Goal: Task Accomplishment & Management: Manage account settings

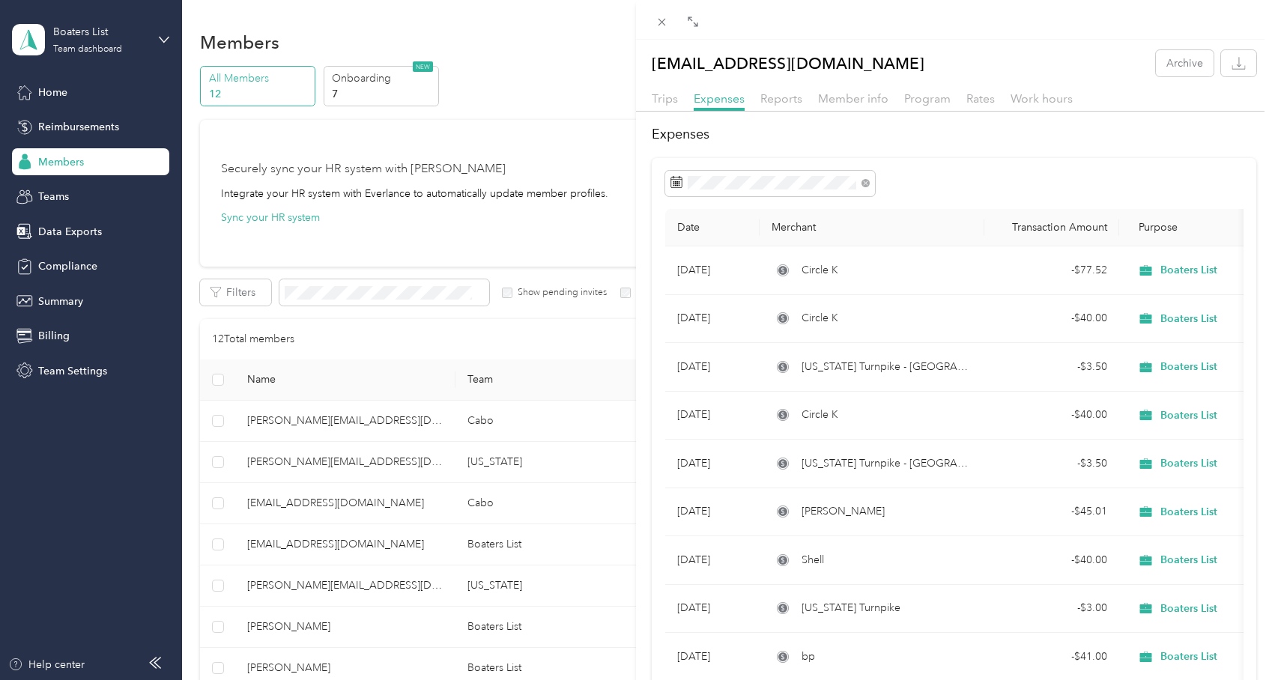
click at [96, 24] on div "[EMAIL_ADDRESS][DOMAIN_NAME] Archive Trips Expenses Reports Member info Program…" at bounding box center [636, 340] width 1272 height 680
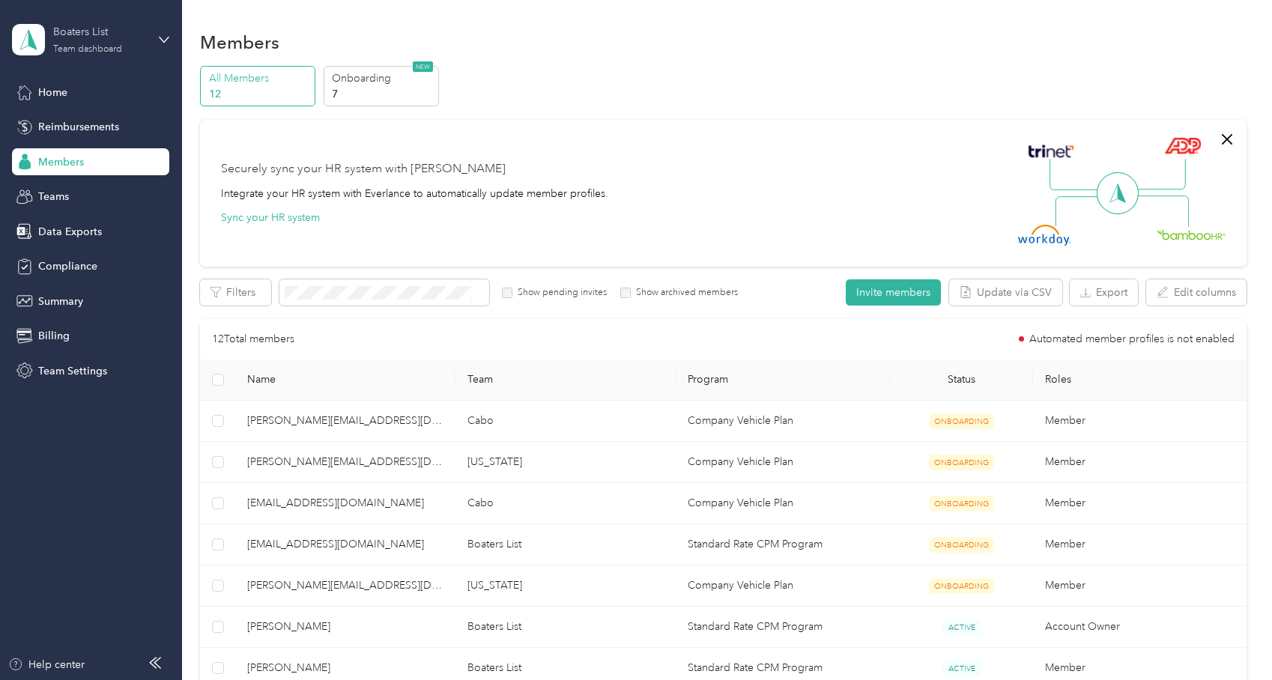
click at [97, 34] on div "Boaters List" at bounding box center [100, 32] width 94 height 16
click at [80, 130] on div "Team dashboard" at bounding box center [211, 123] width 379 height 26
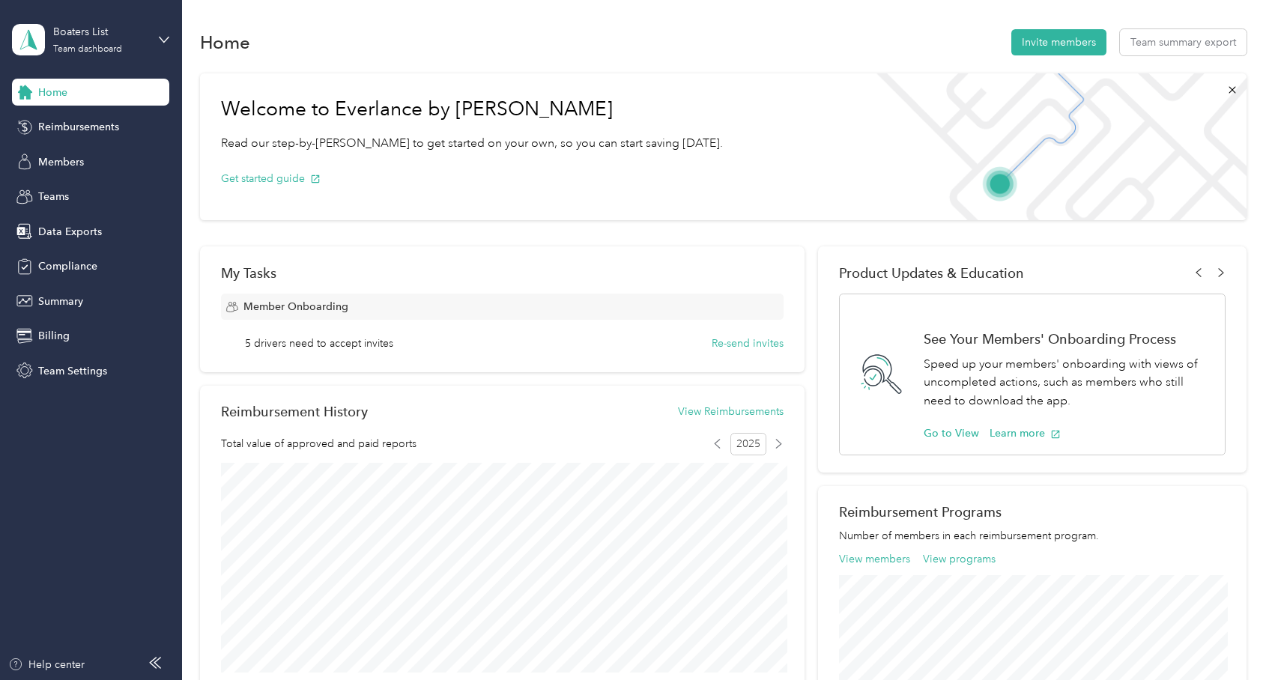
click at [171, 34] on aside "Boaters List Team dashboard Home Reimbursements Members Teams Data Exports Comp…" at bounding box center [91, 340] width 182 height 680
click at [165, 39] on icon at bounding box center [164, 39] width 10 height 10
click at [121, 306] on div "Summary" at bounding box center [90, 301] width 157 height 27
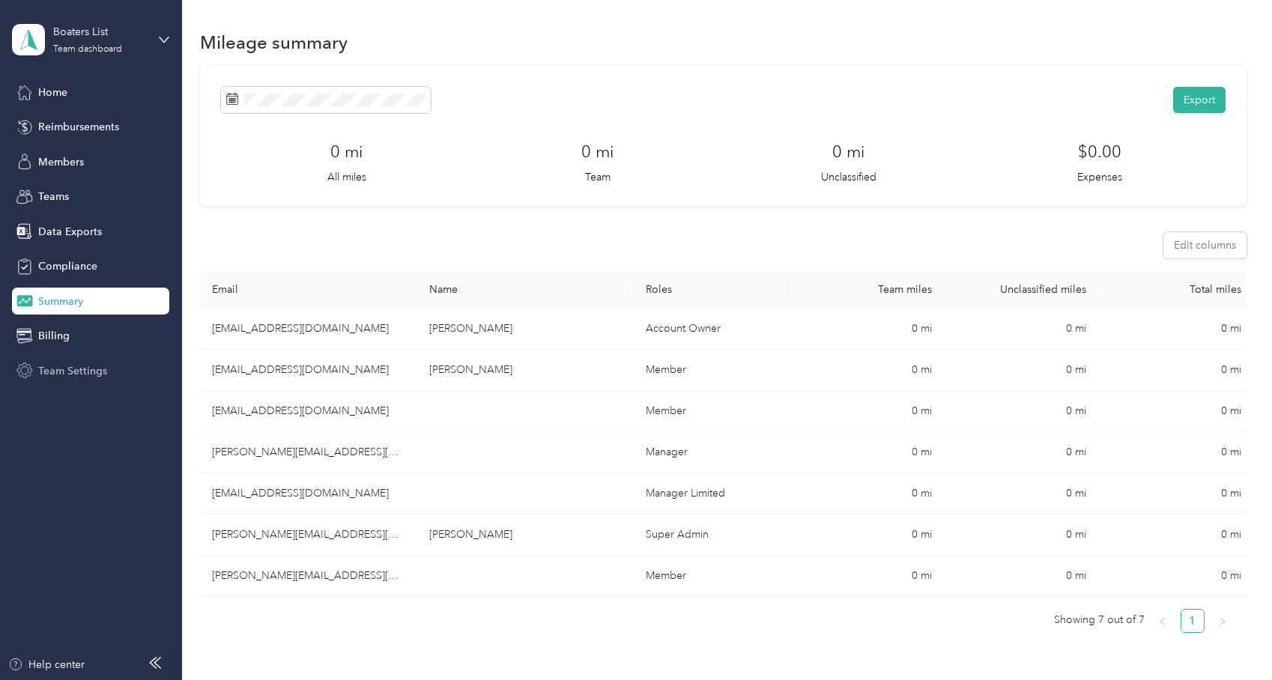
click at [82, 378] on span "Team Settings" at bounding box center [72, 371] width 69 height 16
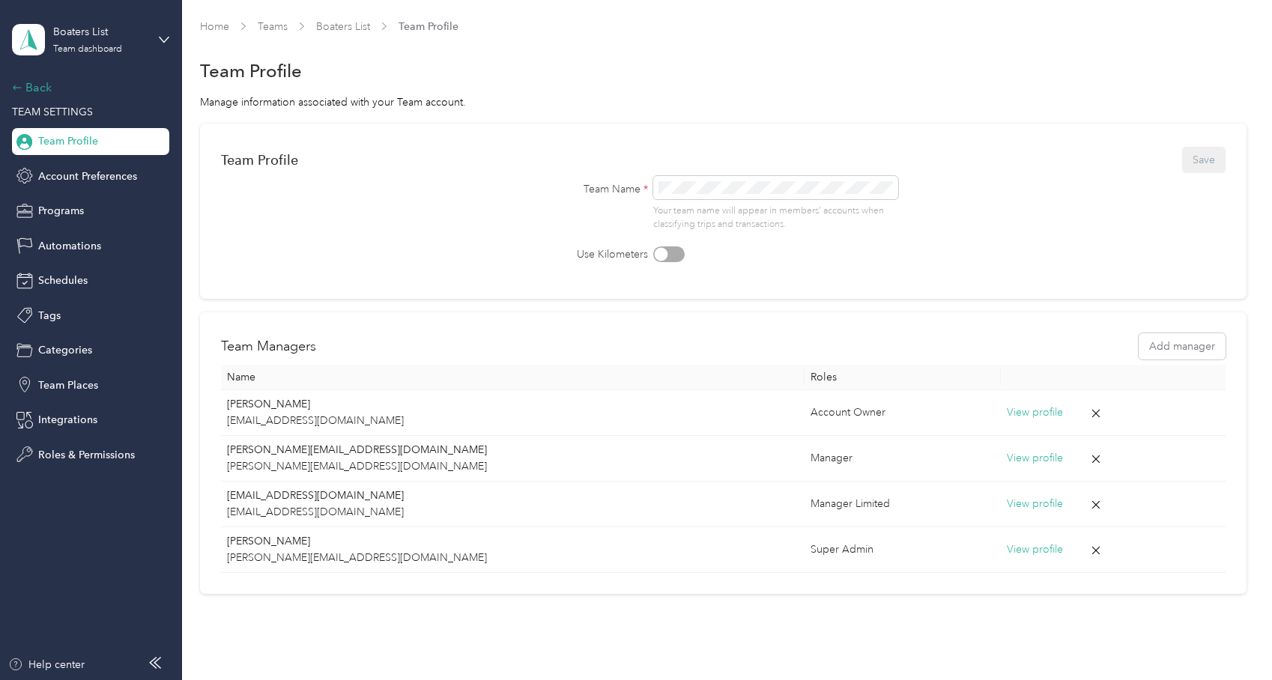
click at [34, 90] on div "Back" at bounding box center [87, 88] width 150 height 18
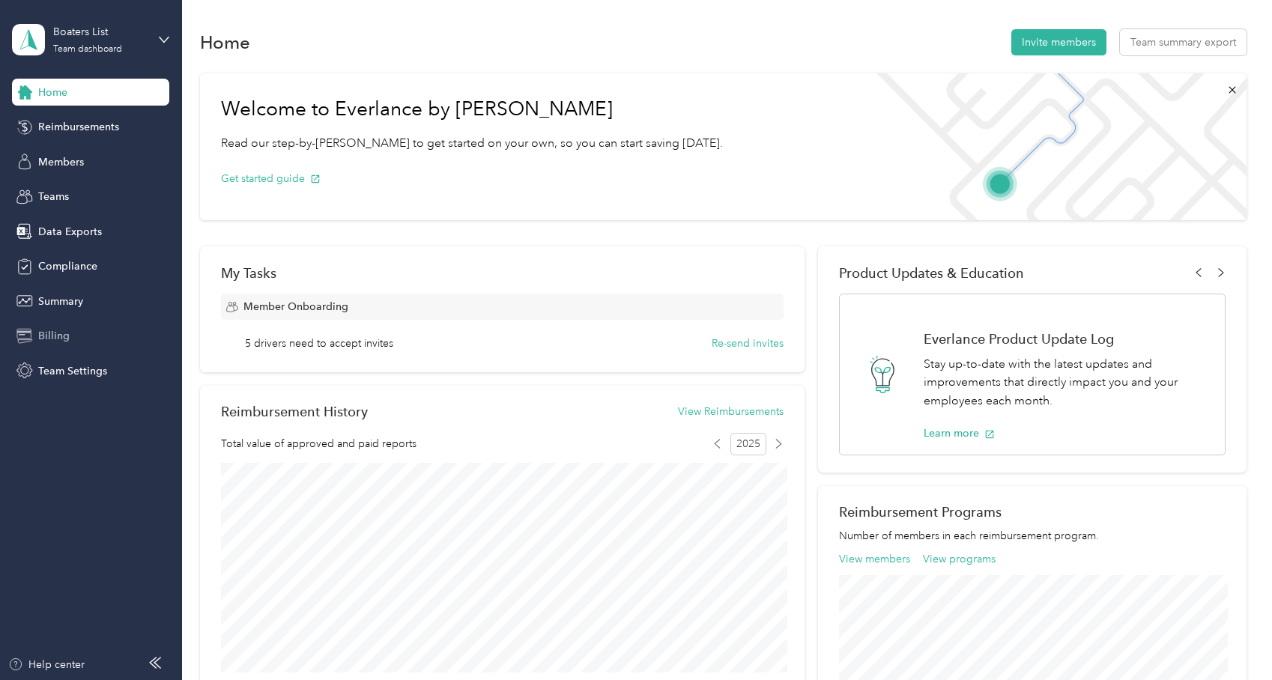
click at [57, 332] on span "Billing" at bounding box center [53, 336] width 31 height 16
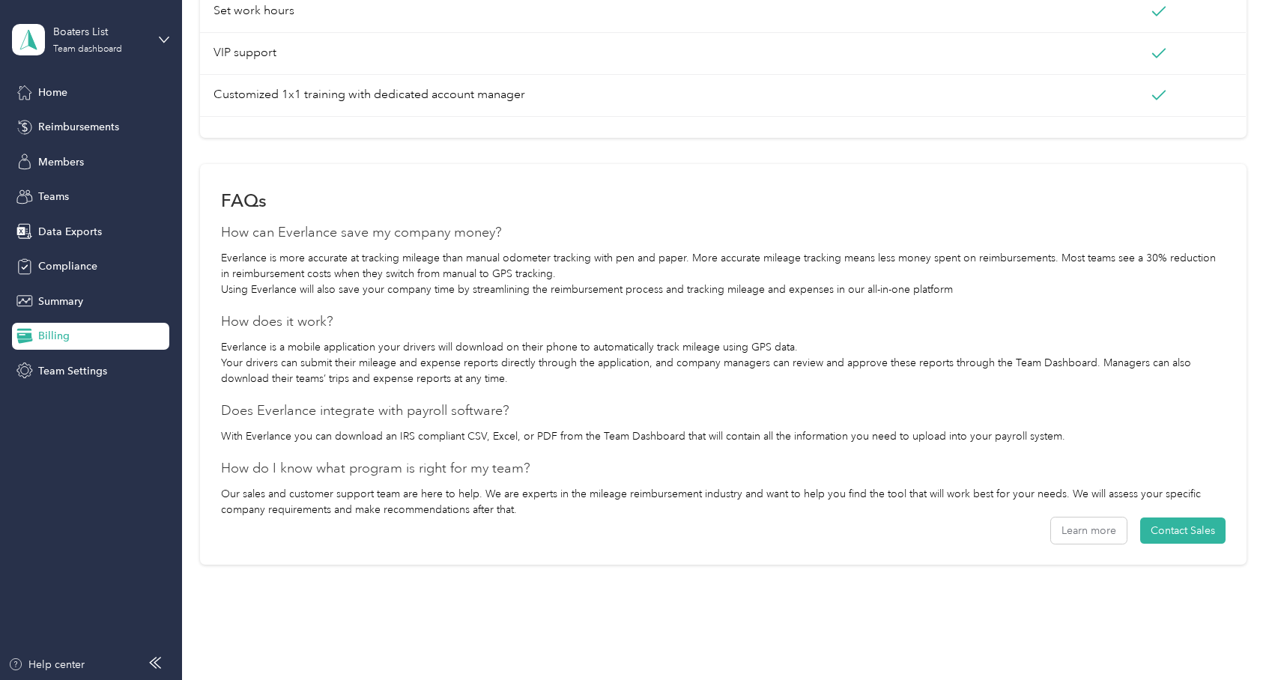
scroll to position [827, 0]
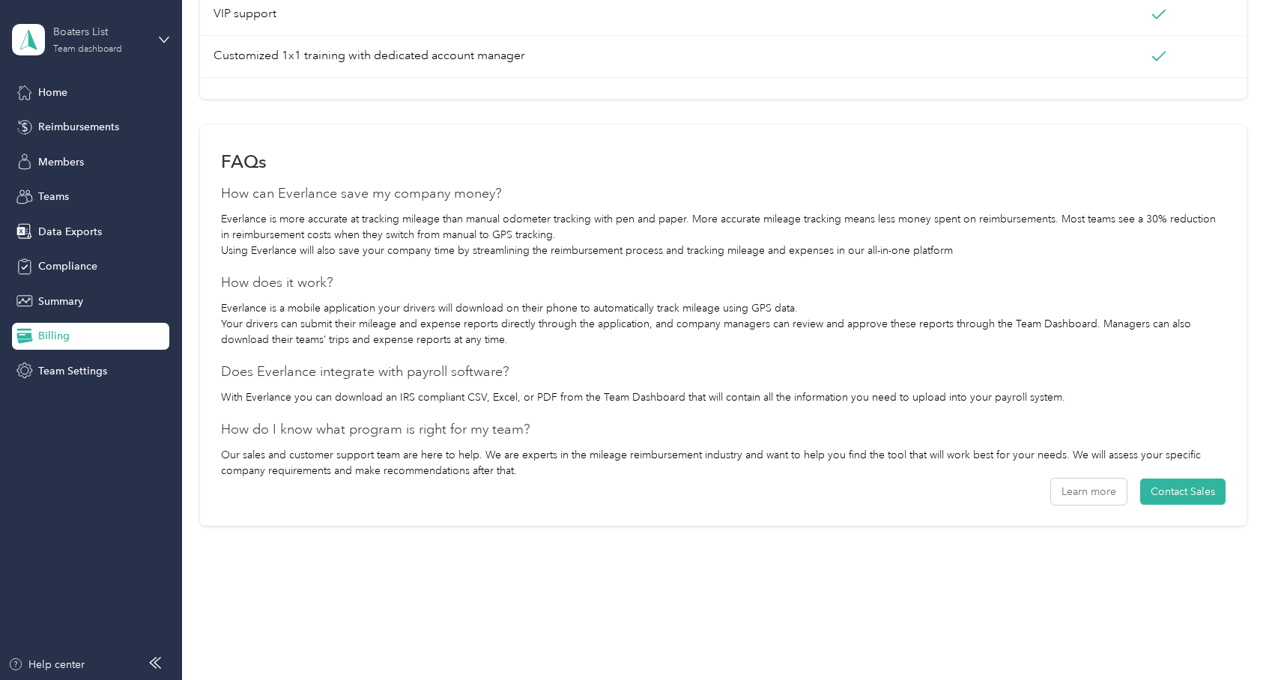
click at [82, 33] on div "Boaters List" at bounding box center [100, 32] width 94 height 16
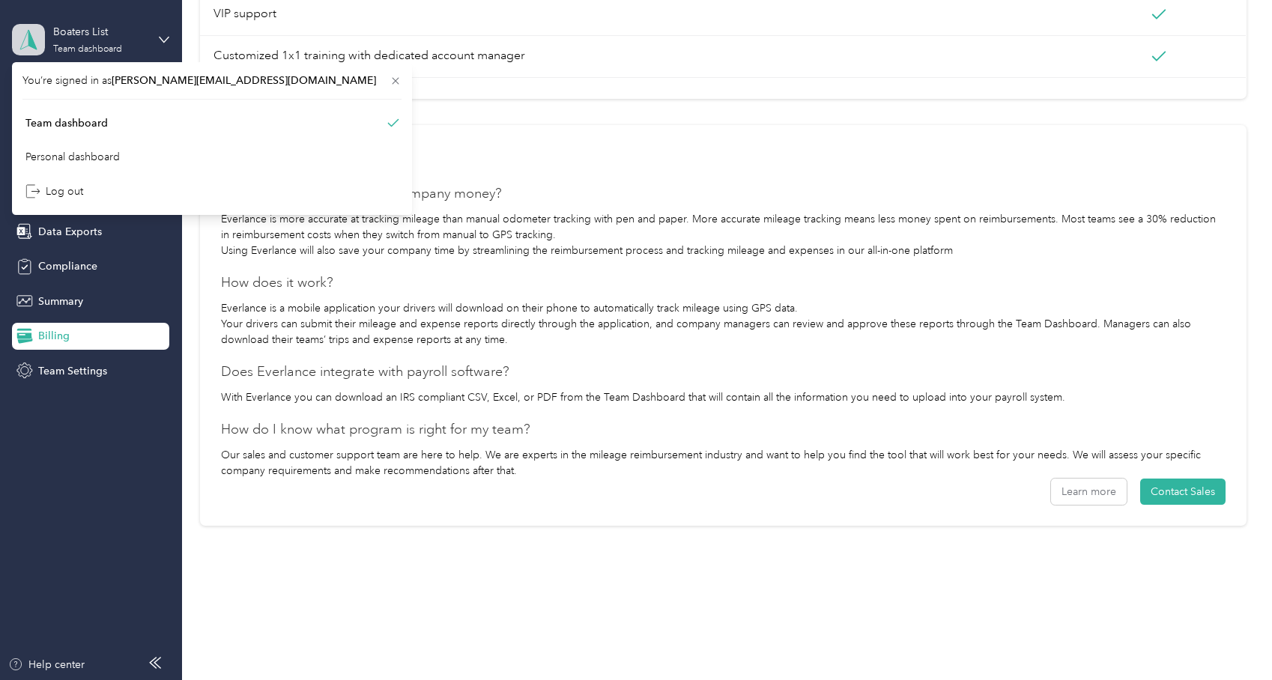
click at [34, 35] on icon at bounding box center [28, 39] width 22 height 21
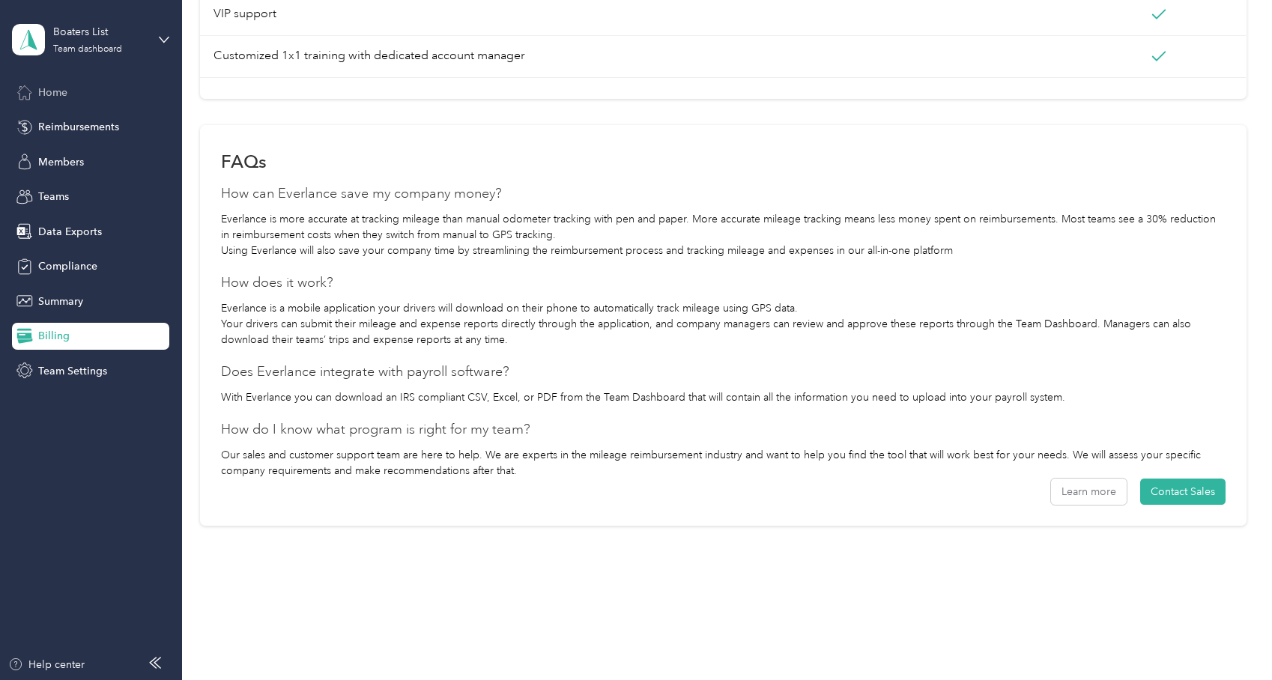
click at [67, 98] on span "Home" at bounding box center [52, 93] width 29 height 16
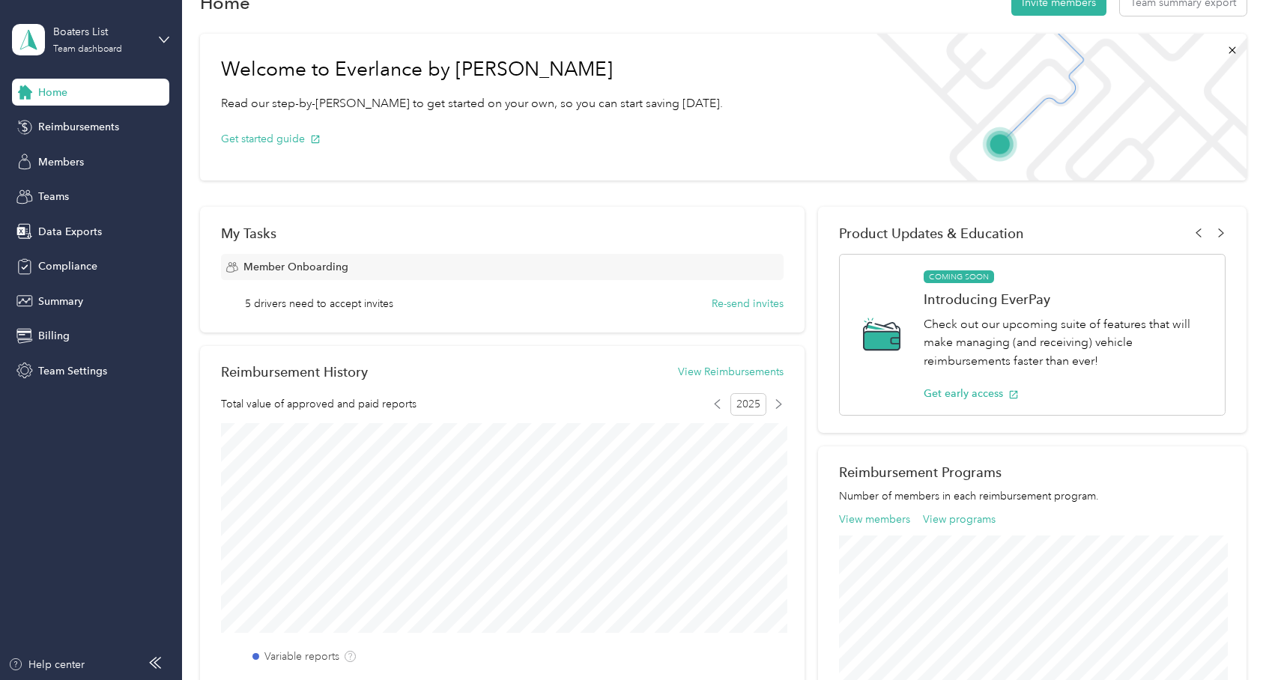
scroll to position [281, 0]
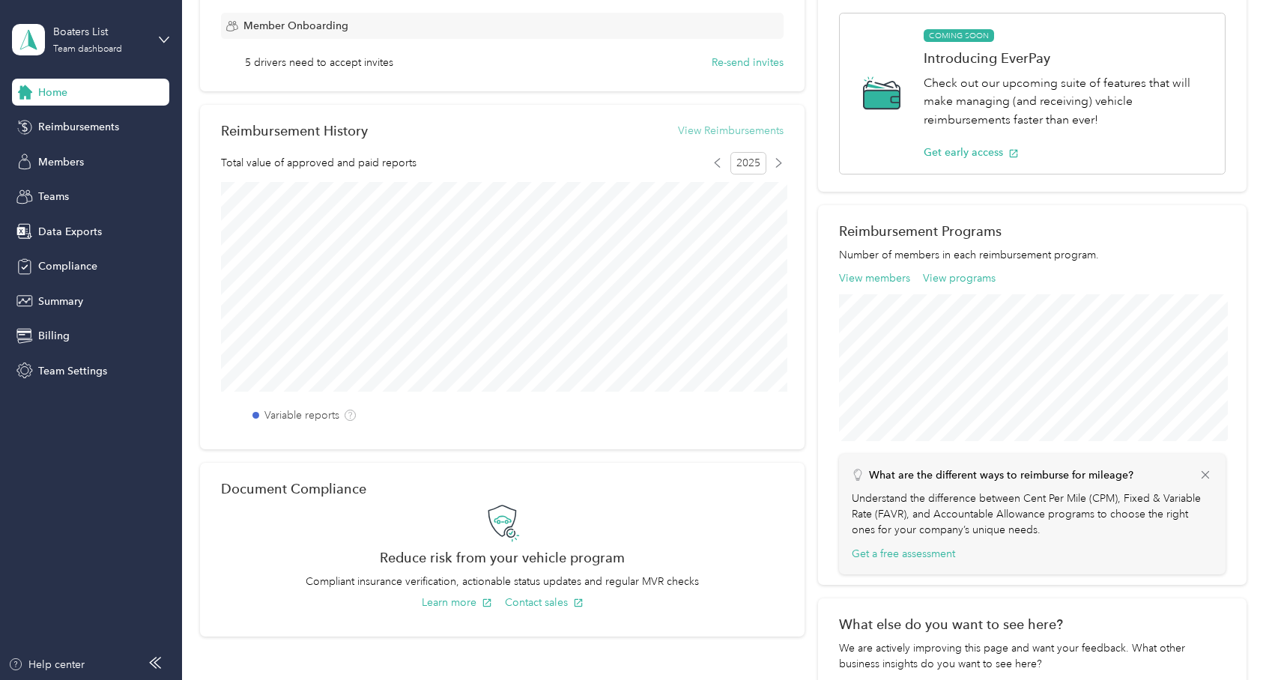
click at [722, 128] on button "View Reimbursements" at bounding box center [731, 131] width 106 height 16
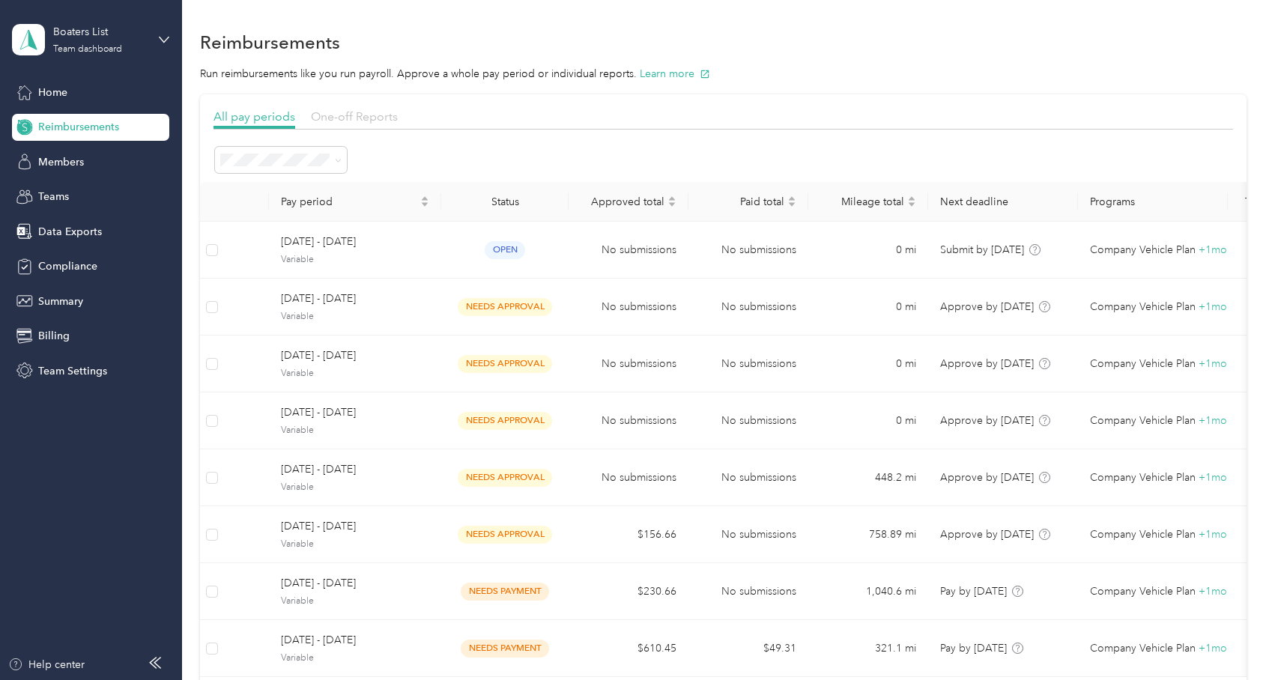
click at [353, 116] on span "One-off Reports" at bounding box center [354, 116] width 87 height 14
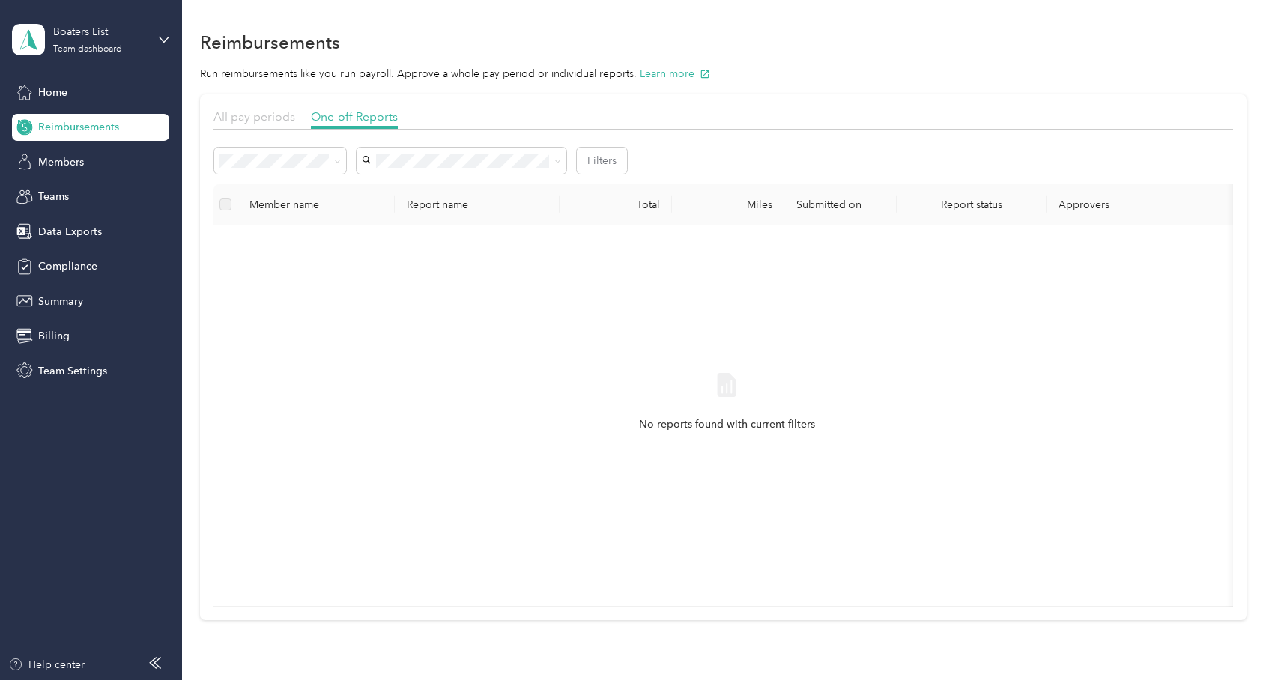
click at [279, 121] on span "All pay periods" at bounding box center [254, 116] width 82 height 14
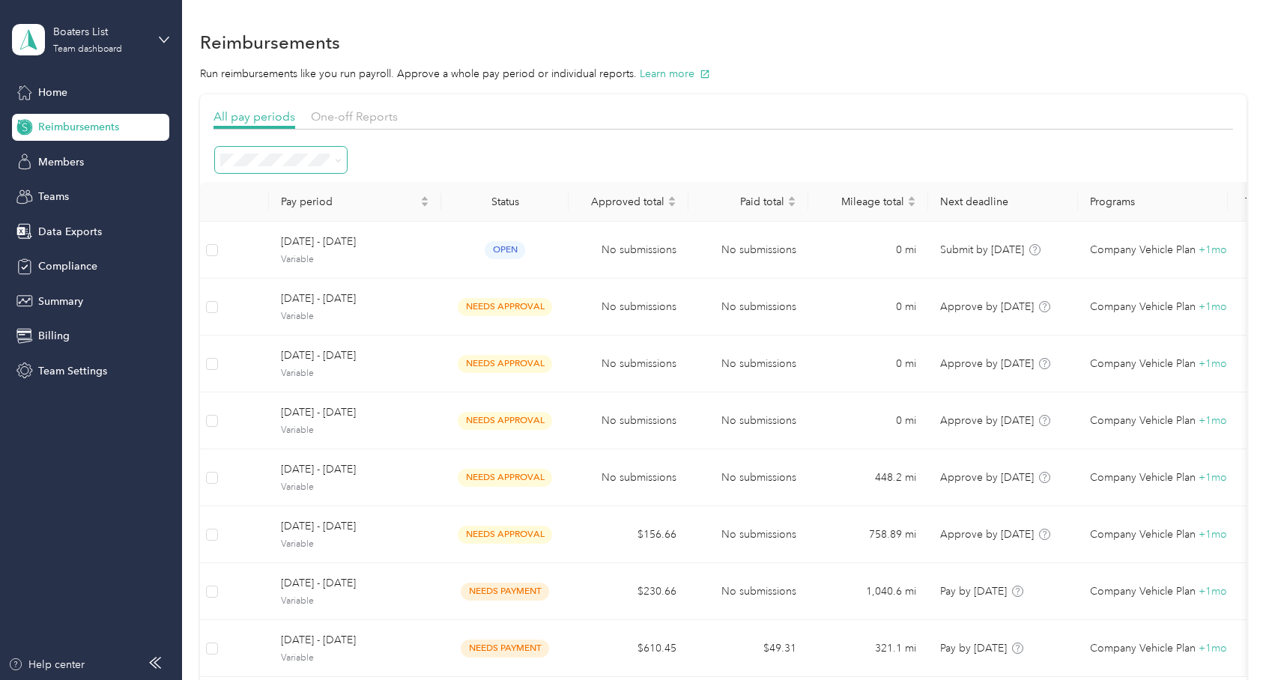
click at [332, 160] on span at bounding box center [335, 160] width 12 height 16
click at [332, 161] on span at bounding box center [335, 160] width 12 height 16
click at [338, 160] on icon at bounding box center [338, 160] width 7 height 7
click at [274, 188] on span "All periods" at bounding box center [251, 187] width 52 height 13
drag, startPoint x: 1076, startPoint y: 48, endPoint x: 1042, endPoint y: 37, distance: 36.2
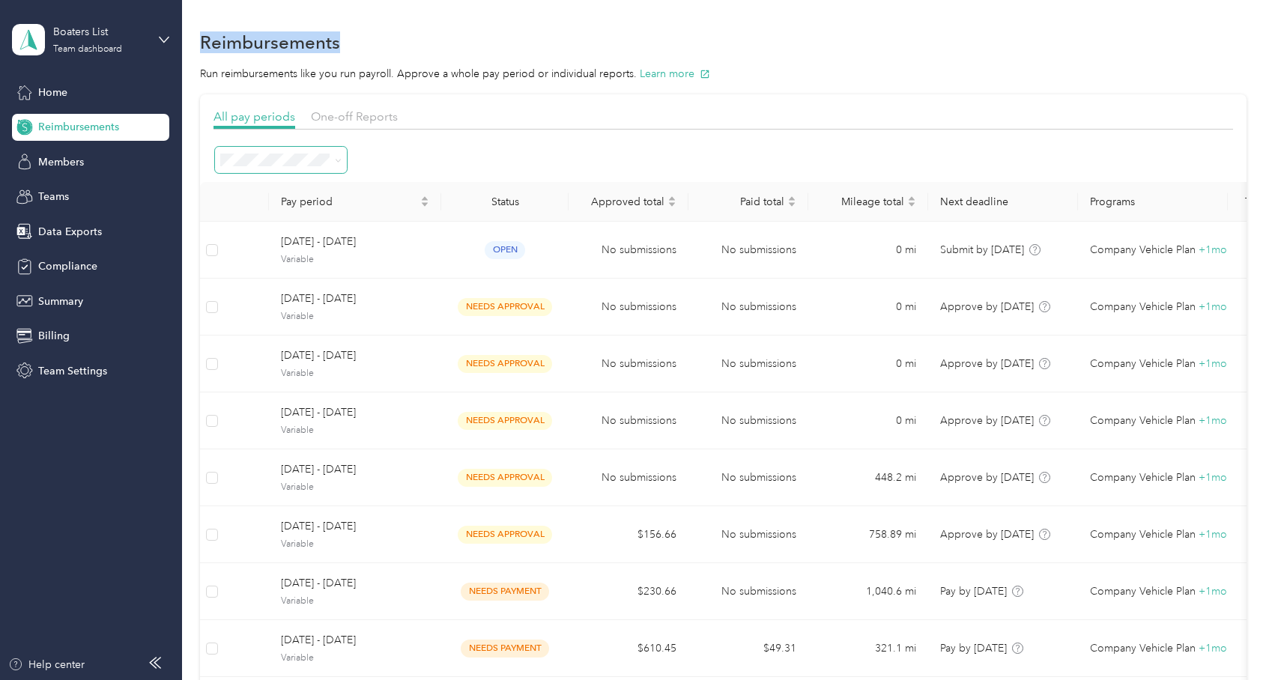
click at [944, 31] on div "Reimbursements" at bounding box center [722, 41] width 1045 height 31
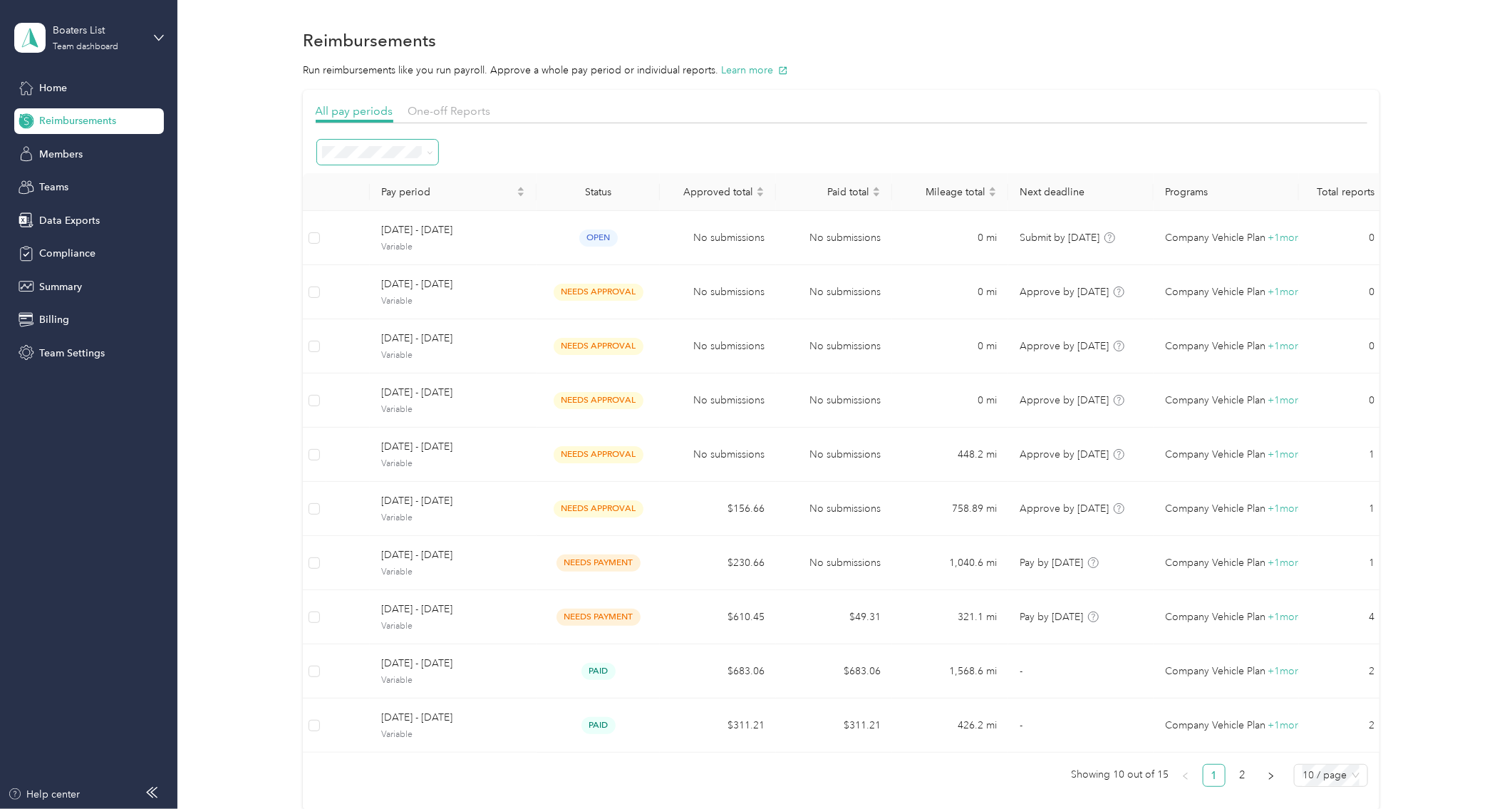
click at [1209, 187] on th "Total reports" at bounding box center [1342, 192] width 87 height 38
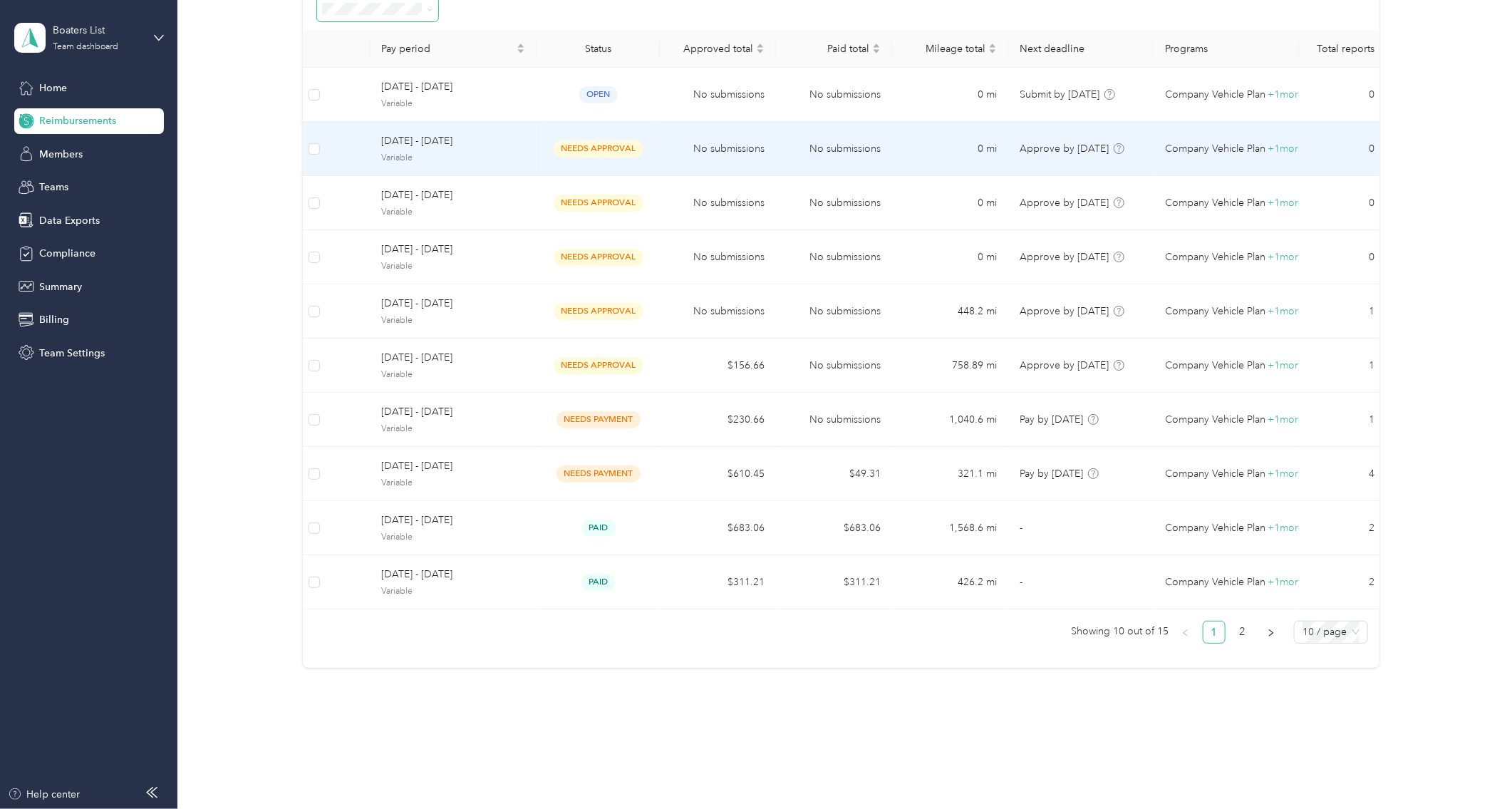
scroll to position [151, 0]
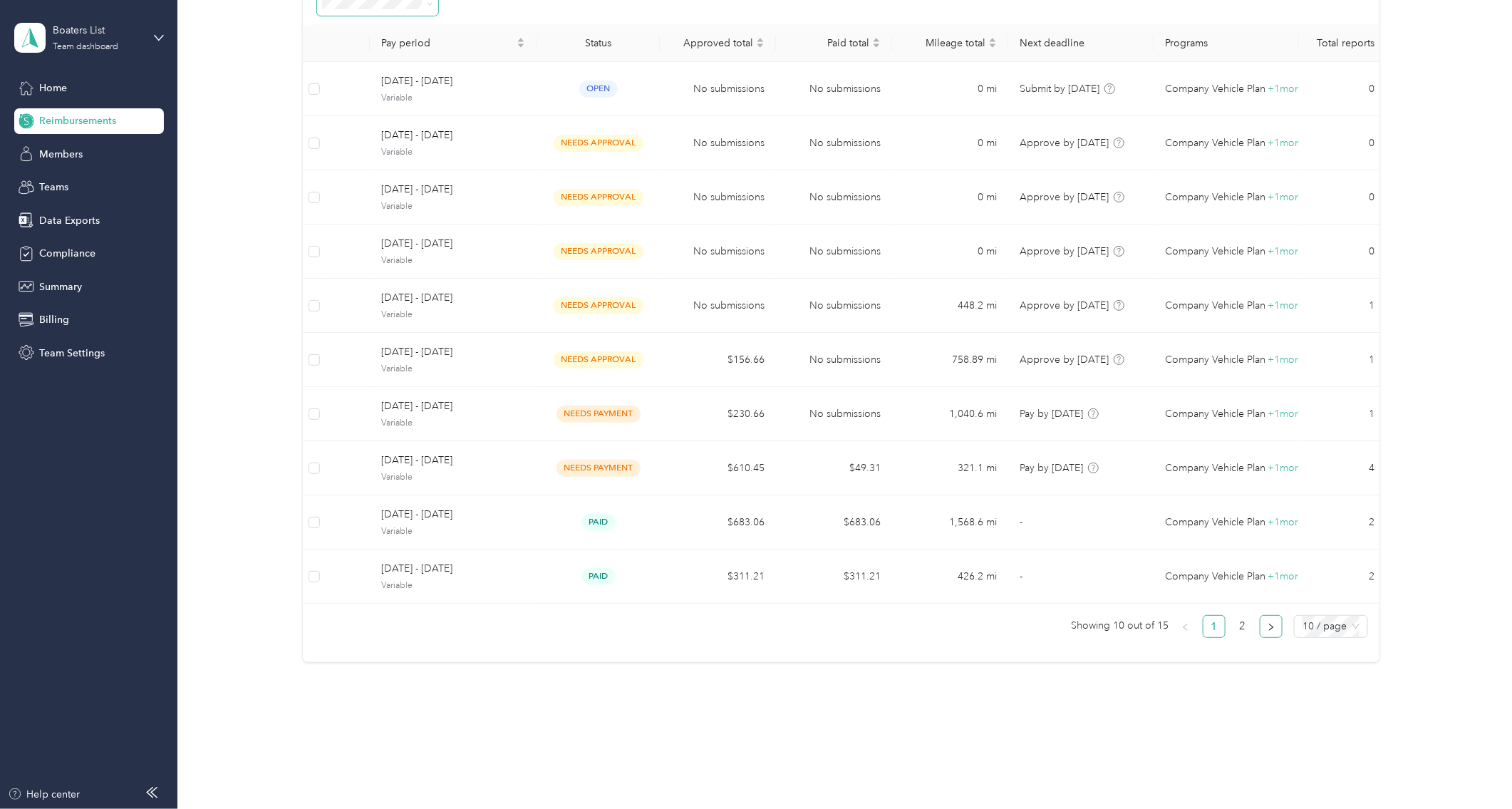
click at [1209, 634] on button "button" at bounding box center [1271, 626] width 23 height 23
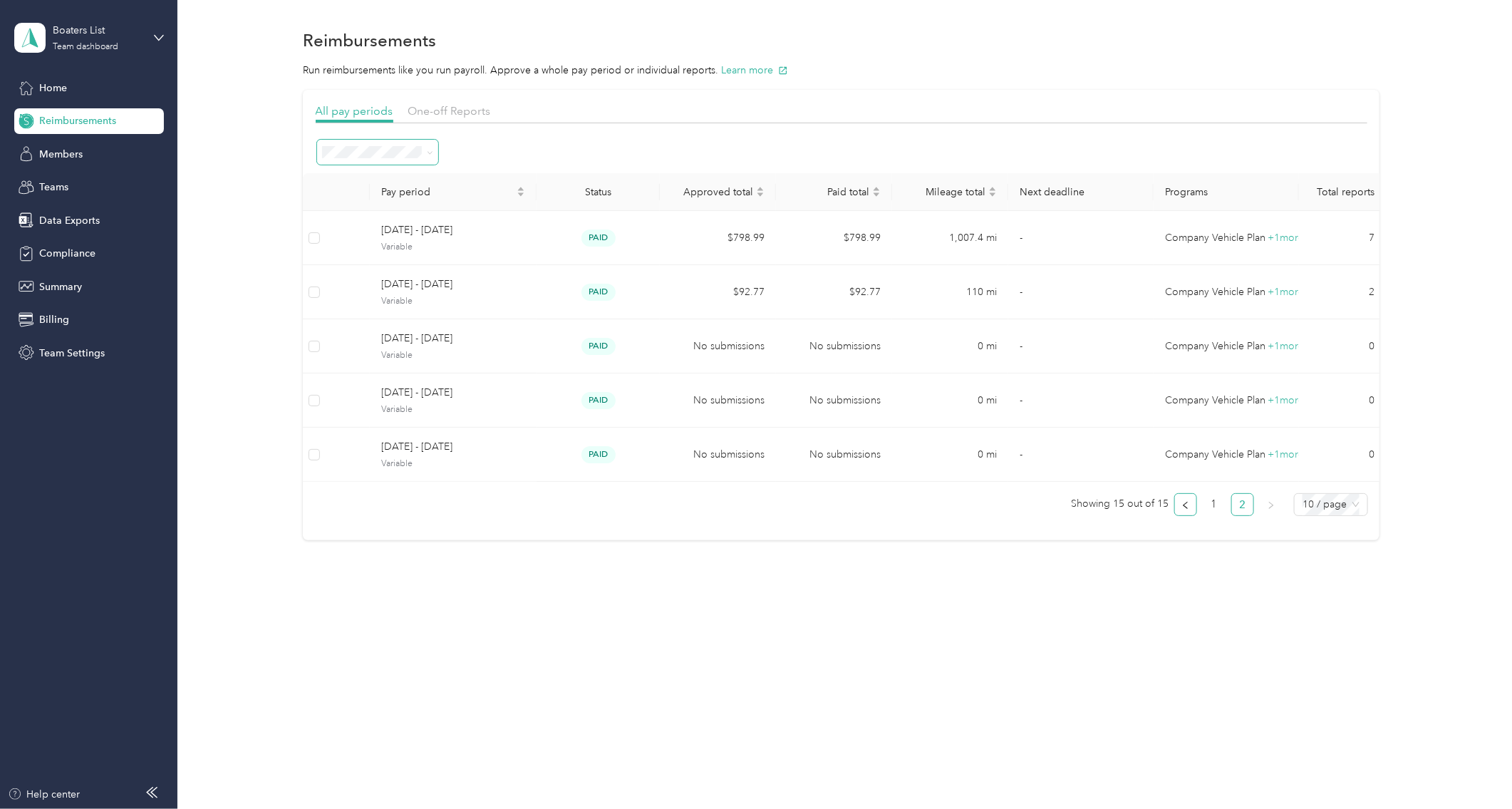
click at [1197, 509] on button "button" at bounding box center [1186, 504] width 23 height 23
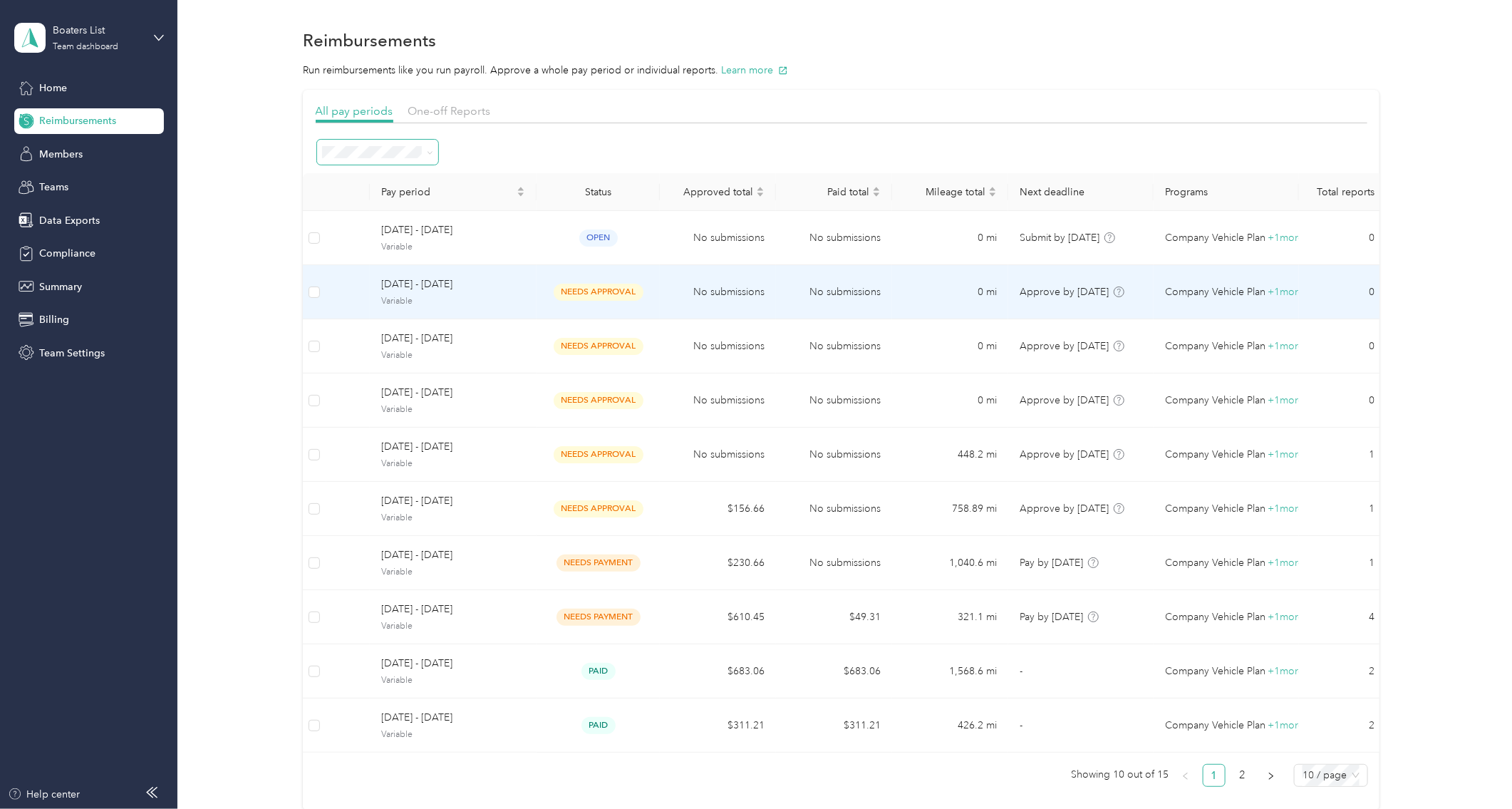
click at [595, 298] on span "needs approval" at bounding box center [599, 291] width 89 height 16
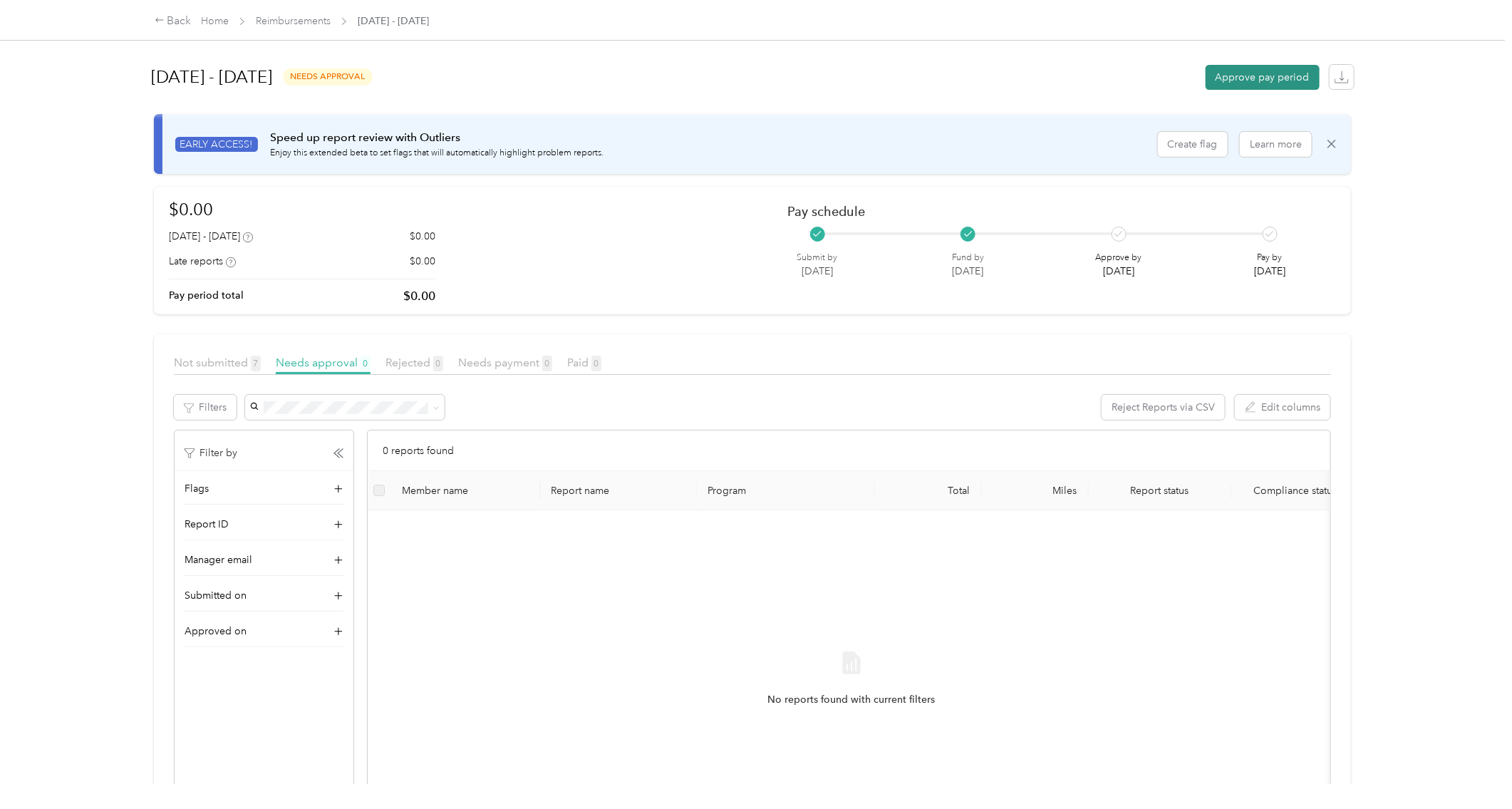
click at [1209, 79] on button "Approve pay period" at bounding box center [1263, 77] width 114 height 25
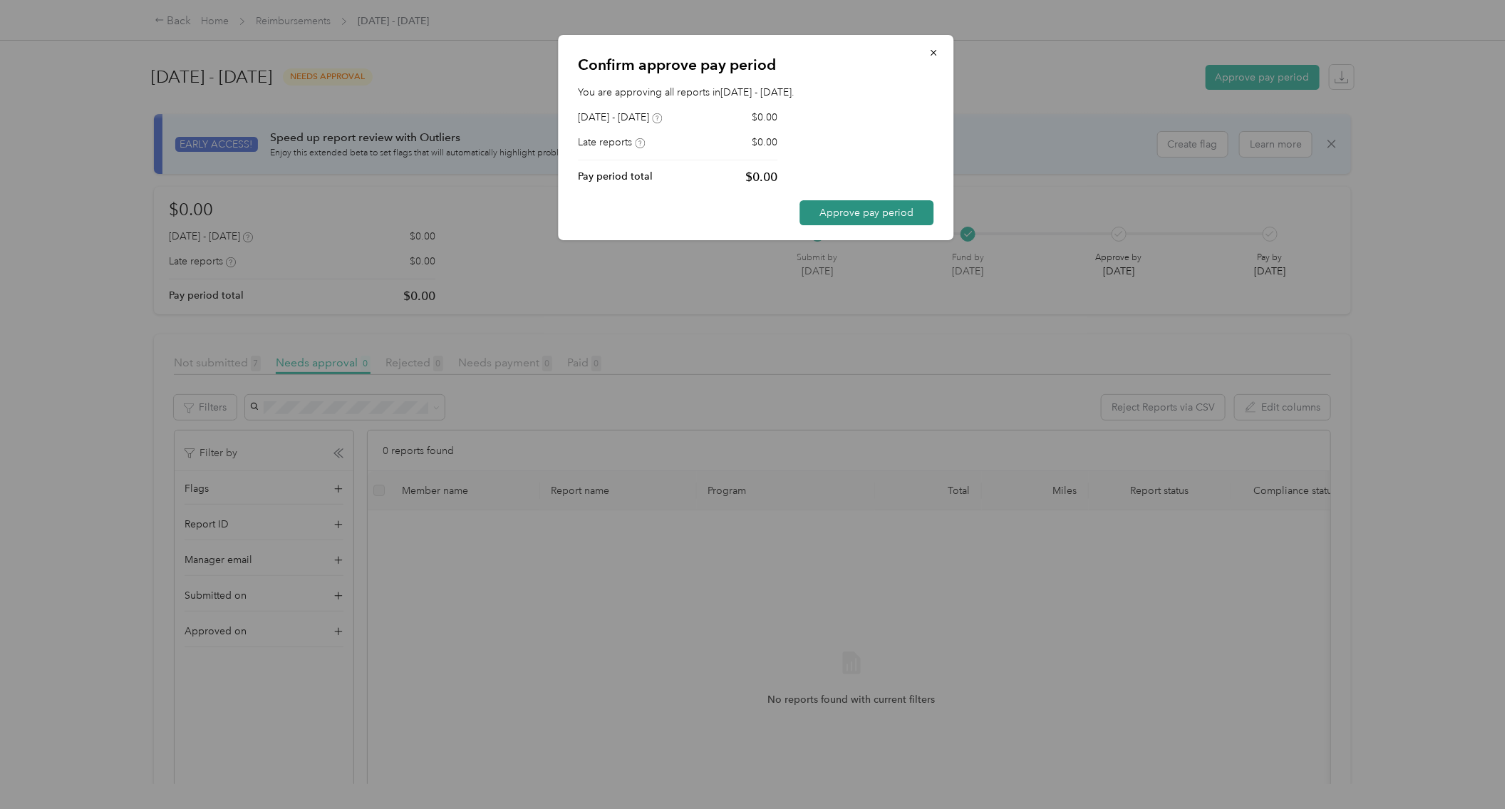
click at [855, 214] on button "Approve pay period" at bounding box center [867, 212] width 134 height 25
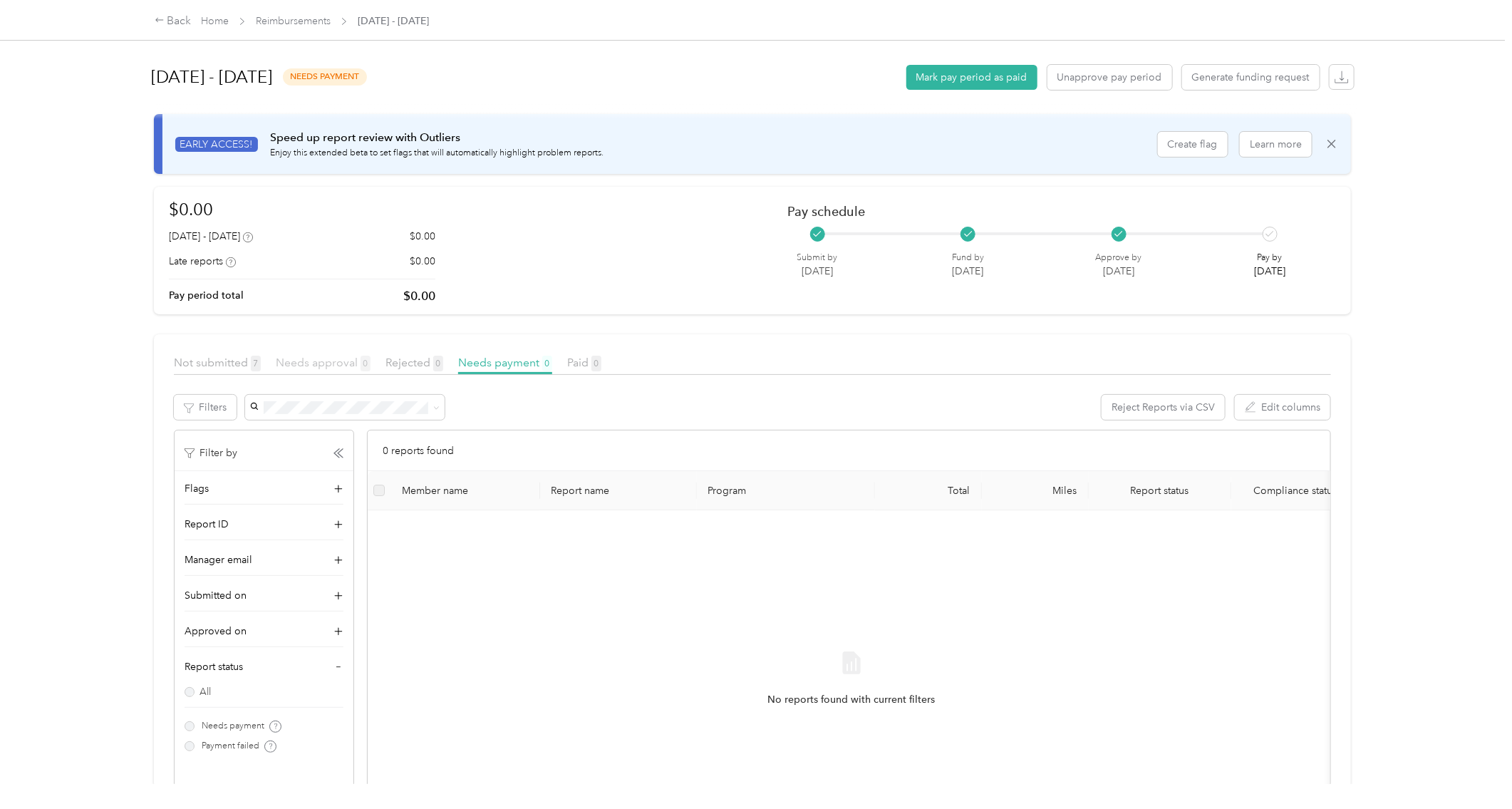
click at [341, 362] on span "Needs approval 0" at bounding box center [324, 363] width 95 height 13
click at [974, 75] on button "Mark pay period as paid" at bounding box center [972, 77] width 131 height 25
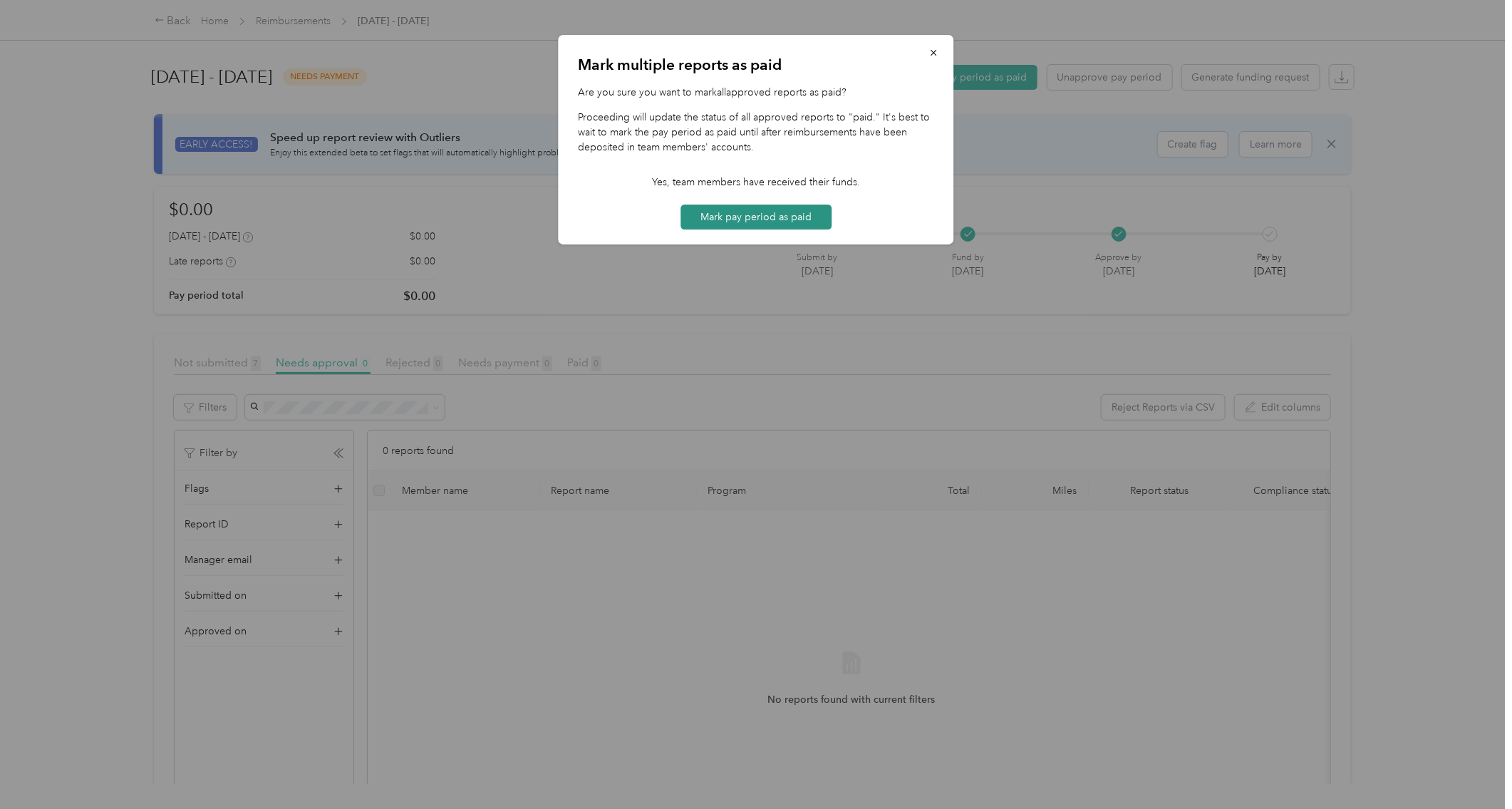
click at [787, 226] on button "Mark pay period as paid" at bounding box center [756, 217] width 151 height 25
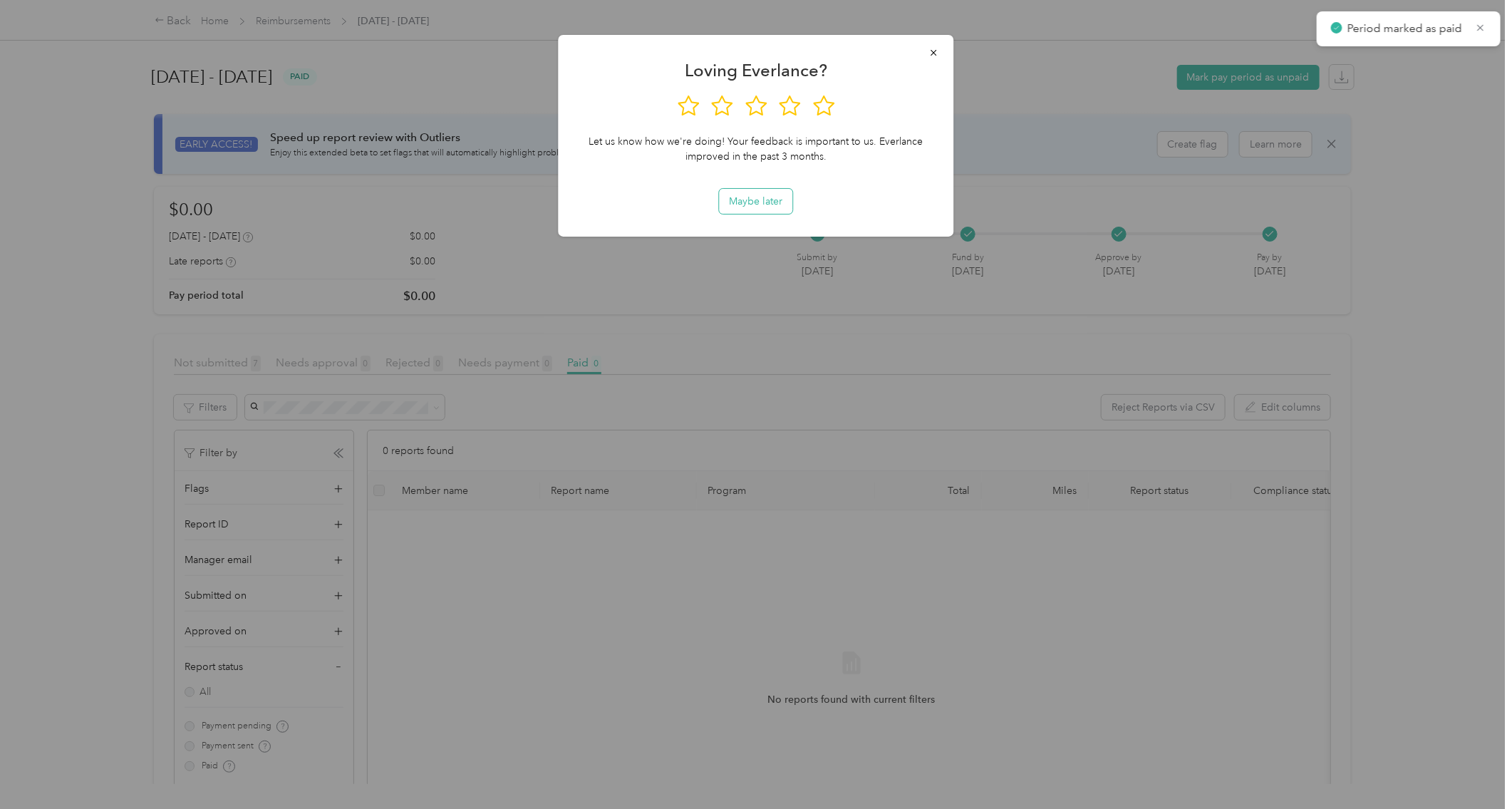
click at [765, 202] on button "Maybe later" at bounding box center [756, 201] width 73 height 25
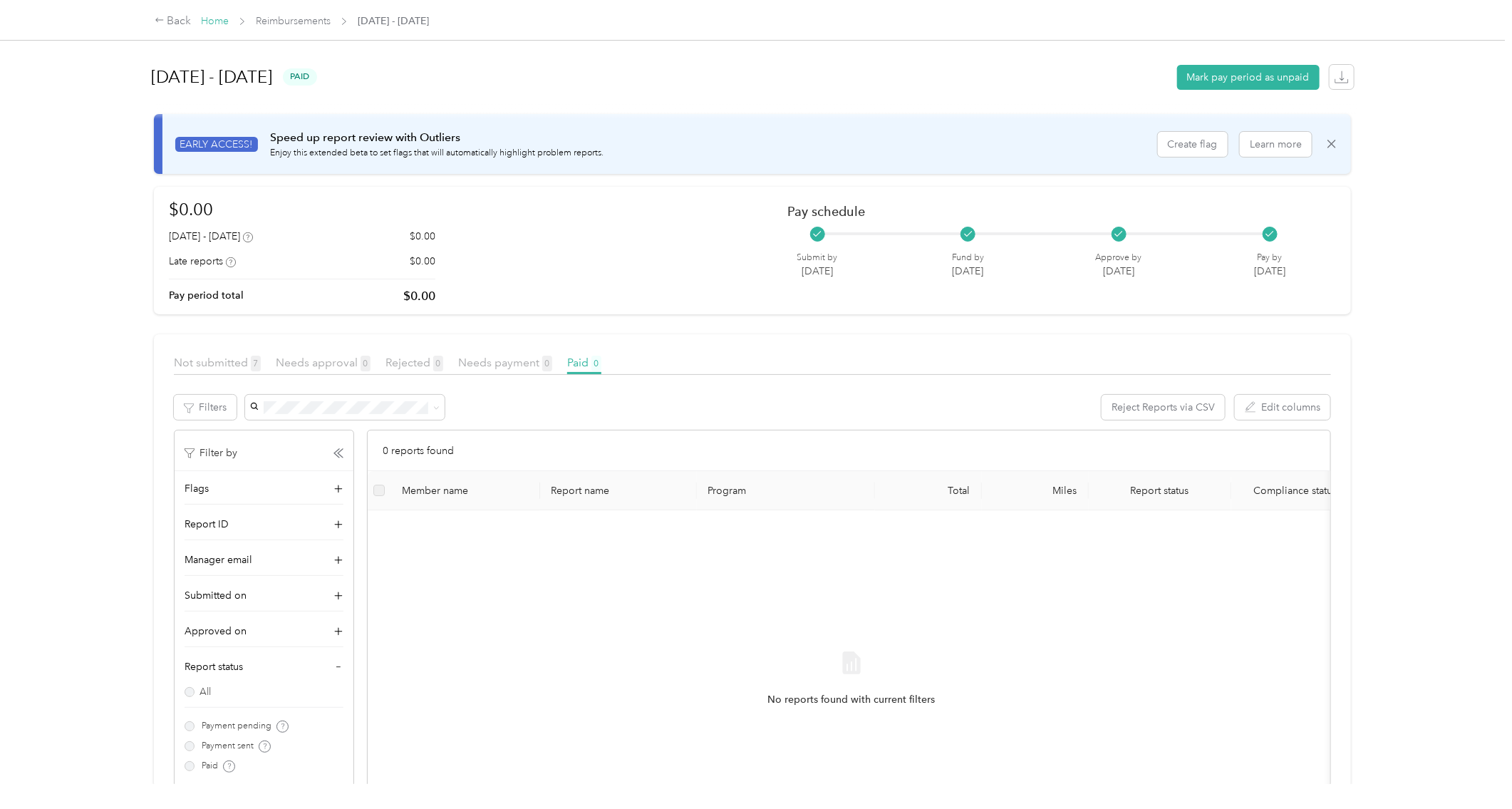
click at [212, 18] on link "Home" at bounding box center [214, 21] width 28 height 12
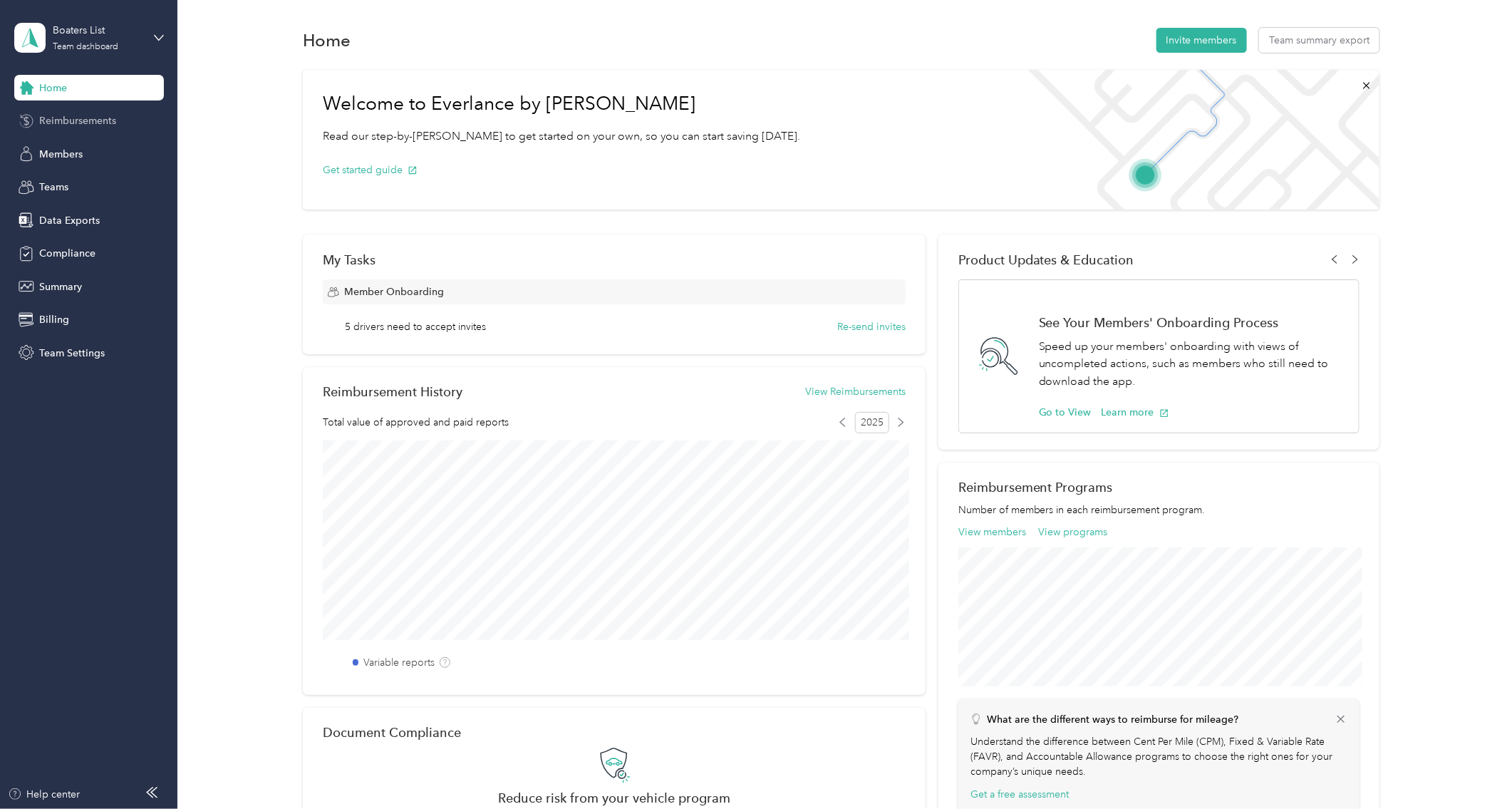
click at [44, 118] on span "Reimbursements" at bounding box center [77, 121] width 77 height 15
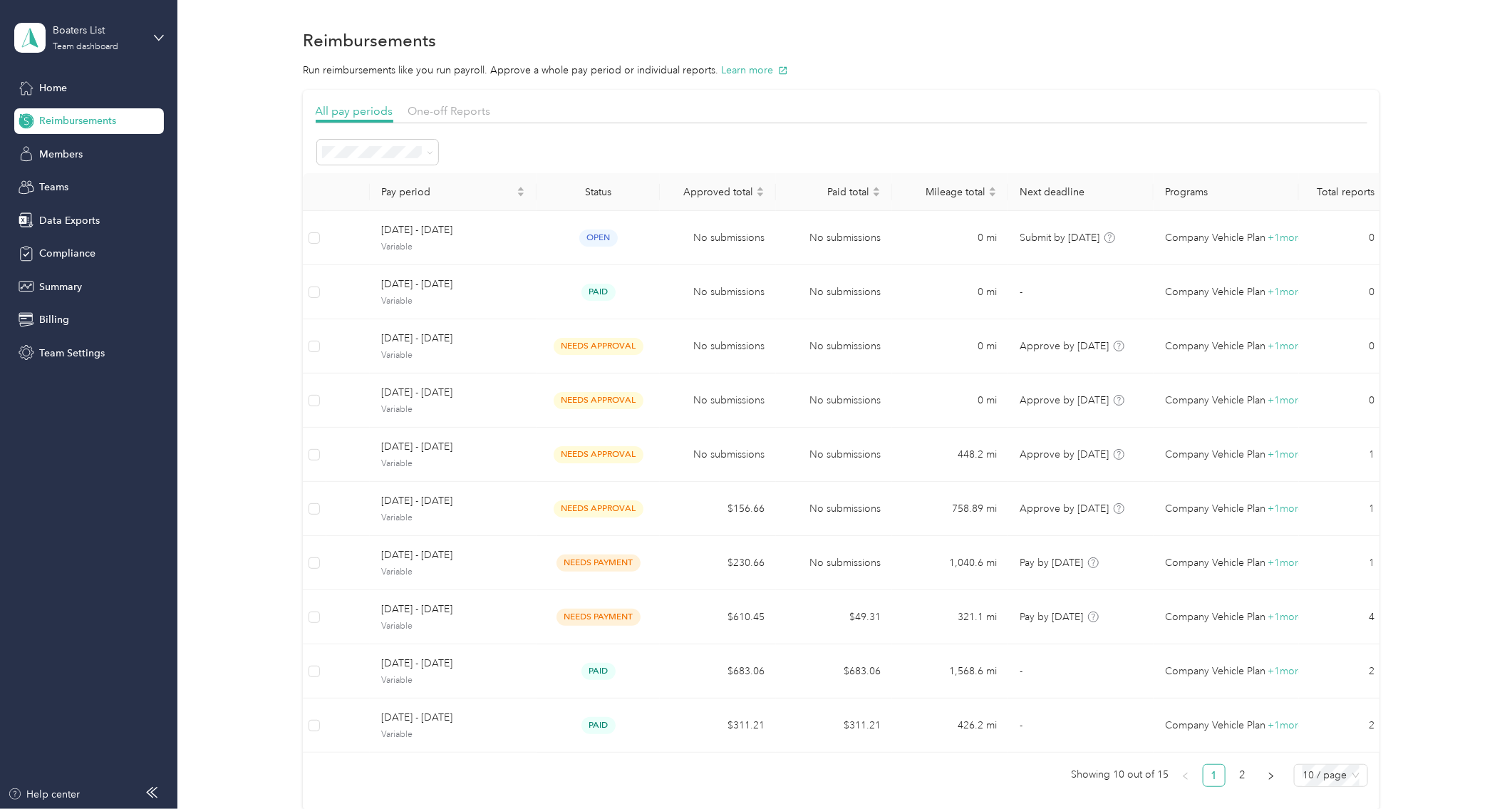
click at [600, 187] on div "Status" at bounding box center [599, 191] width 101 height 12
click at [593, 188] on div "Status" at bounding box center [599, 191] width 101 height 12
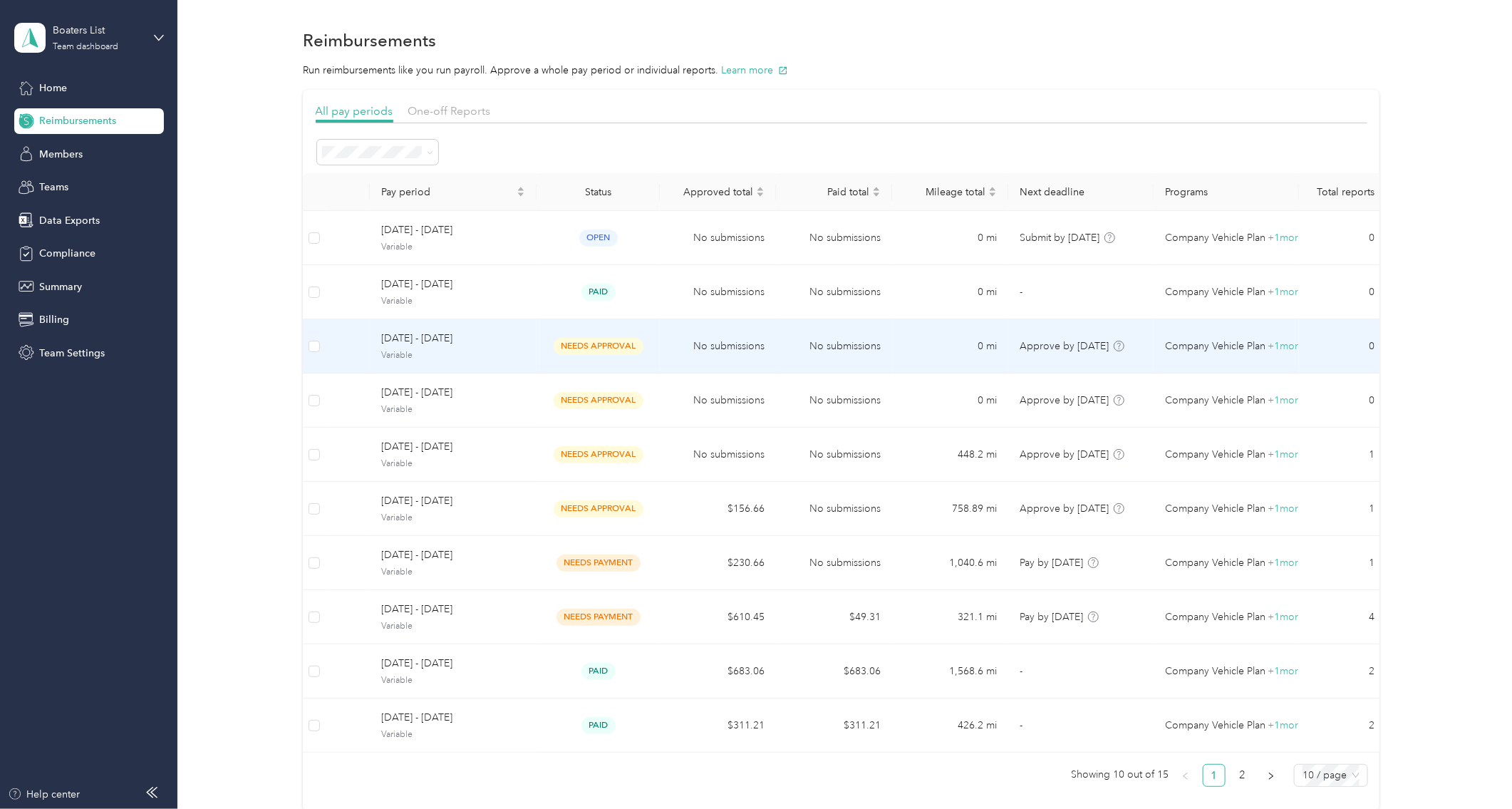
click at [595, 350] on span "needs approval" at bounding box center [599, 345] width 89 height 16
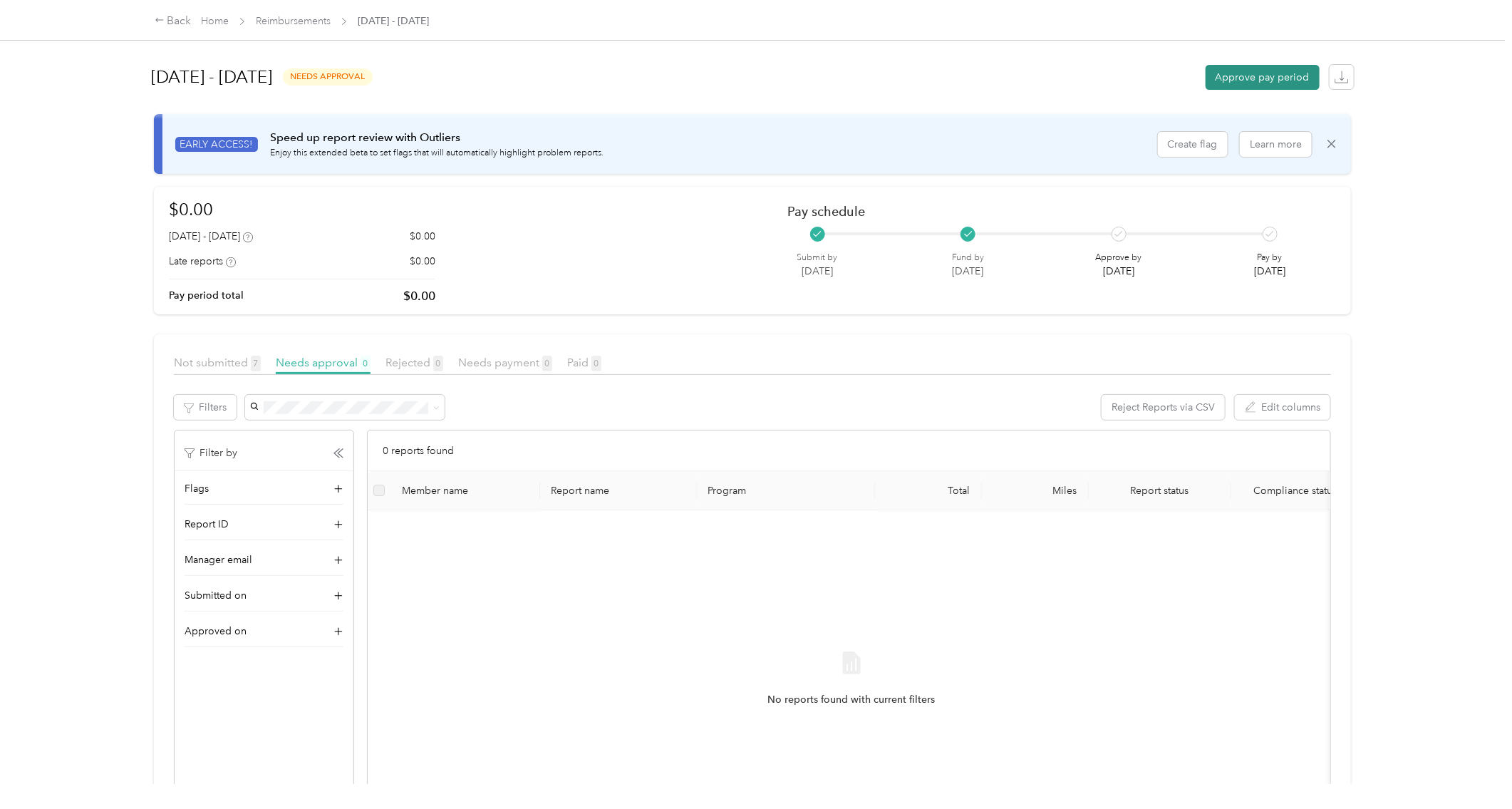
click at [1209, 78] on button "Approve pay period" at bounding box center [1263, 77] width 114 height 25
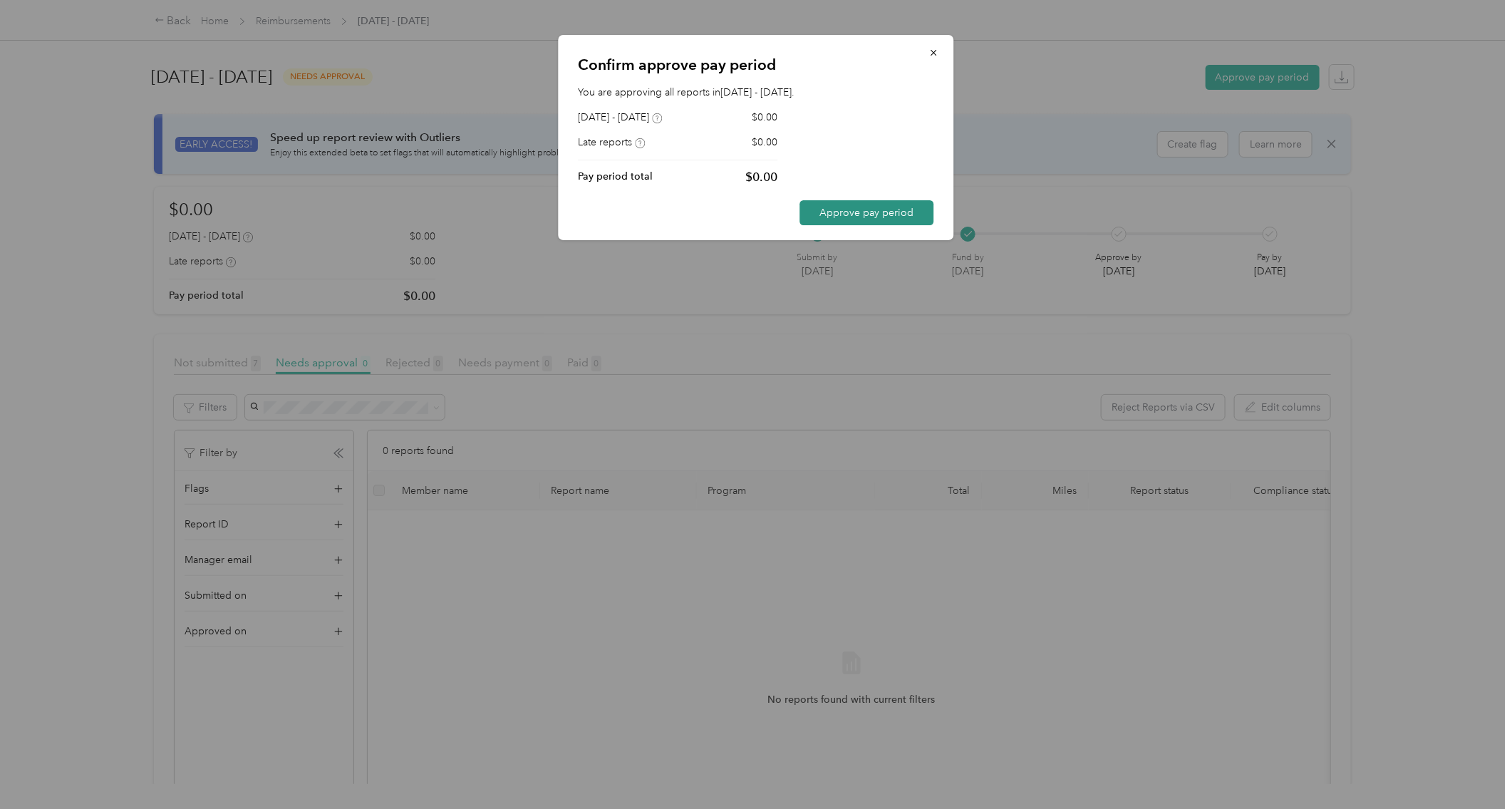
click at [895, 219] on button "Approve pay period" at bounding box center [867, 212] width 134 height 25
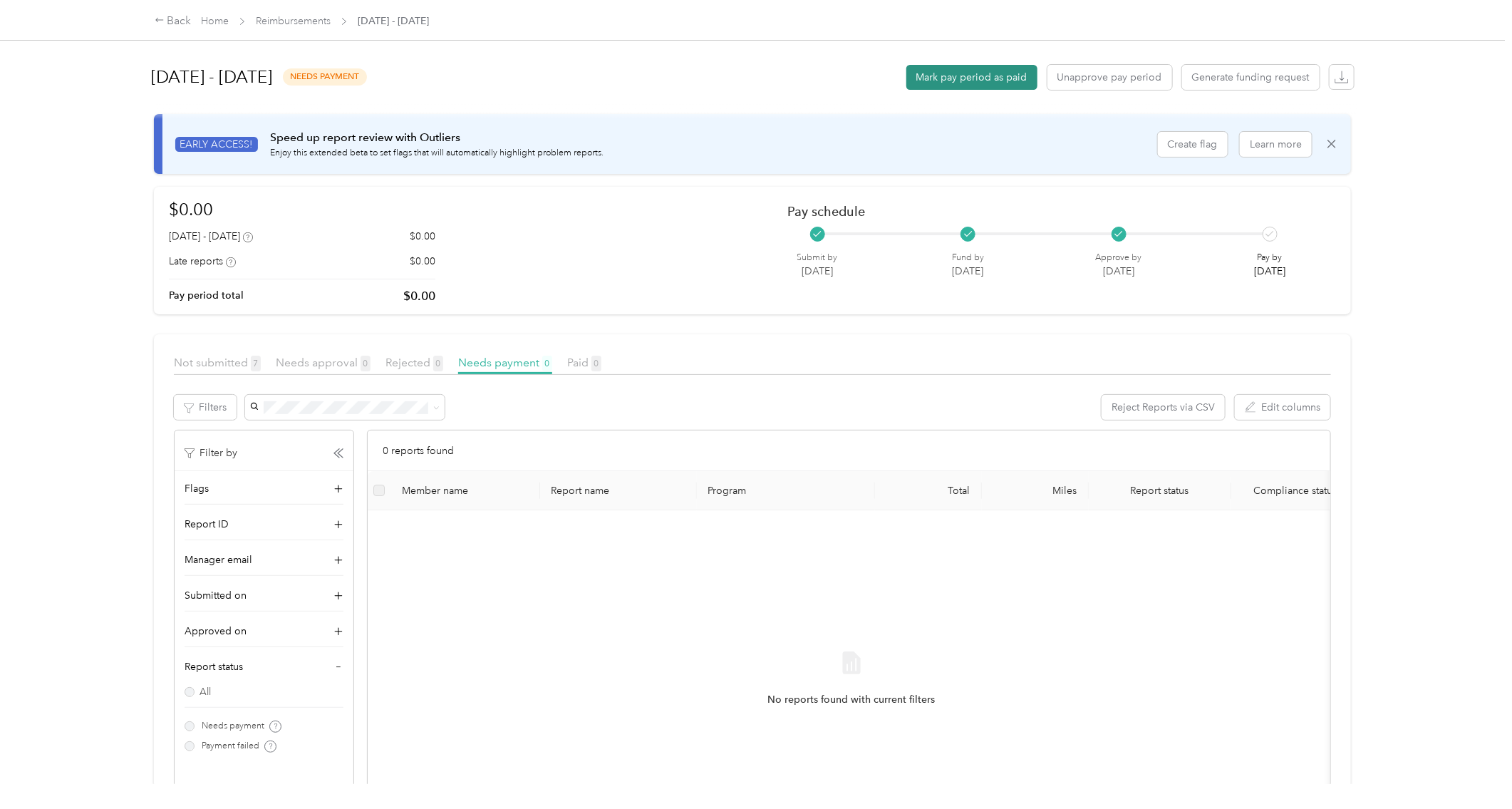
click at [985, 82] on button "Mark pay period as paid" at bounding box center [972, 77] width 131 height 25
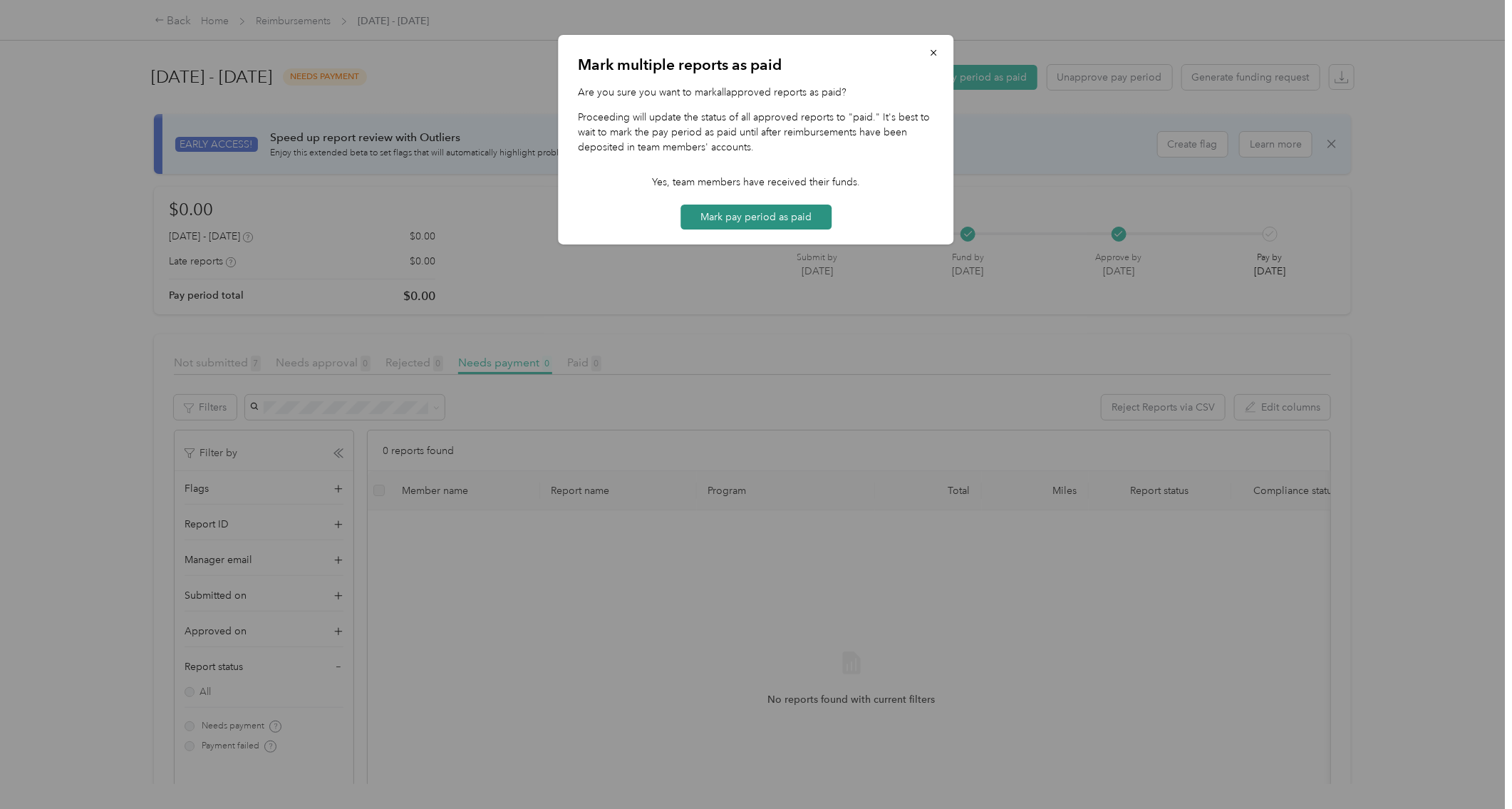
click at [759, 219] on button "Mark pay period as paid" at bounding box center [756, 217] width 151 height 25
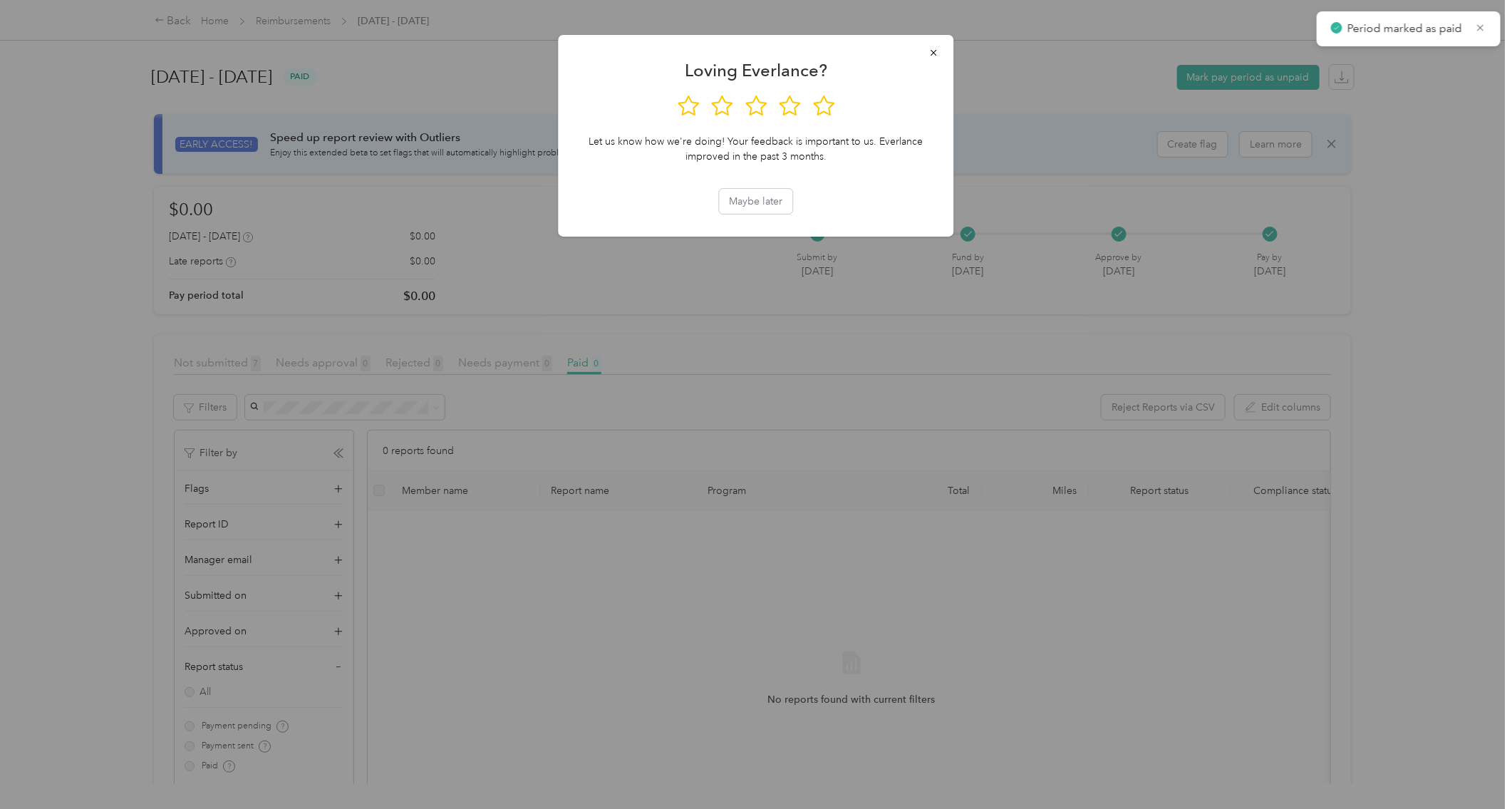
drag, startPoint x: 933, startPoint y: 53, endPoint x: 956, endPoint y: 60, distance: 24.0
click at [934, 55] on icon "button" at bounding box center [933, 52] width 10 height 10
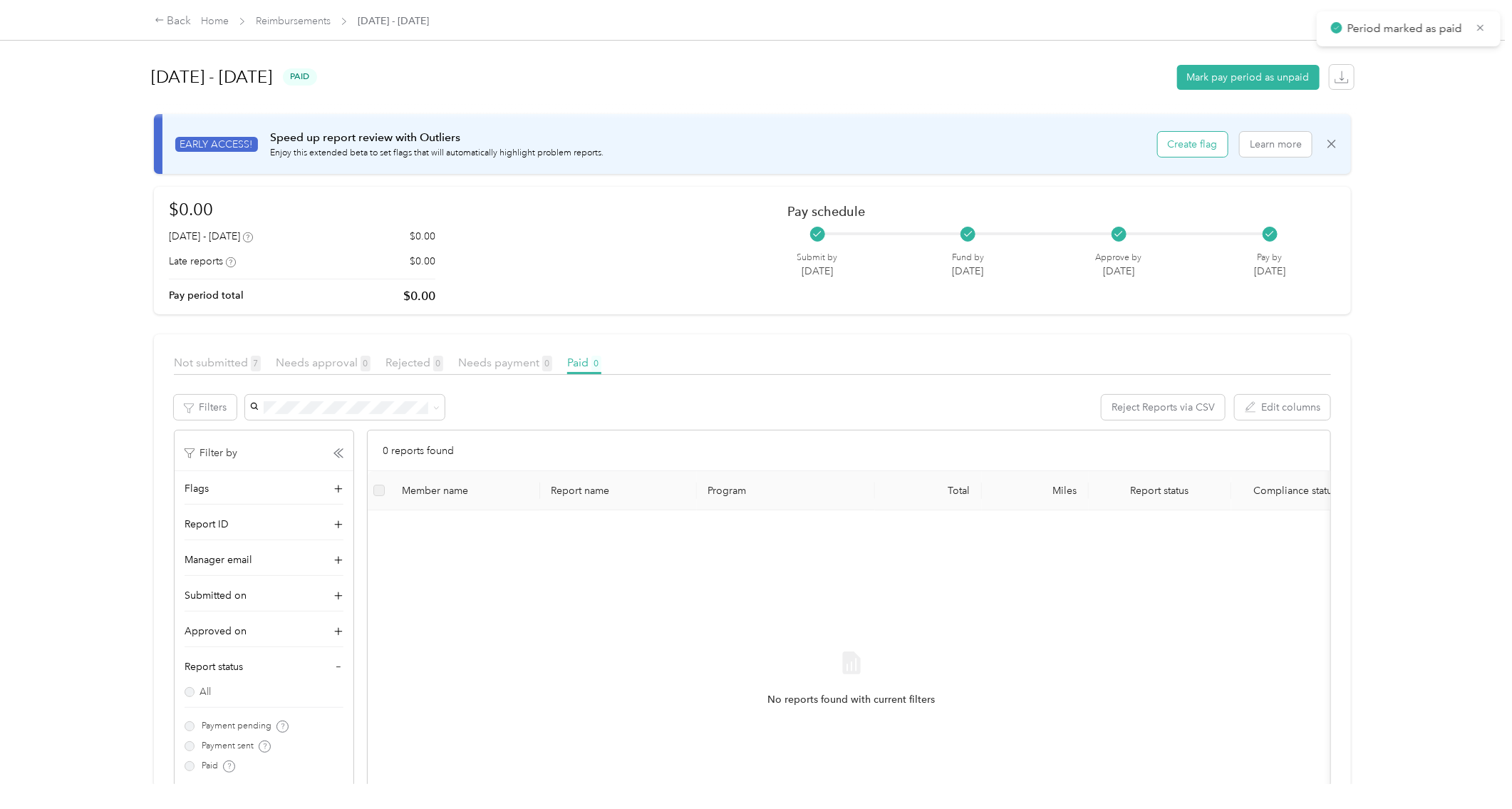
click at [1201, 142] on button "Create flag" at bounding box center [1192, 145] width 69 height 25
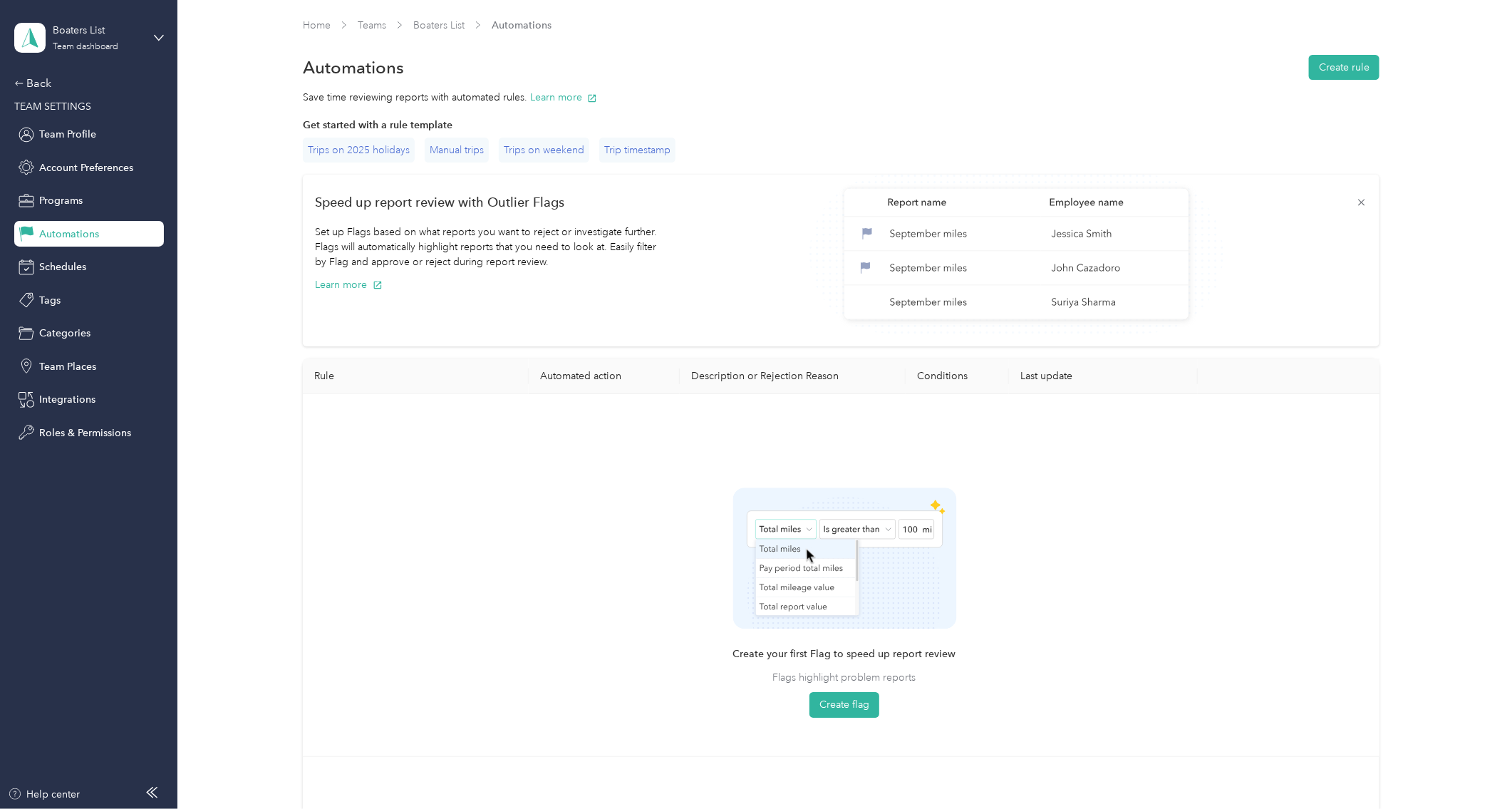
click at [533, 21] on span "Automations" at bounding box center [521, 26] width 60 height 15
click at [529, 24] on span "Automations" at bounding box center [521, 26] width 60 height 15
click at [442, 22] on link "Boaters List" at bounding box center [439, 25] width 51 height 12
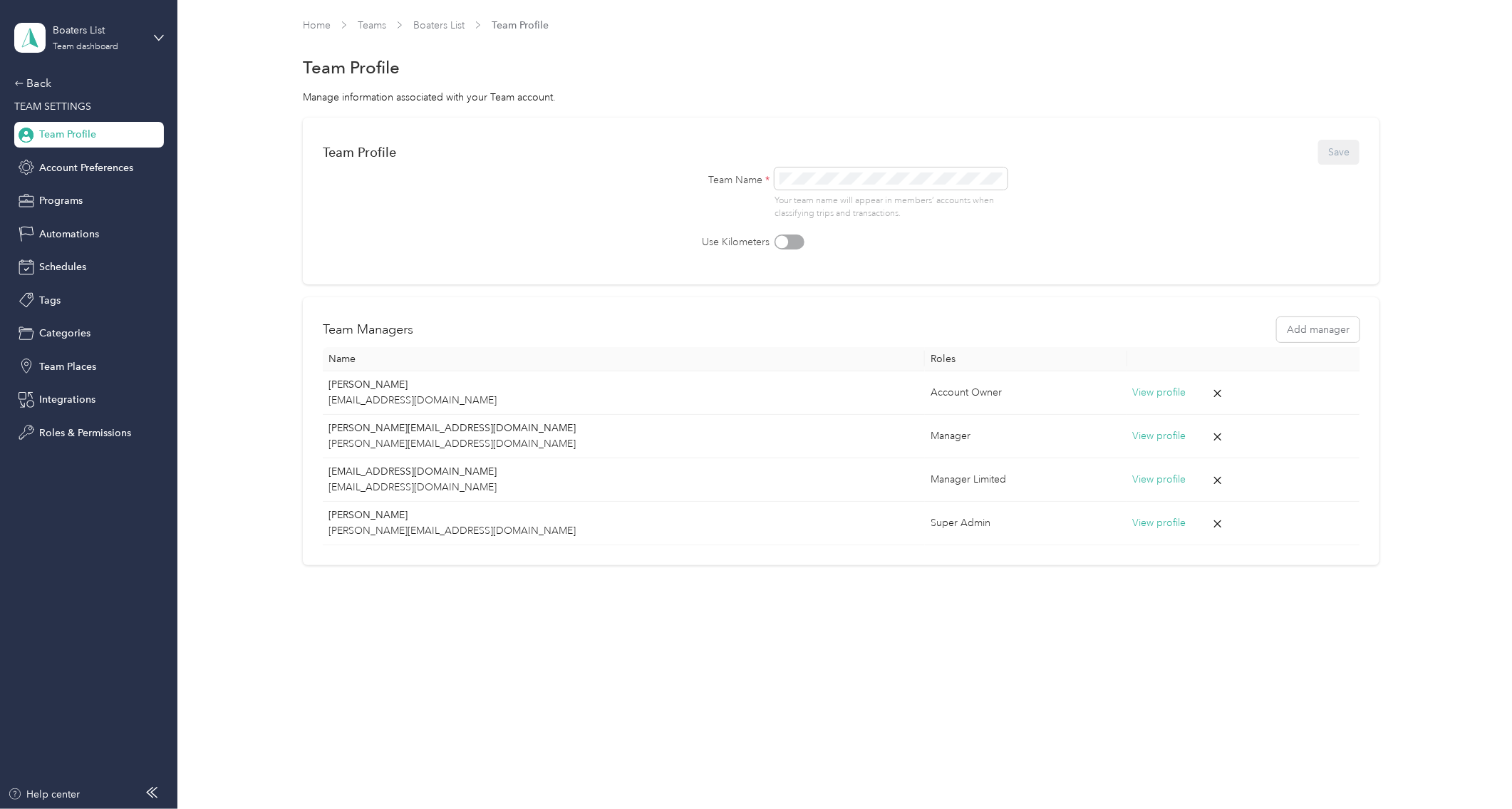
click at [517, 26] on span "Team Profile" at bounding box center [520, 26] width 57 height 15
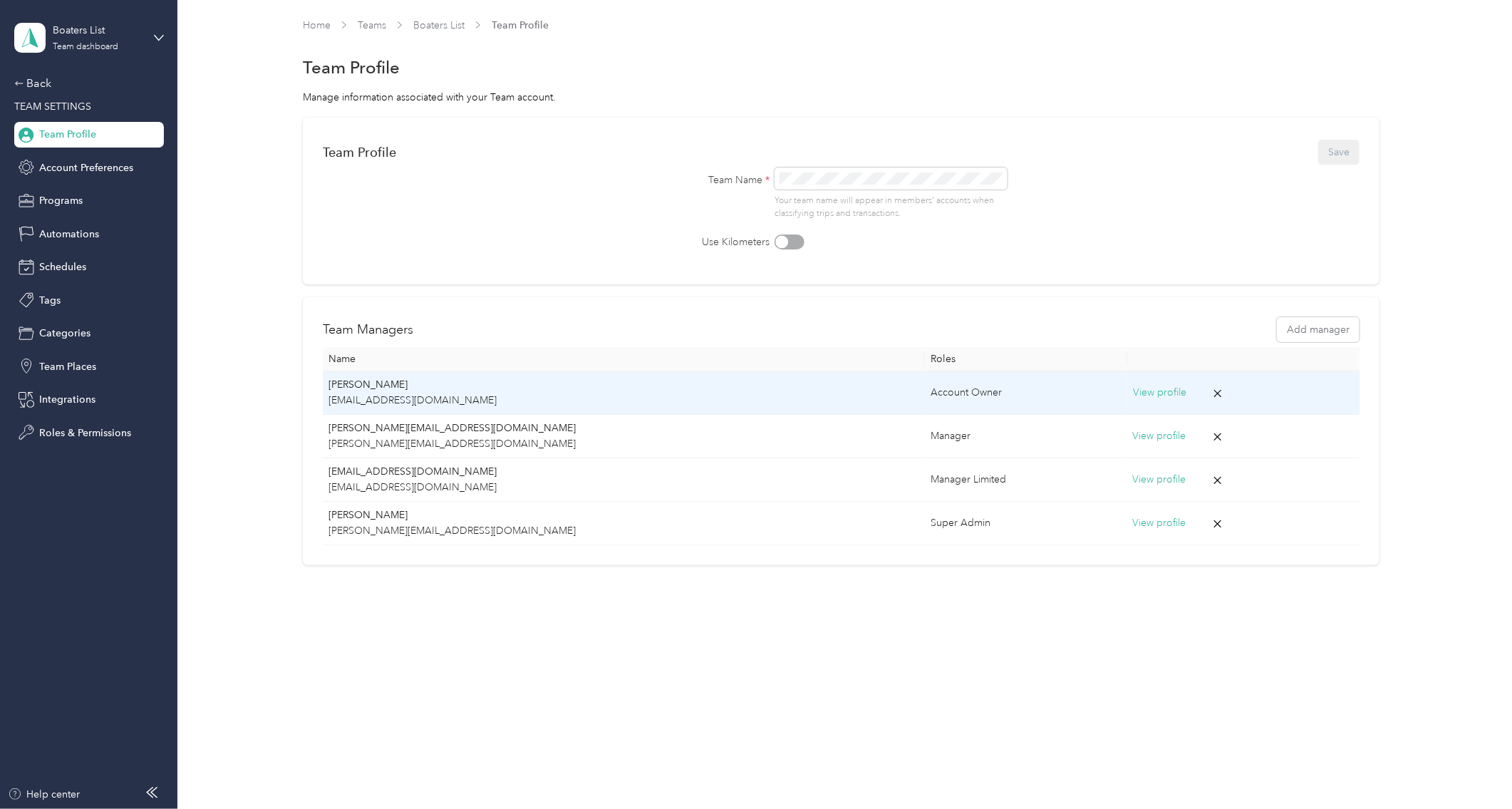
click at [1133, 393] on button "View profile" at bounding box center [1160, 392] width 53 height 15
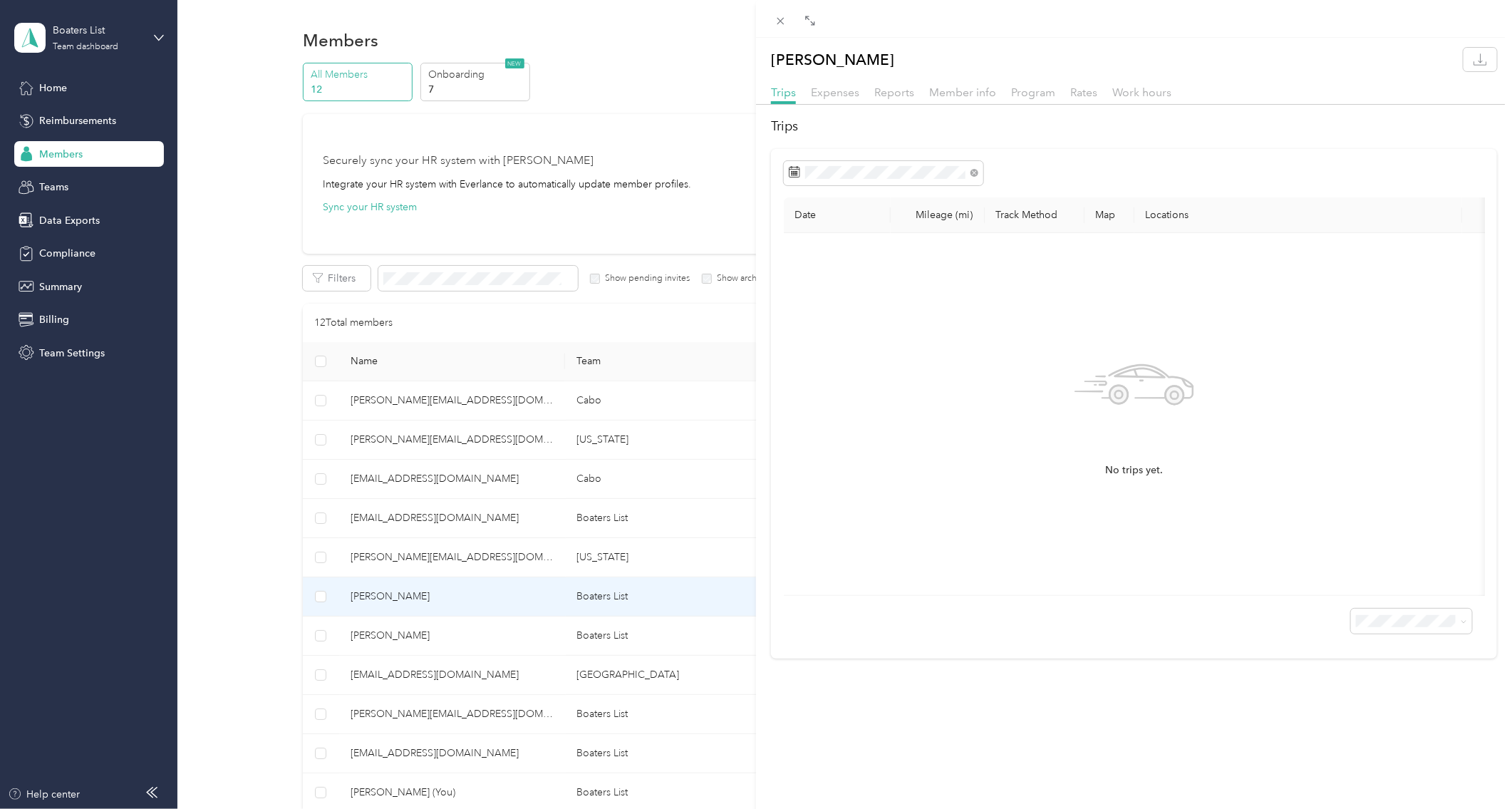
click at [326, 359] on div "[PERSON_NAME] Trips Expenses Reports Member info Program Rates Work hours Trips…" at bounding box center [756, 404] width 1512 height 809
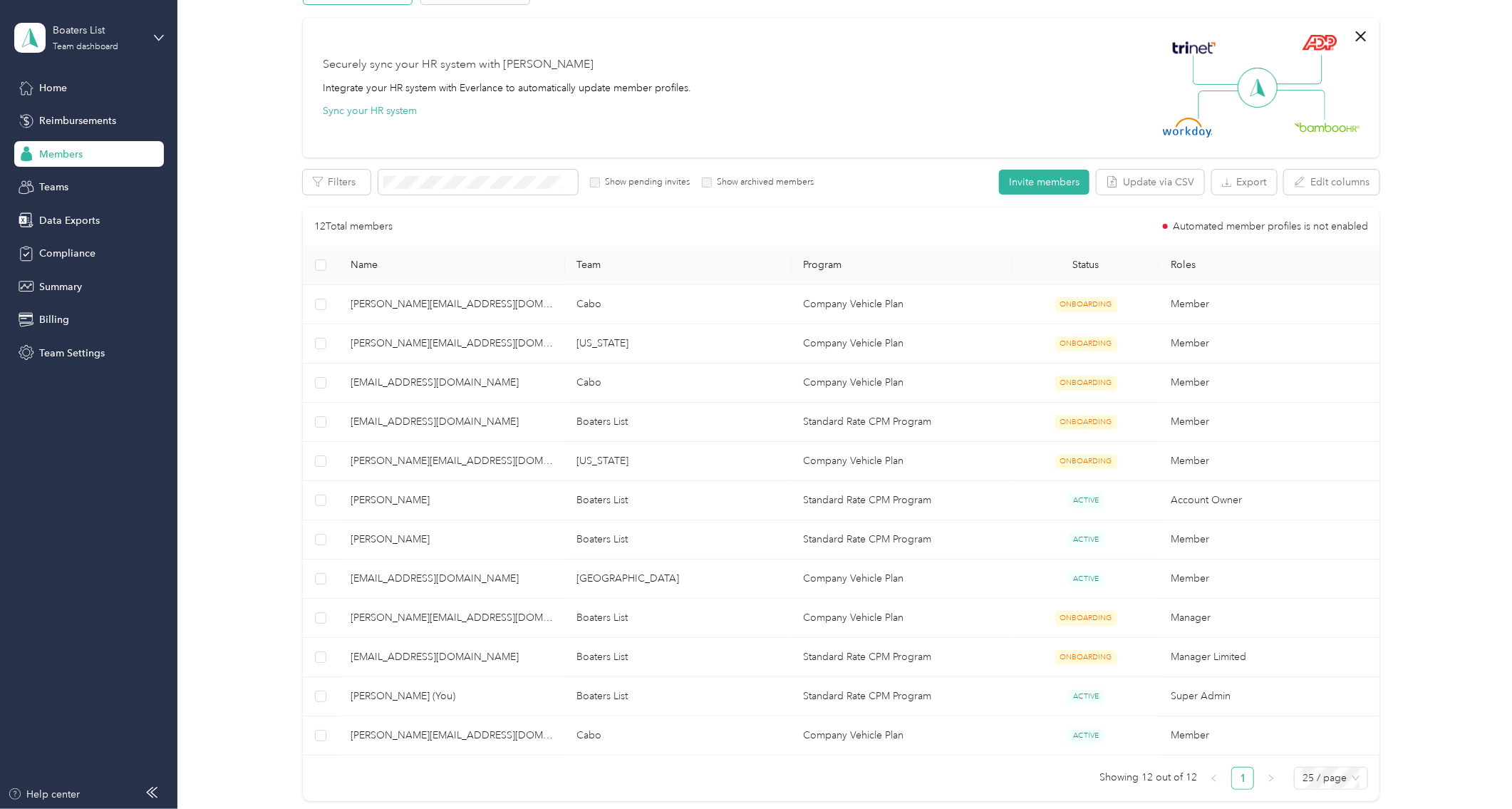
scroll to position [100, 0]
click at [1209, 179] on button "Export" at bounding box center [1245, 178] width 65 height 25
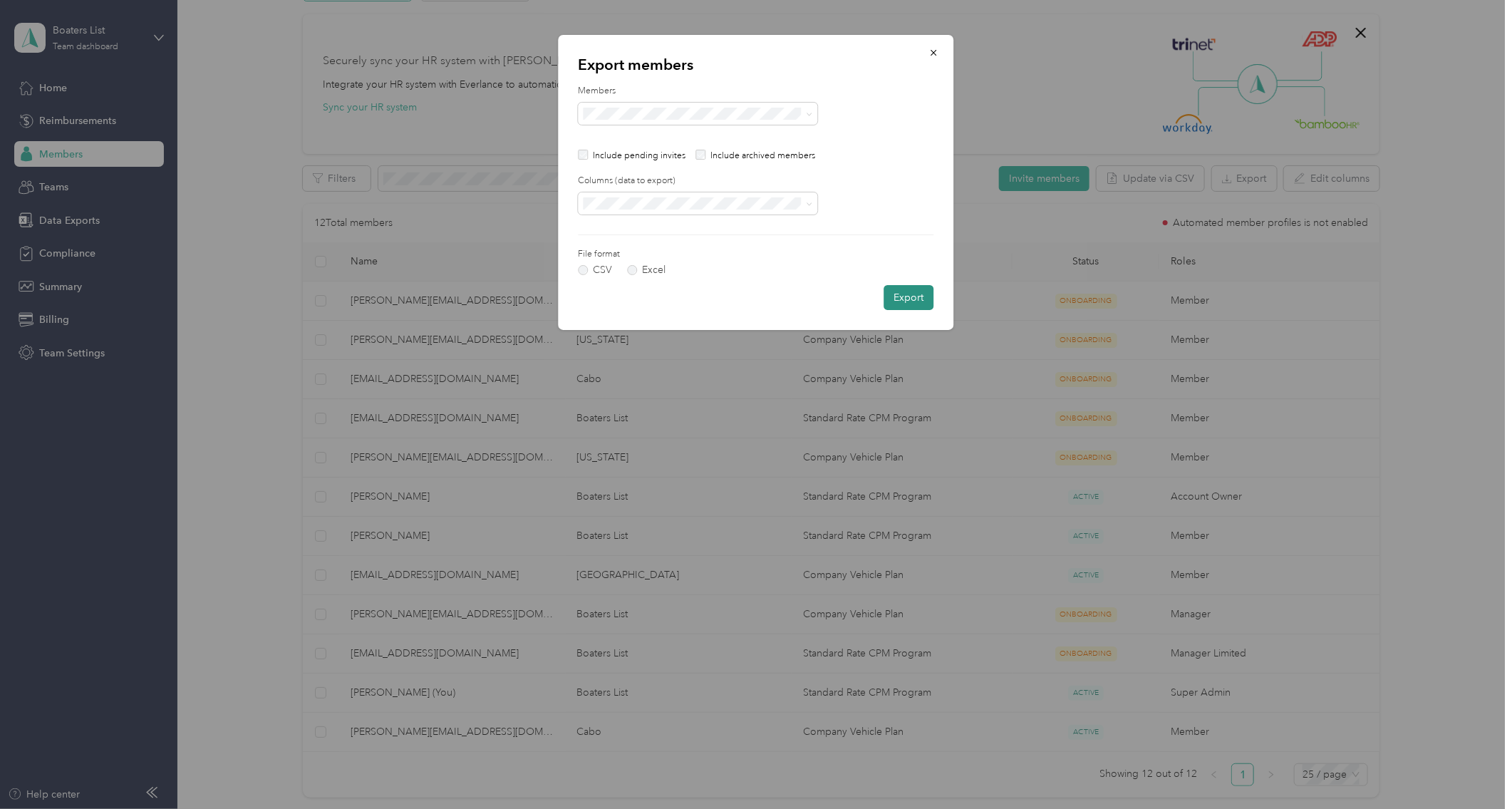
click at [910, 297] on button "Export" at bounding box center [909, 298] width 49 height 25
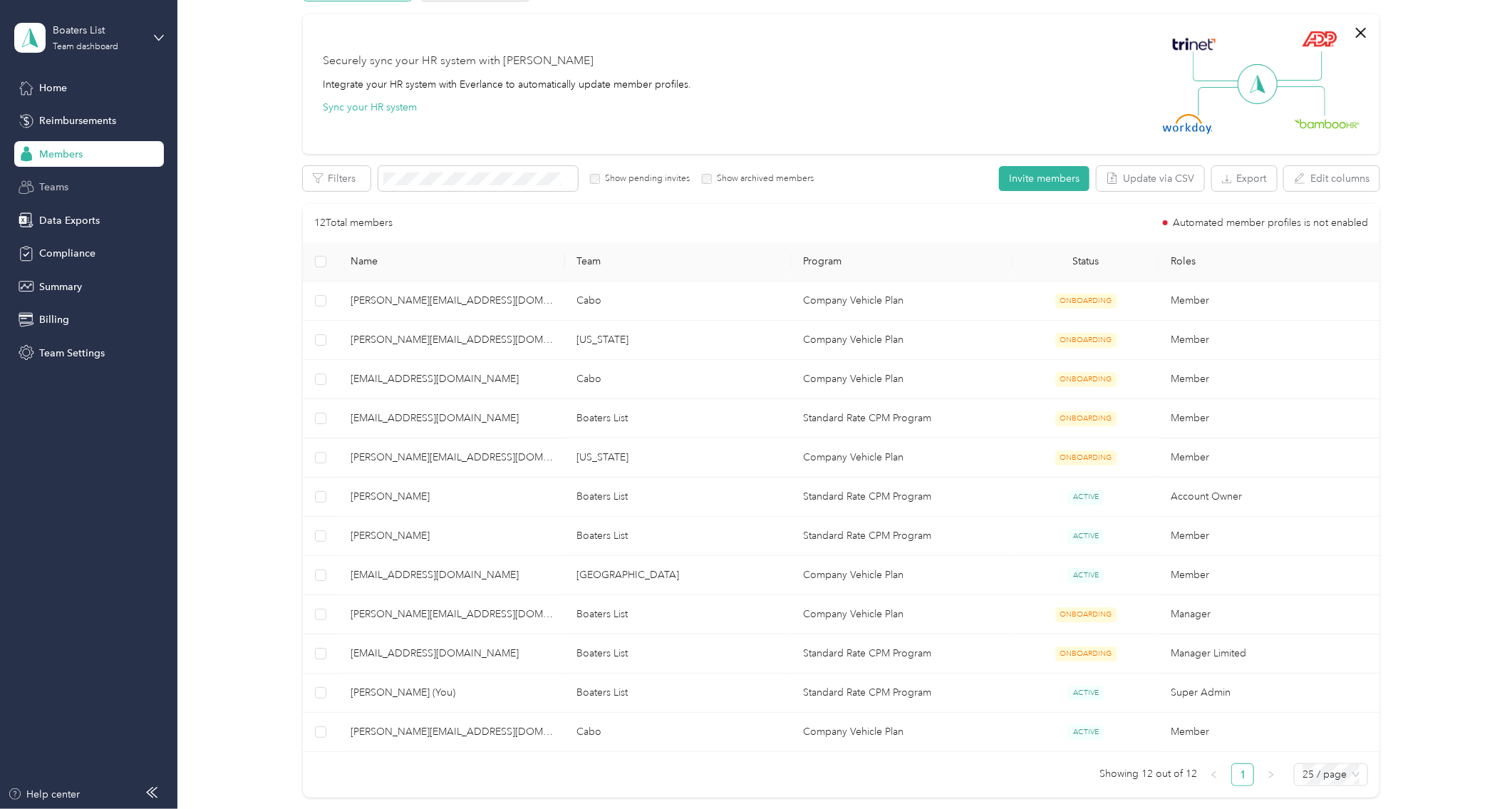
click at [58, 187] on span "Teams" at bounding box center [53, 187] width 29 height 15
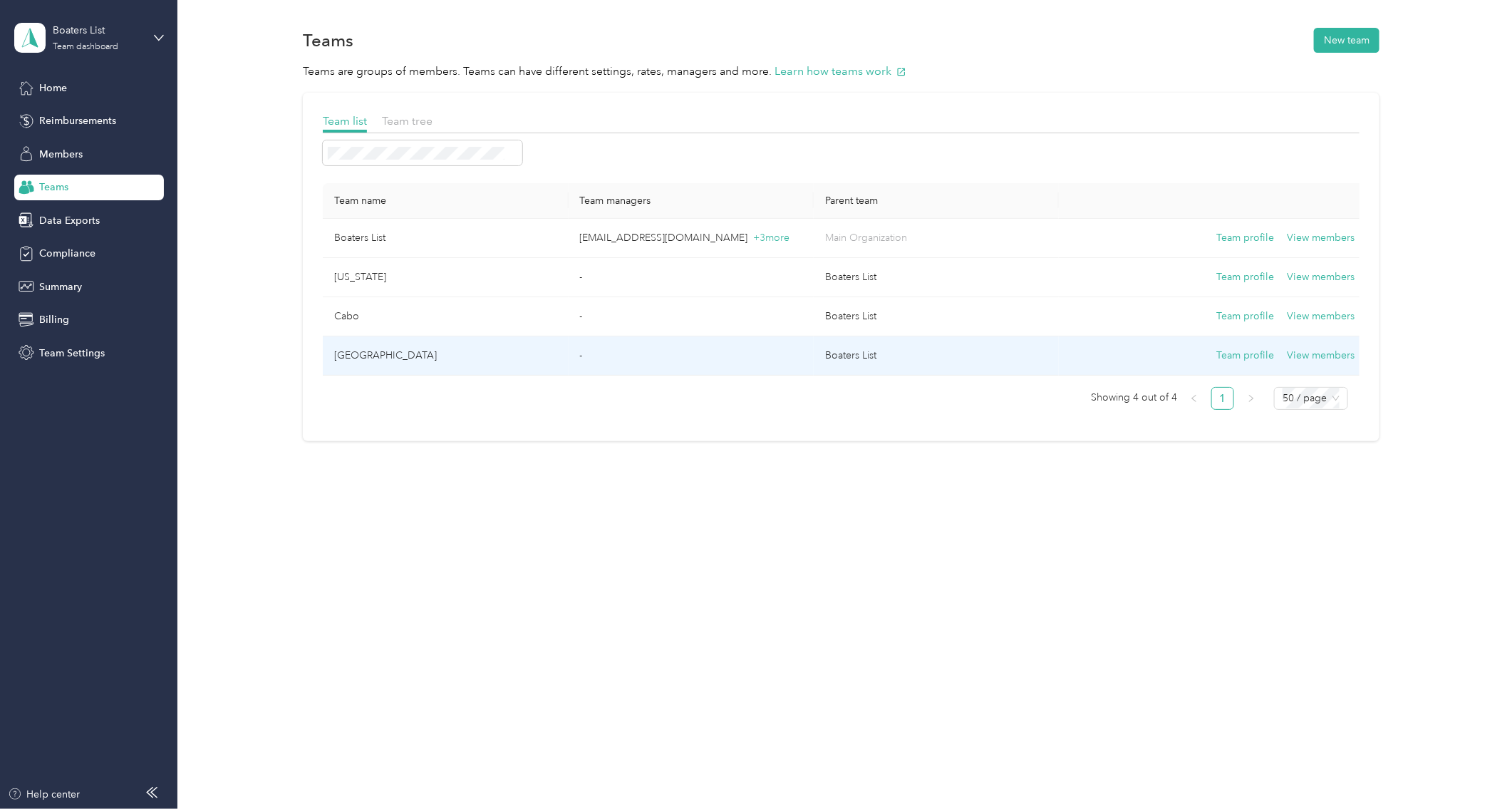
click at [345, 358] on td "[GEOGRAPHIC_DATA]" at bounding box center [445, 355] width 245 height 39
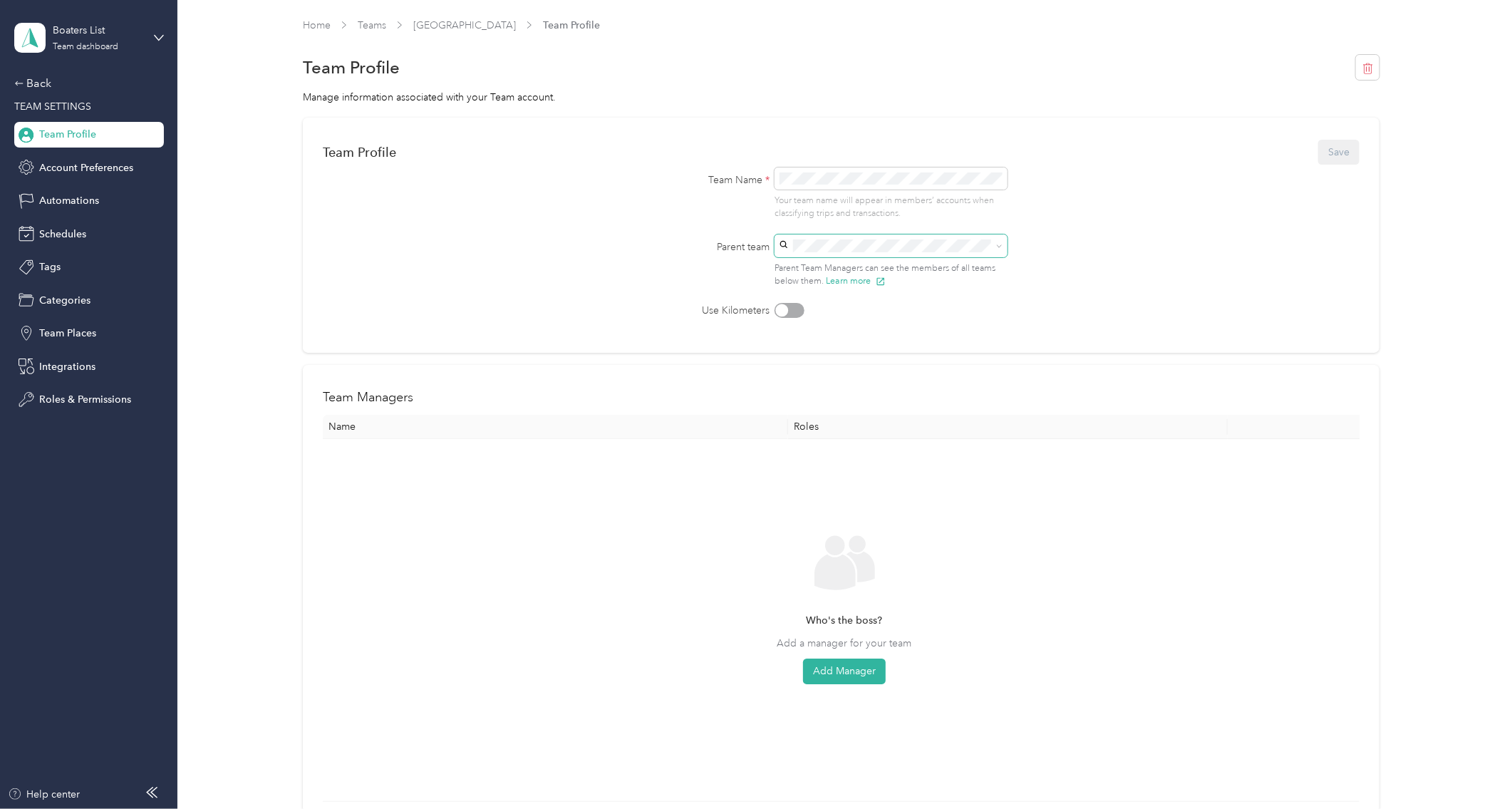
click at [1001, 247] on icon at bounding box center [999, 247] width 4 height 3
click at [1003, 247] on icon at bounding box center [999, 246] width 7 height 7
click at [1209, 75] on button "button" at bounding box center [1367, 68] width 24 height 25
click at [1209, 81] on button "Yes" at bounding box center [1335, 78] width 28 height 23
click at [1209, 55] on p "This team still has active members, please move them to another team first or a…" at bounding box center [1373, 46] width 183 height 52
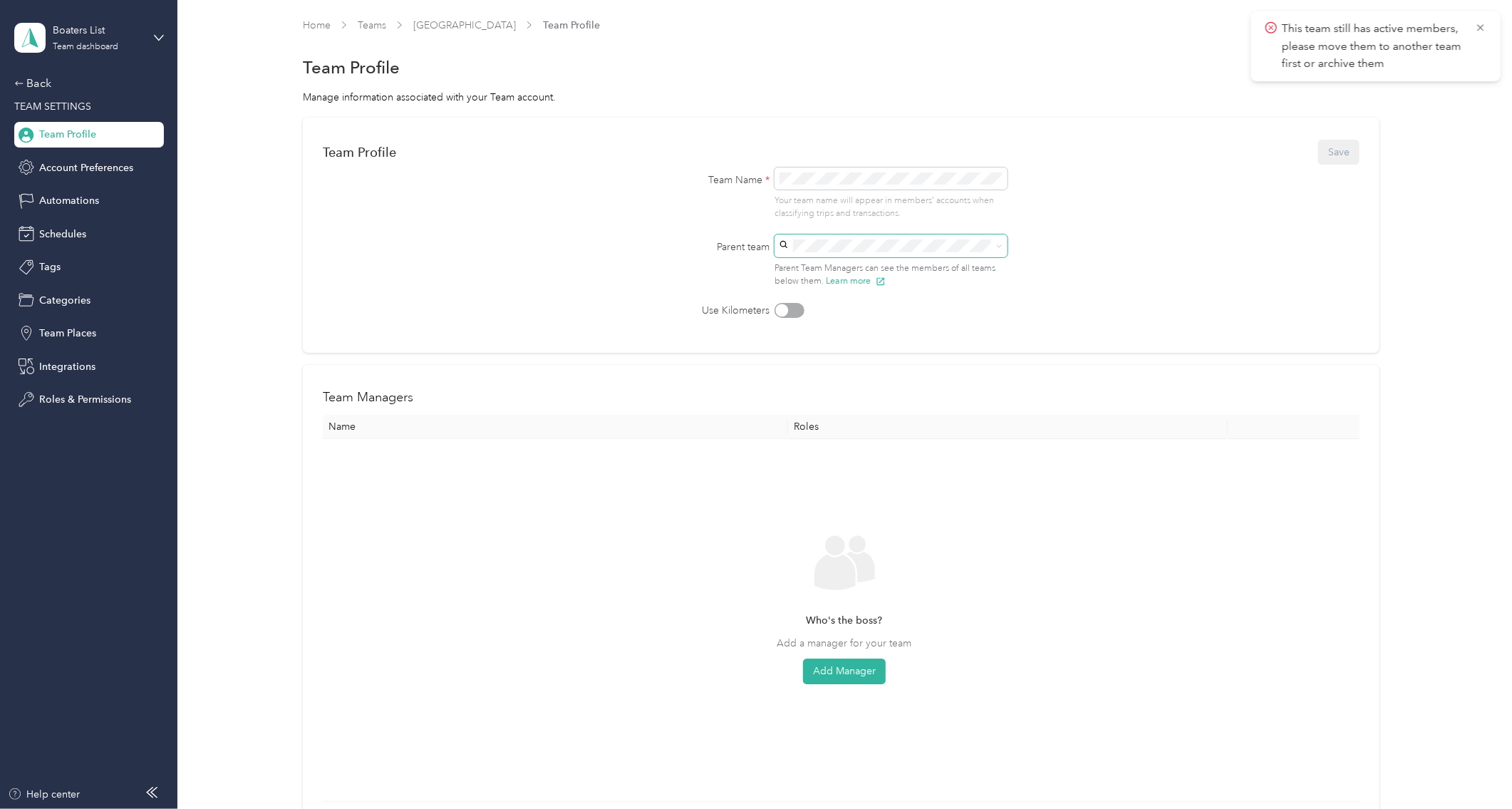
click at [1209, 150] on div "Team Profile Save" at bounding box center [841, 152] width 1037 height 30
click at [1209, 26] on icon at bounding box center [1481, 27] width 11 height 12
click at [543, 20] on span "Team Profile" at bounding box center [572, 26] width 57 height 15
click at [543, 24] on span "Team Profile" at bounding box center [572, 26] width 57 height 15
click at [442, 24] on link "[GEOGRAPHIC_DATA]" at bounding box center [464, 25] width 103 height 12
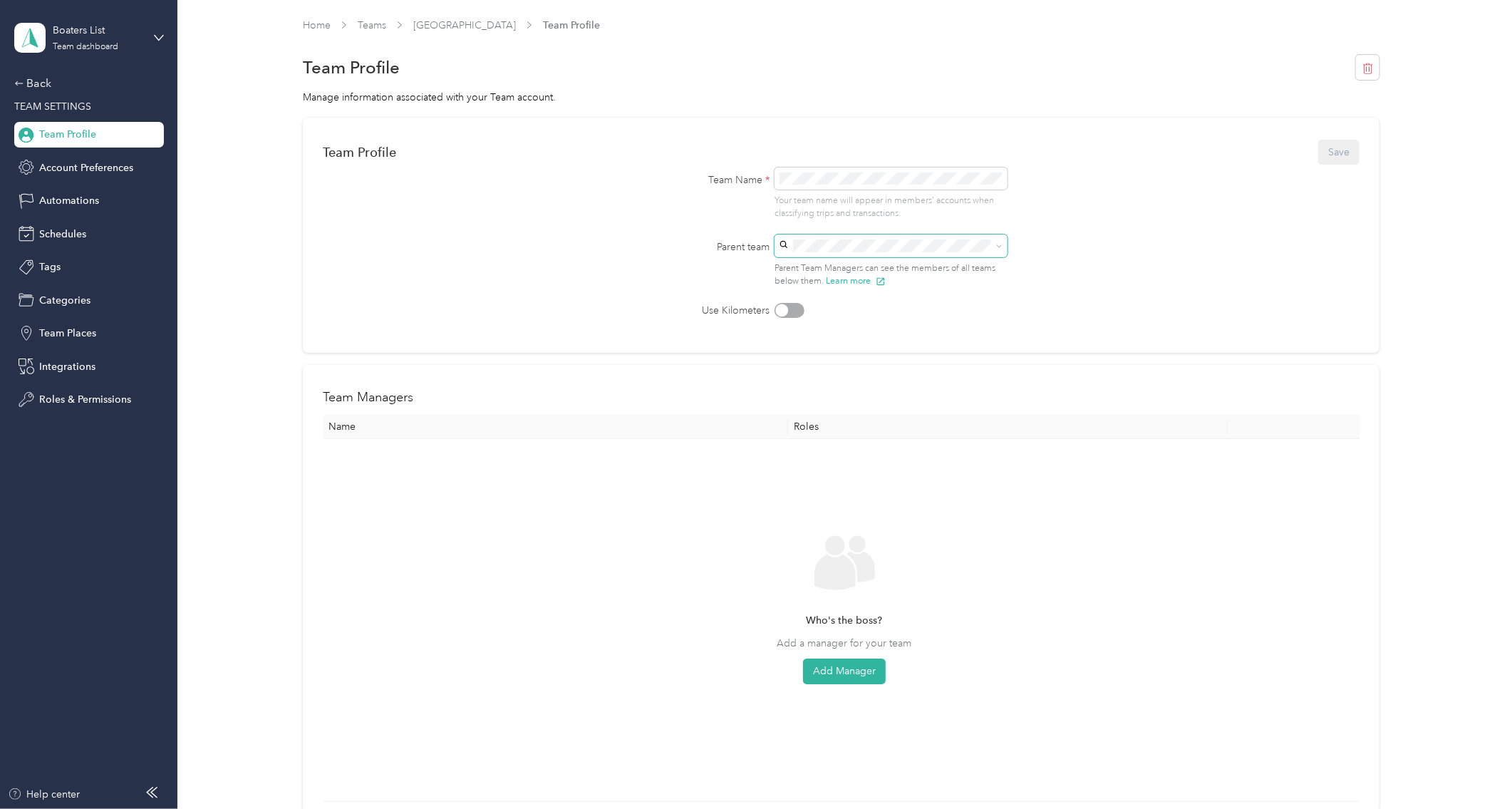
click at [1002, 248] on icon at bounding box center [999, 246] width 7 height 7
click at [801, 381] on p "No managers" at bounding box center [895, 388] width 213 height 15
click at [370, 22] on link "Teams" at bounding box center [372, 25] width 29 height 12
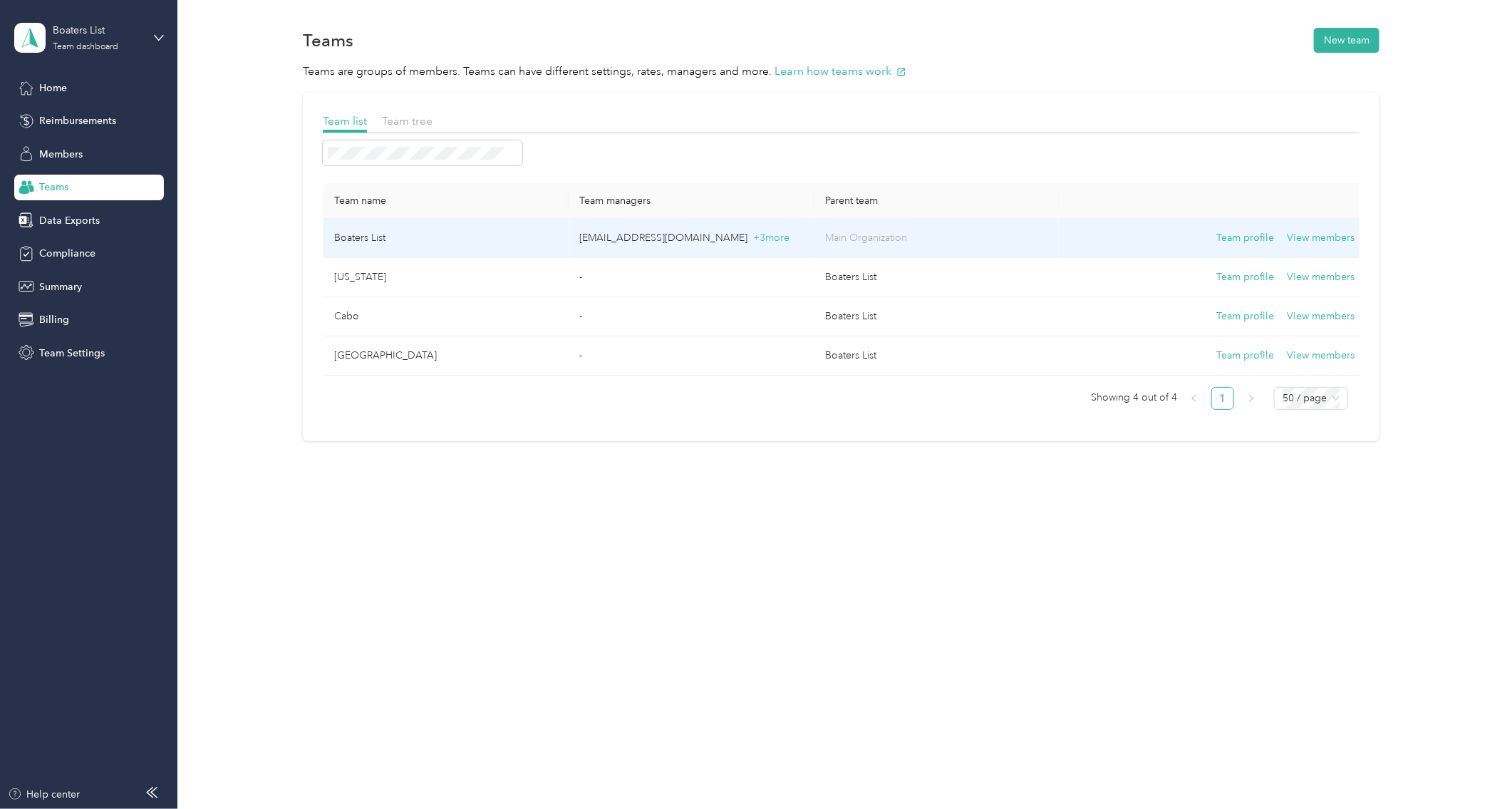
click at [370, 239] on td "Boaters List" at bounding box center [445, 238] width 245 height 39
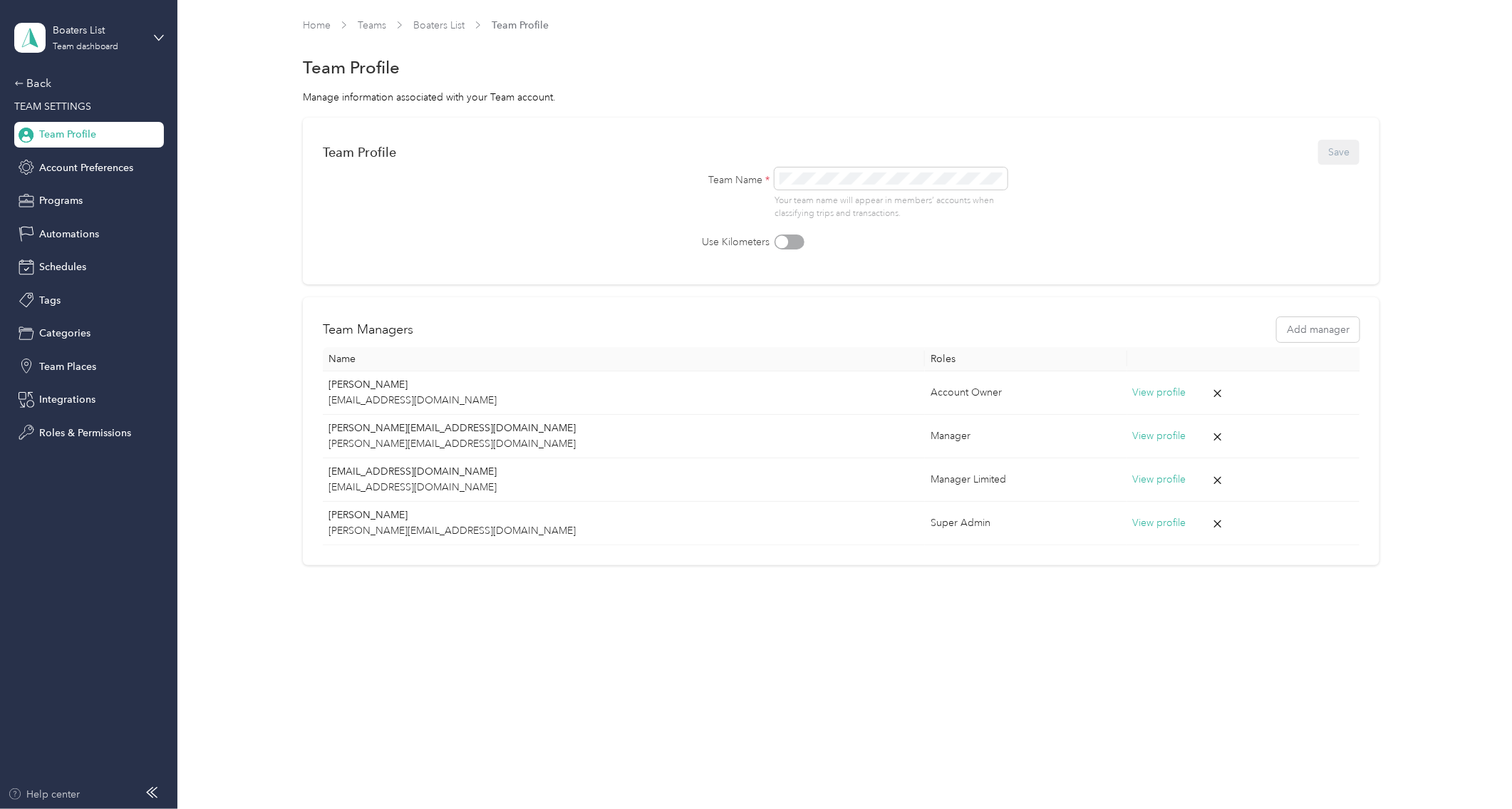
click at [74, 646] on div "Help center" at bounding box center [44, 795] width 72 height 15
click at [111, 44] on div "Team dashboard" at bounding box center [85, 47] width 66 height 9
click at [70, 114] on div "Team dashboard" at bounding box center [66, 117] width 78 height 15
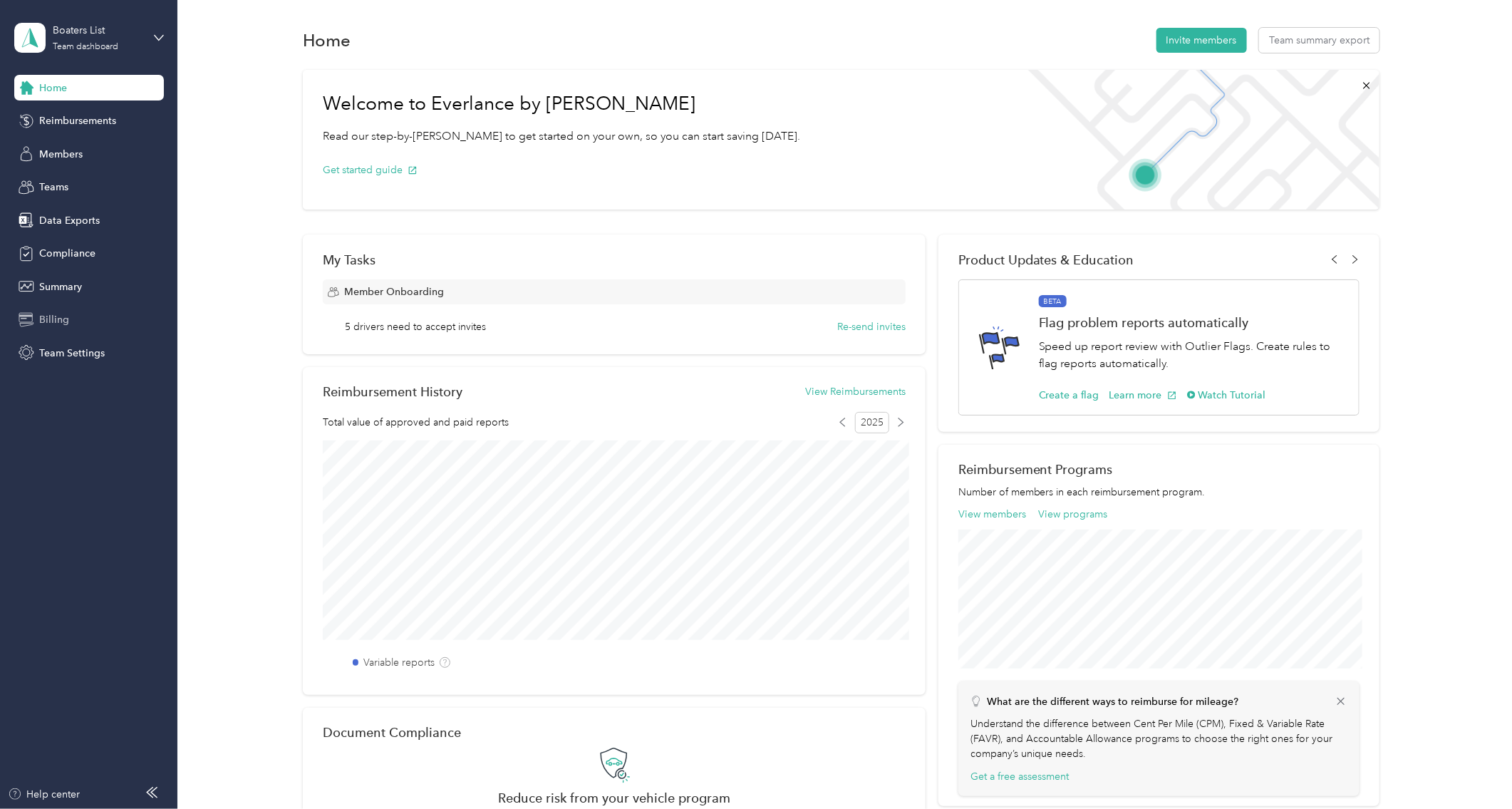
click at [56, 320] on span "Billing" at bounding box center [53, 320] width 29 height 15
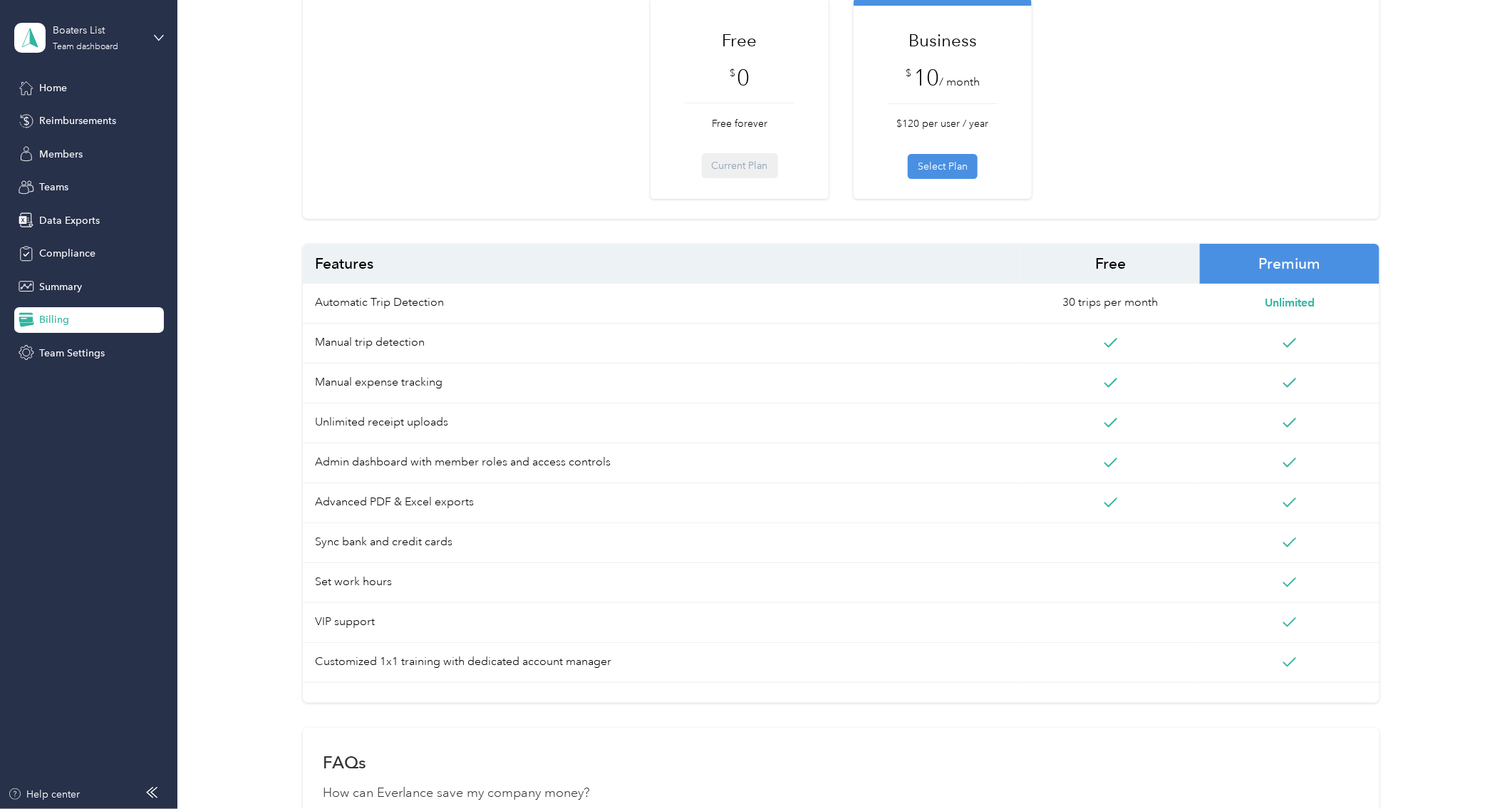
scroll to position [23, 0]
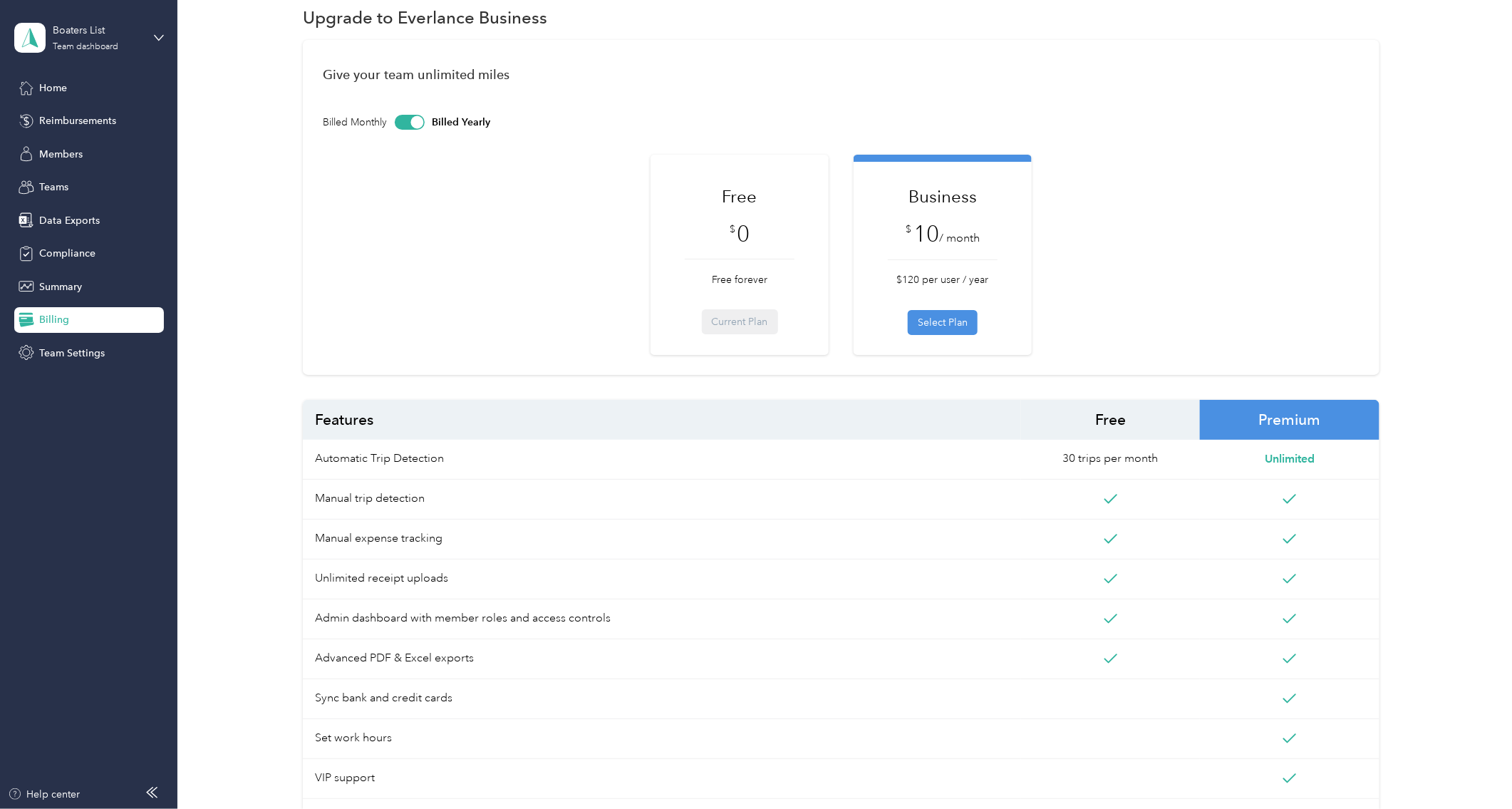
click at [766, 319] on div "Free $ 0 Free forever Current Plan" at bounding box center [739, 259] width 109 height 150
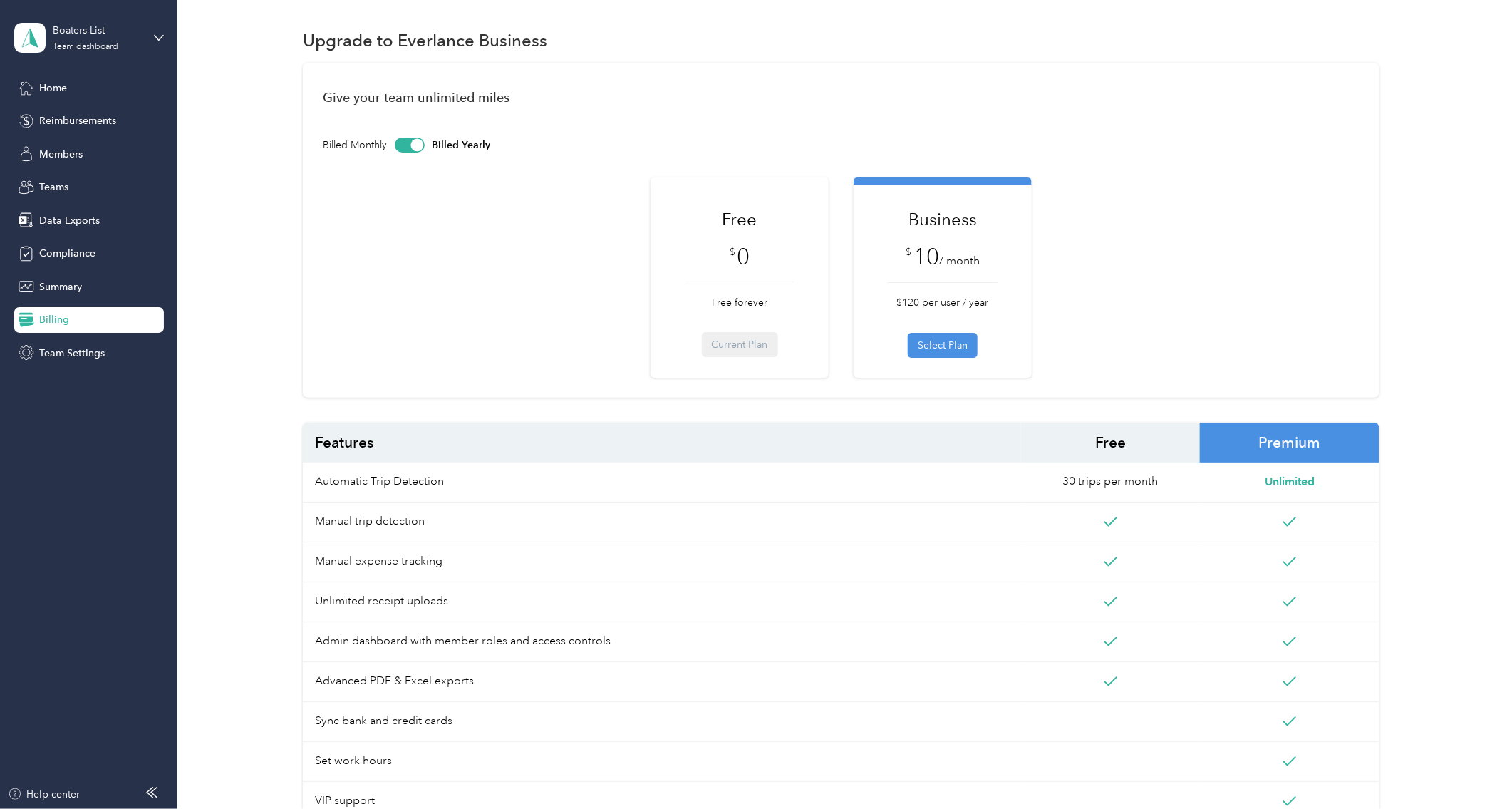
click at [59, 327] on div "Billing" at bounding box center [88, 320] width 149 height 26
click at [402, 149] on div at bounding box center [409, 146] width 29 height 15
click at [405, 148] on div at bounding box center [405, 144] width 12 height 12
click at [951, 345] on button "Select Plan" at bounding box center [942, 345] width 69 height 25
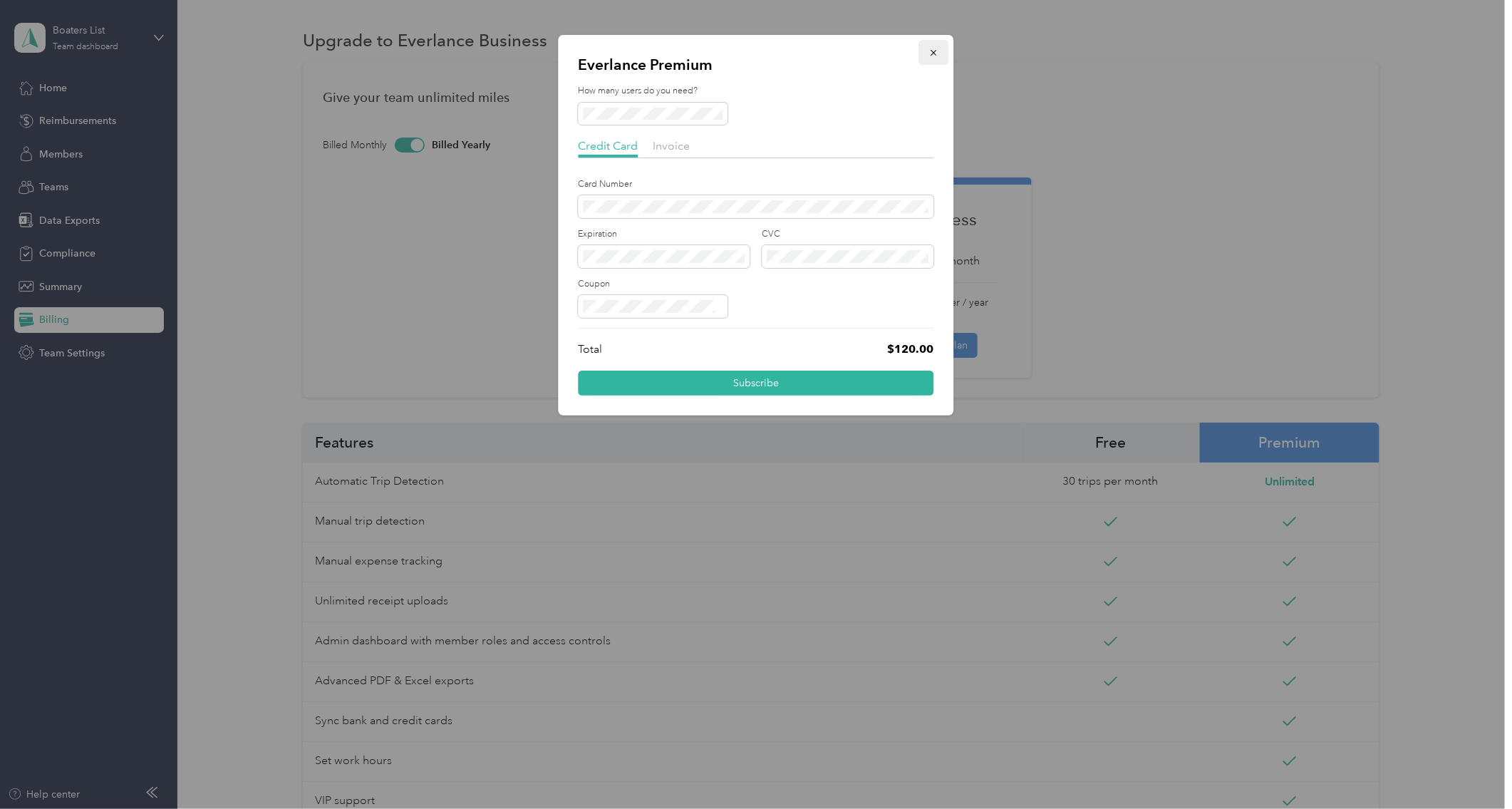
click at [934, 49] on icon "button" at bounding box center [933, 52] width 10 height 10
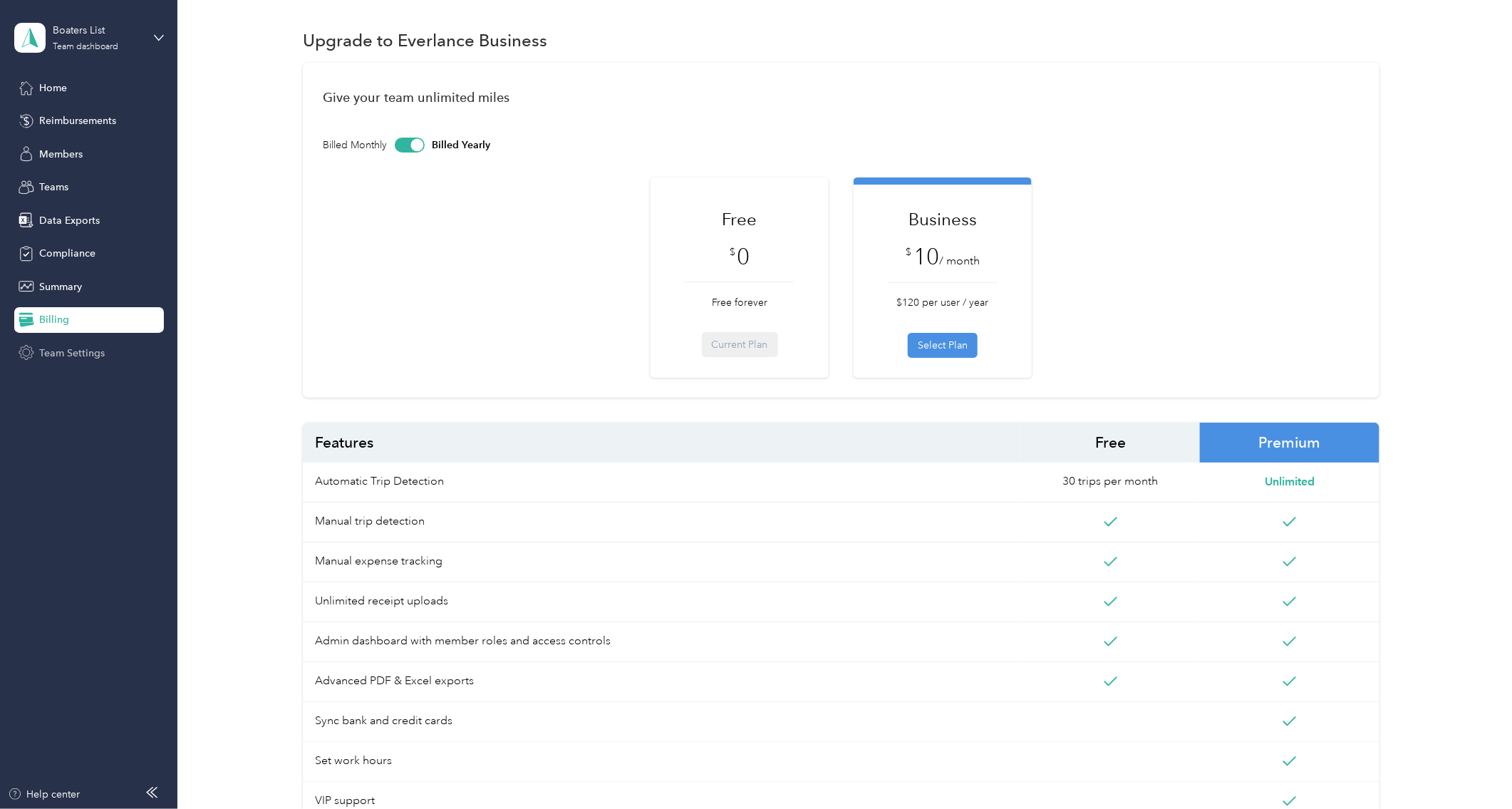
click at [55, 355] on span "Team Settings" at bounding box center [71, 353] width 66 height 15
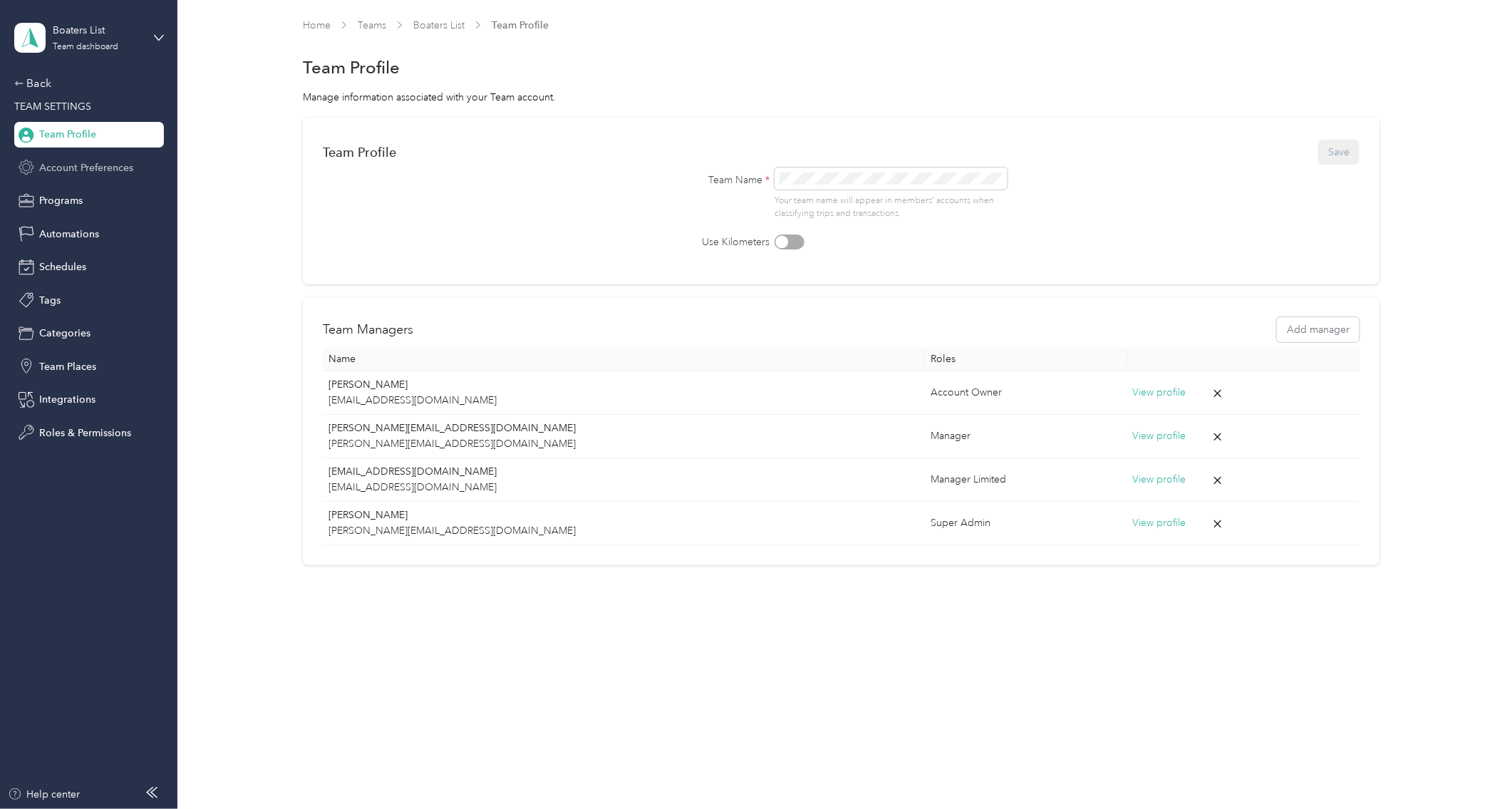
click at [87, 163] on span "Account Preferences" at bounding box center [86, 168] width 94 height 15
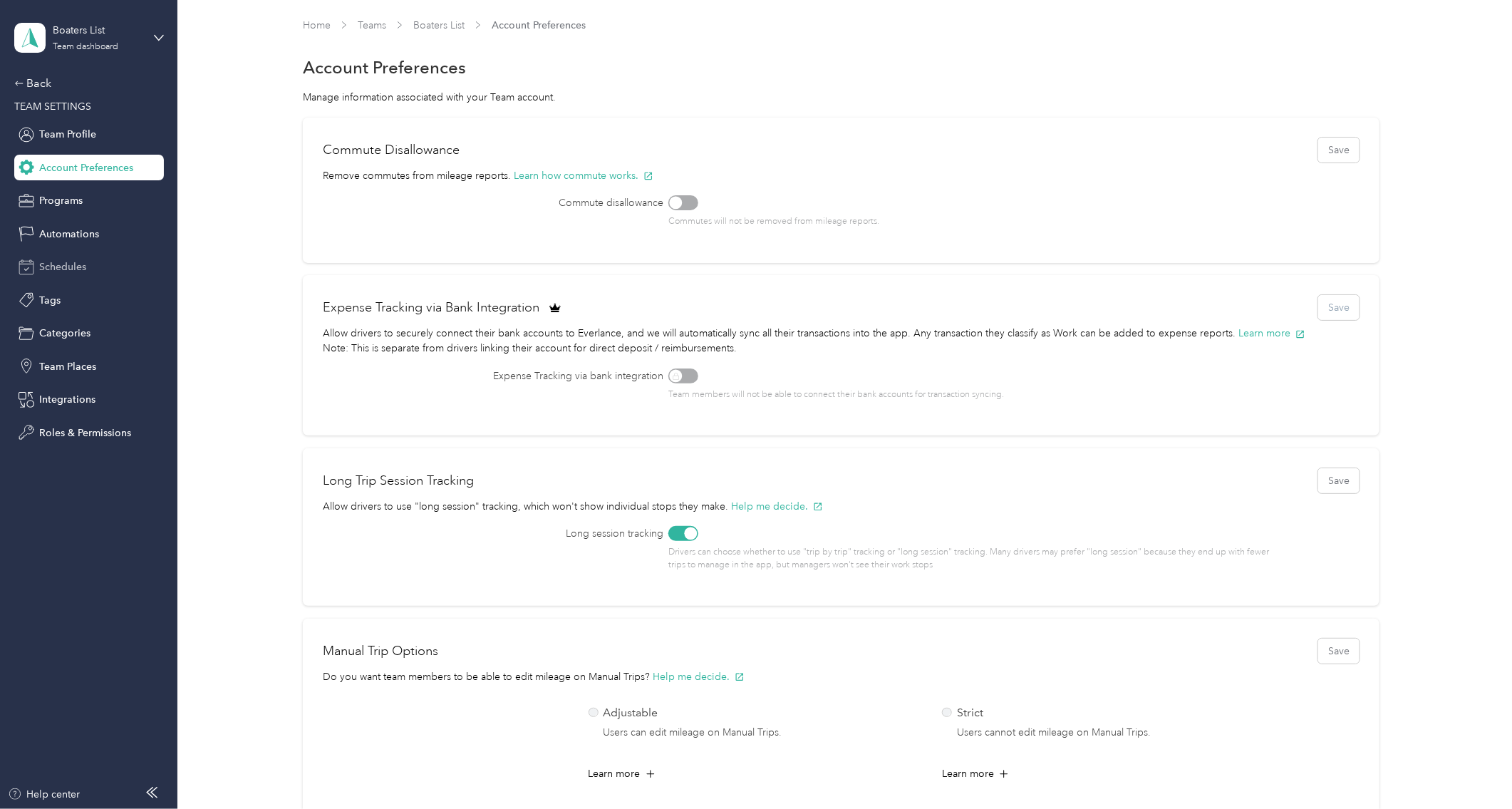
click at [63, 260] on span "Schedules" at bounding box center [62, 267] width 47 height 15
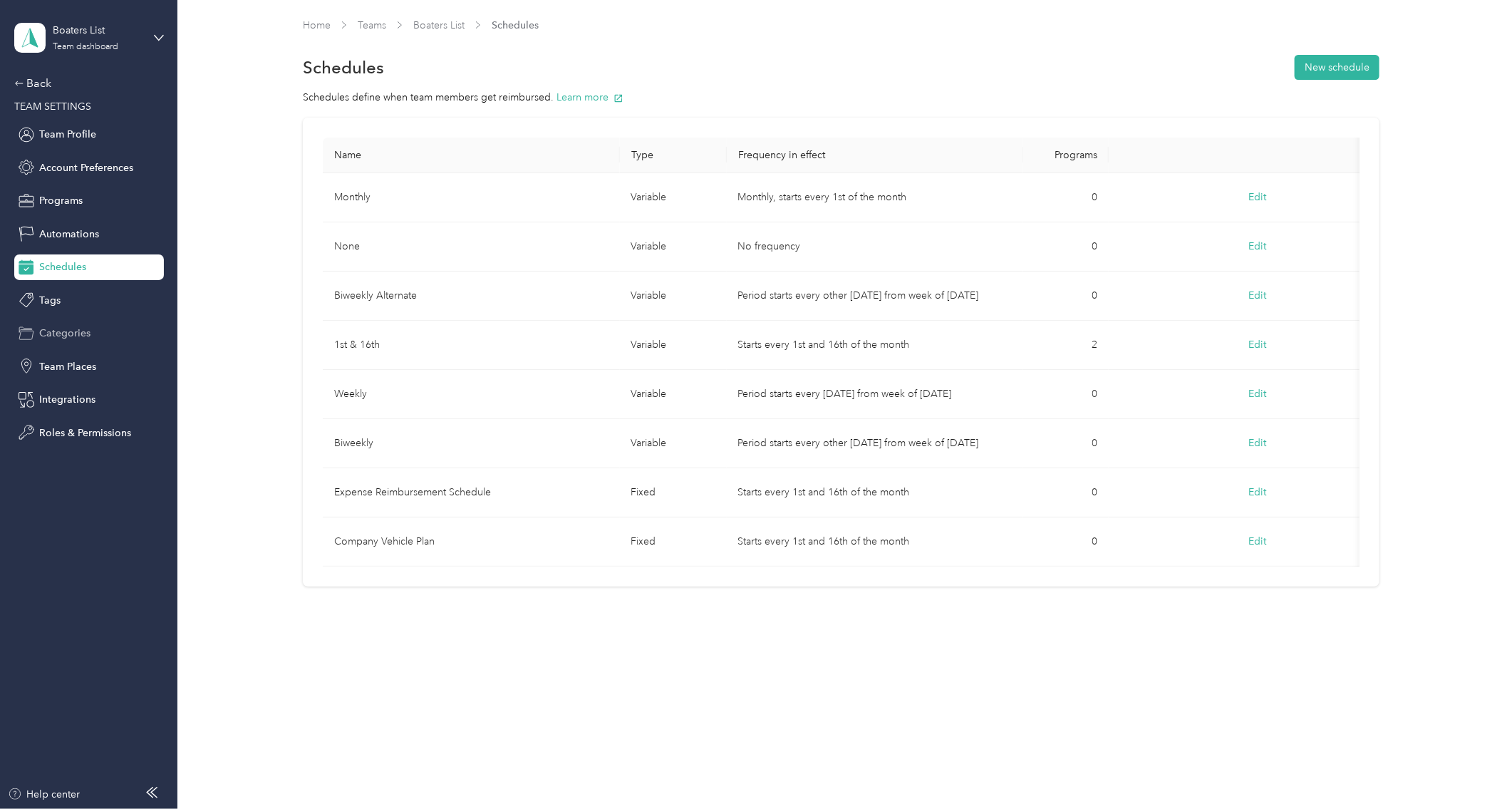
click at [64, 333] on span "Categories" at bounding box center [65, 333] width 51 height 15
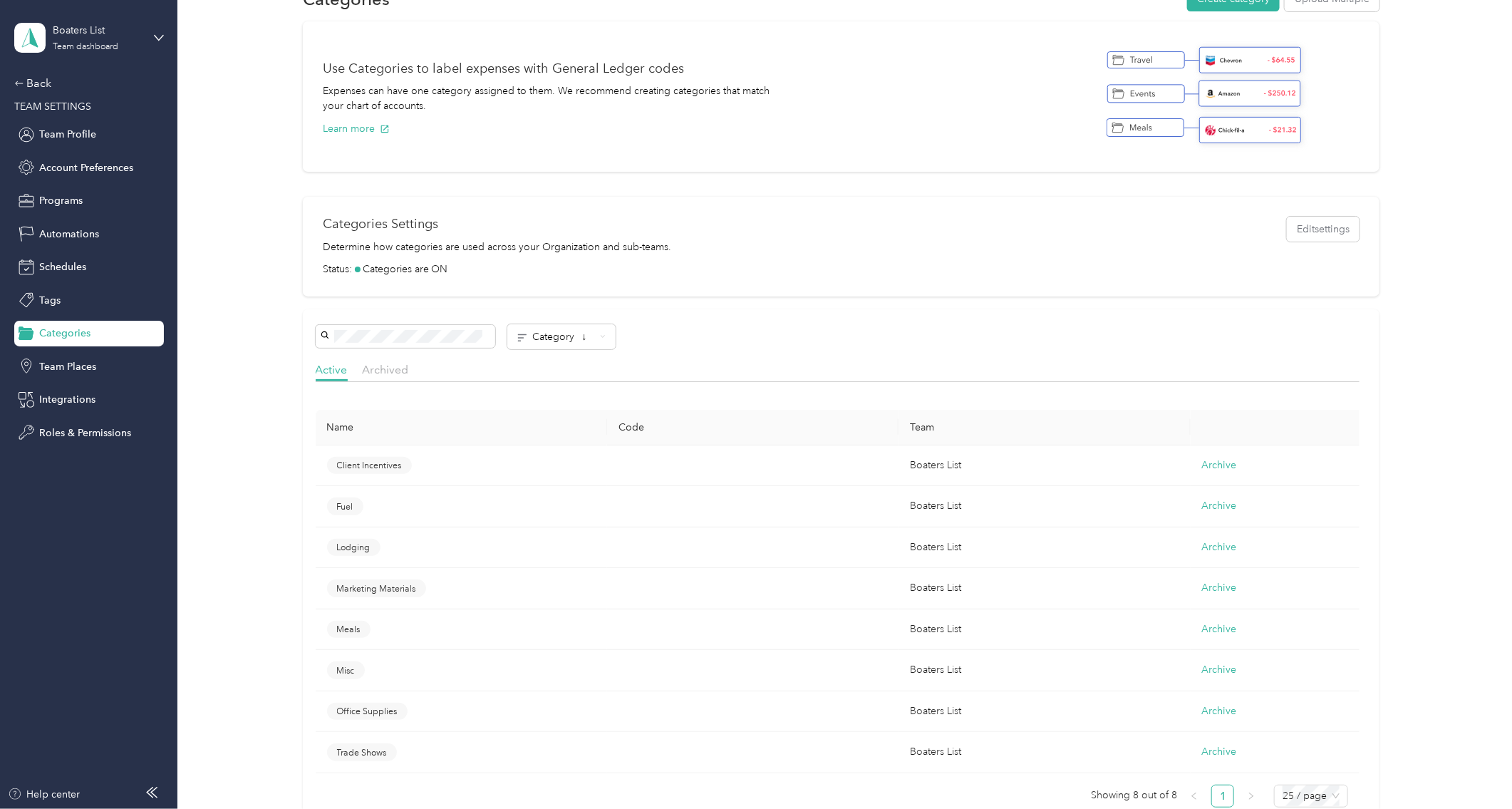
scroll to position [63, 0]
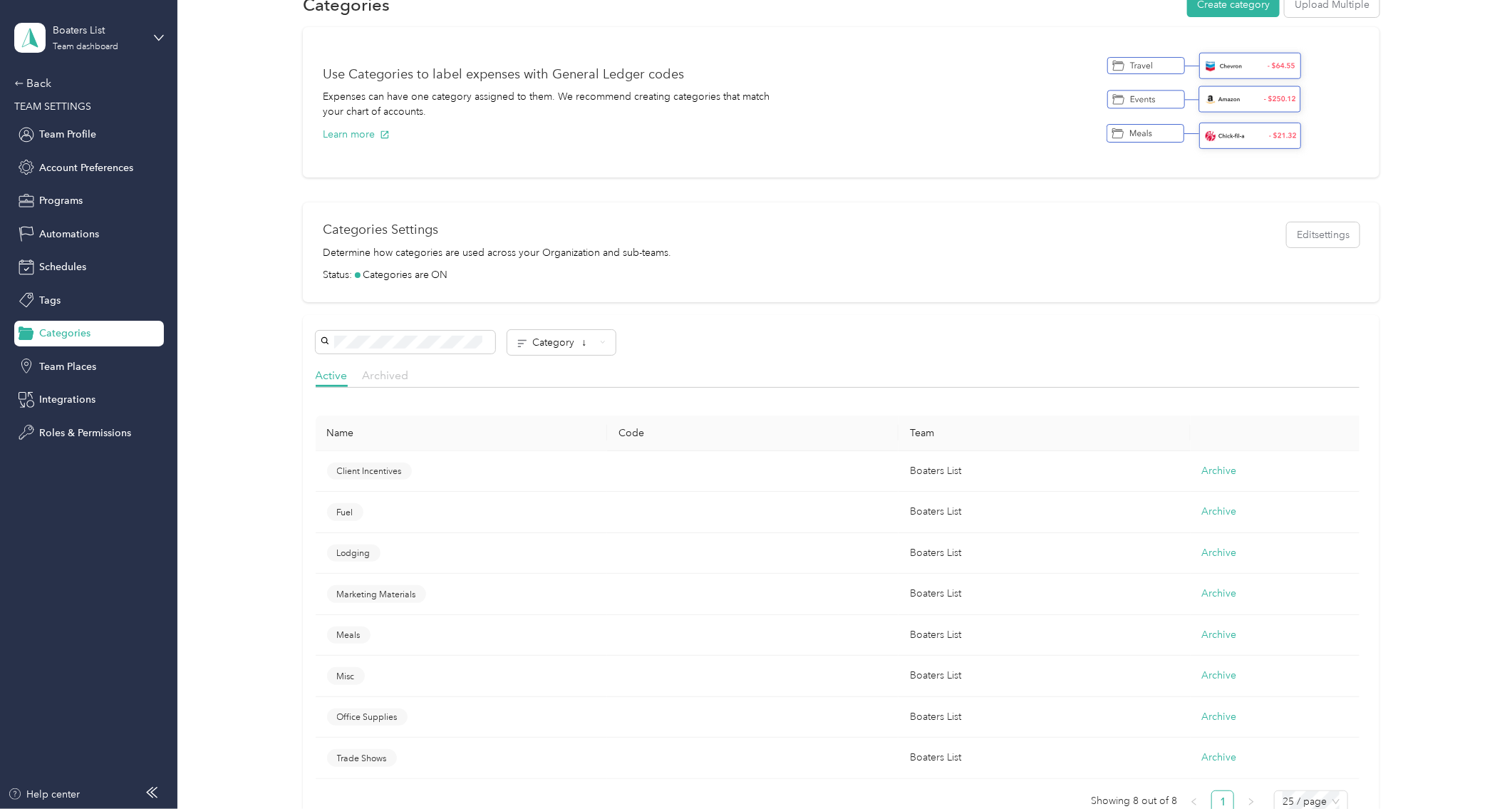
click at [402, 372] on span "Archived" at bounding box center [385, 375] width 47 height 13
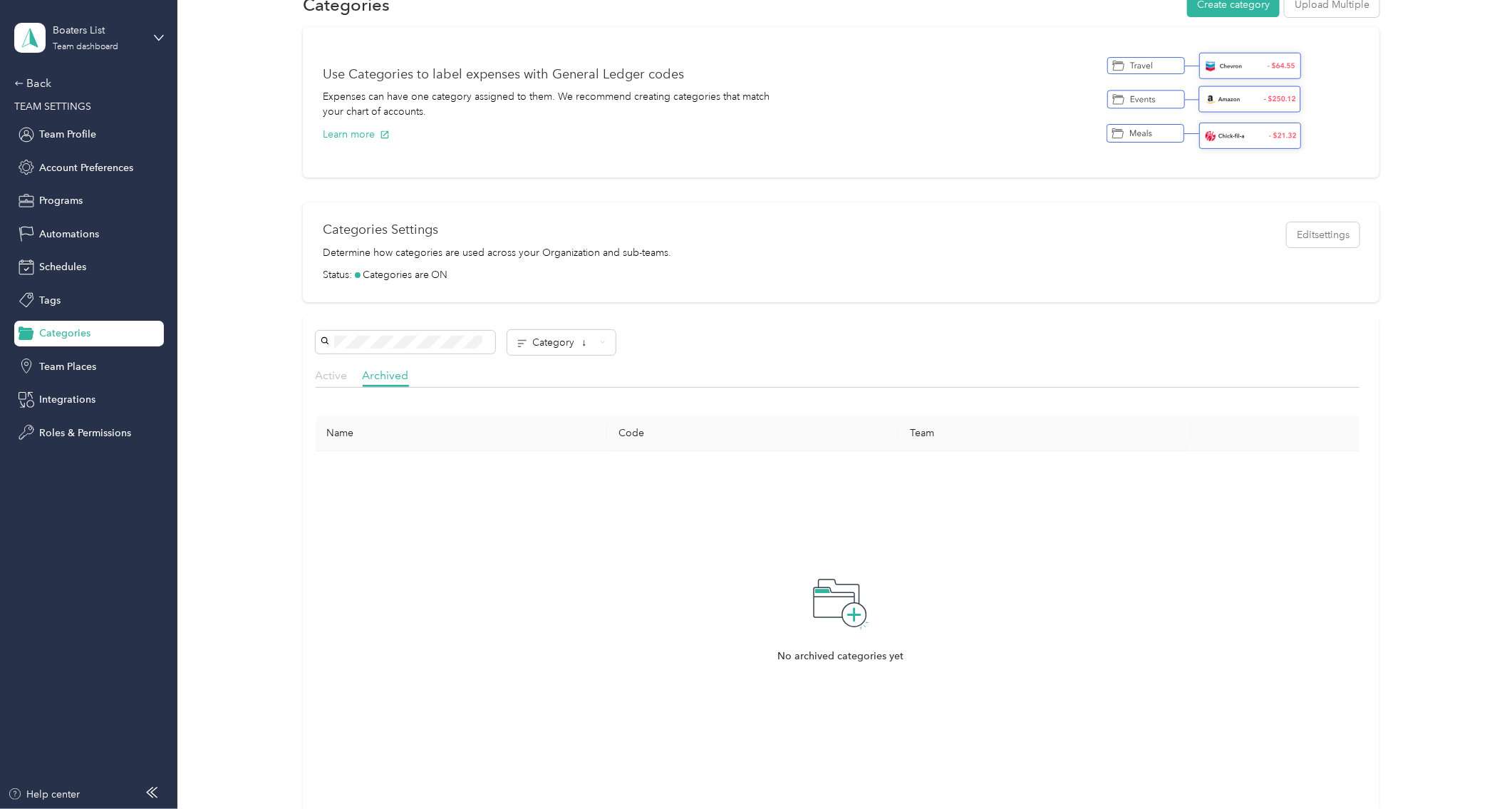
click at [332, 379] on span "Active" at bounding box center [332, 375] width 32 height 13
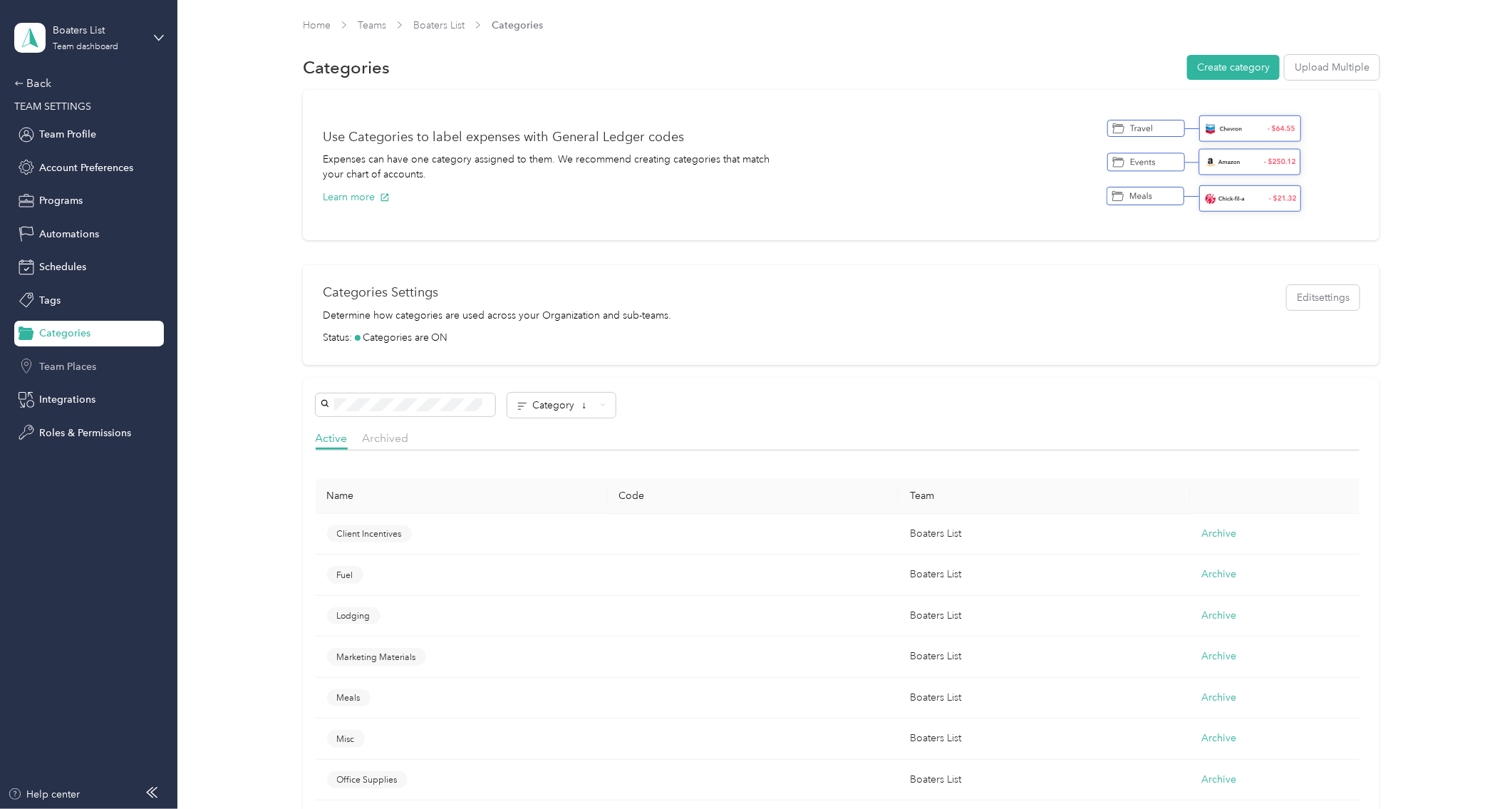
click at [64, 363] on span "Team Places" at bounding box center [68, 366] width 57 height 15
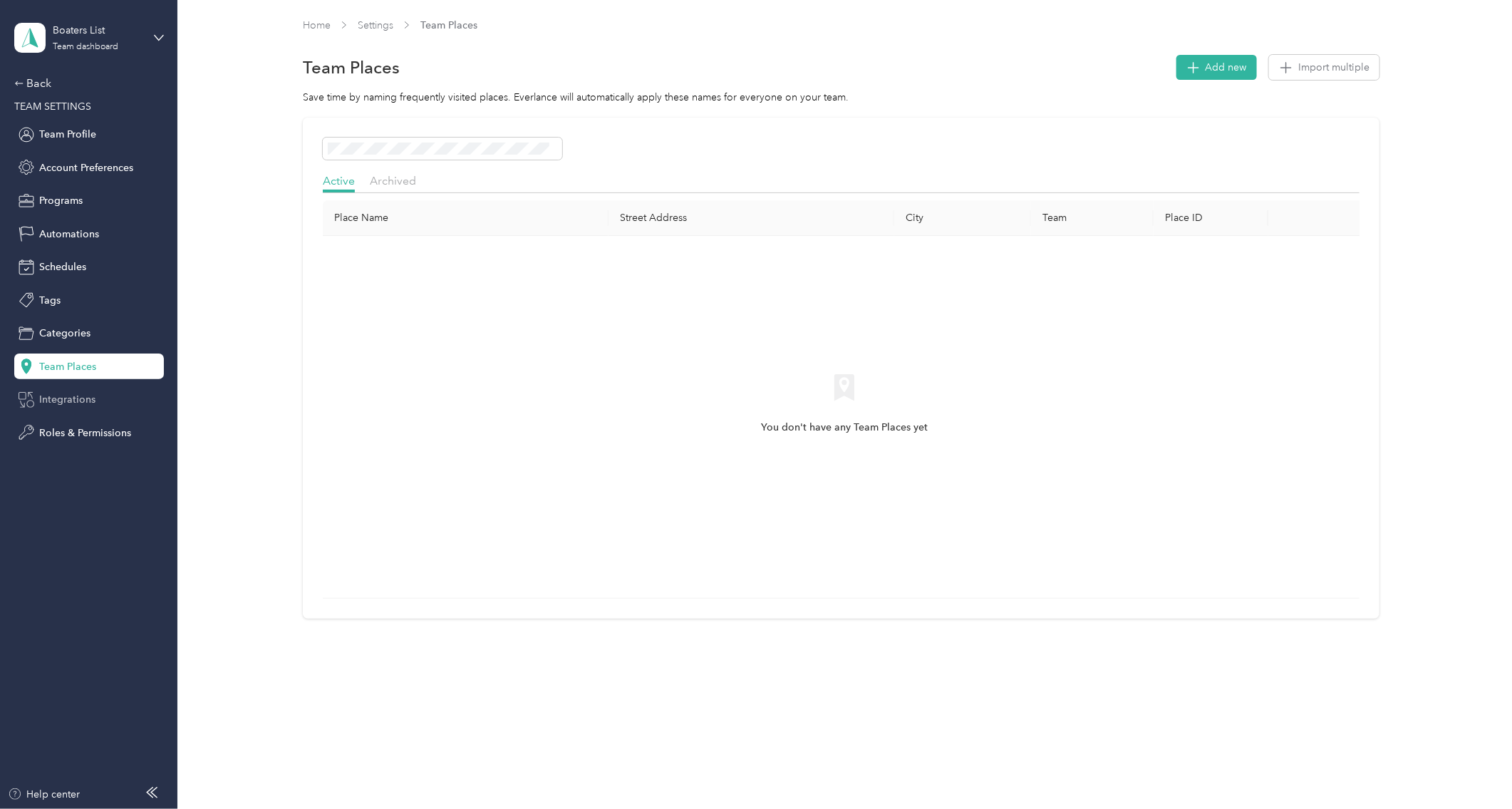
click at [77, 399] on span "Integrations" at bounding box center [67, 400] width 56 height 15
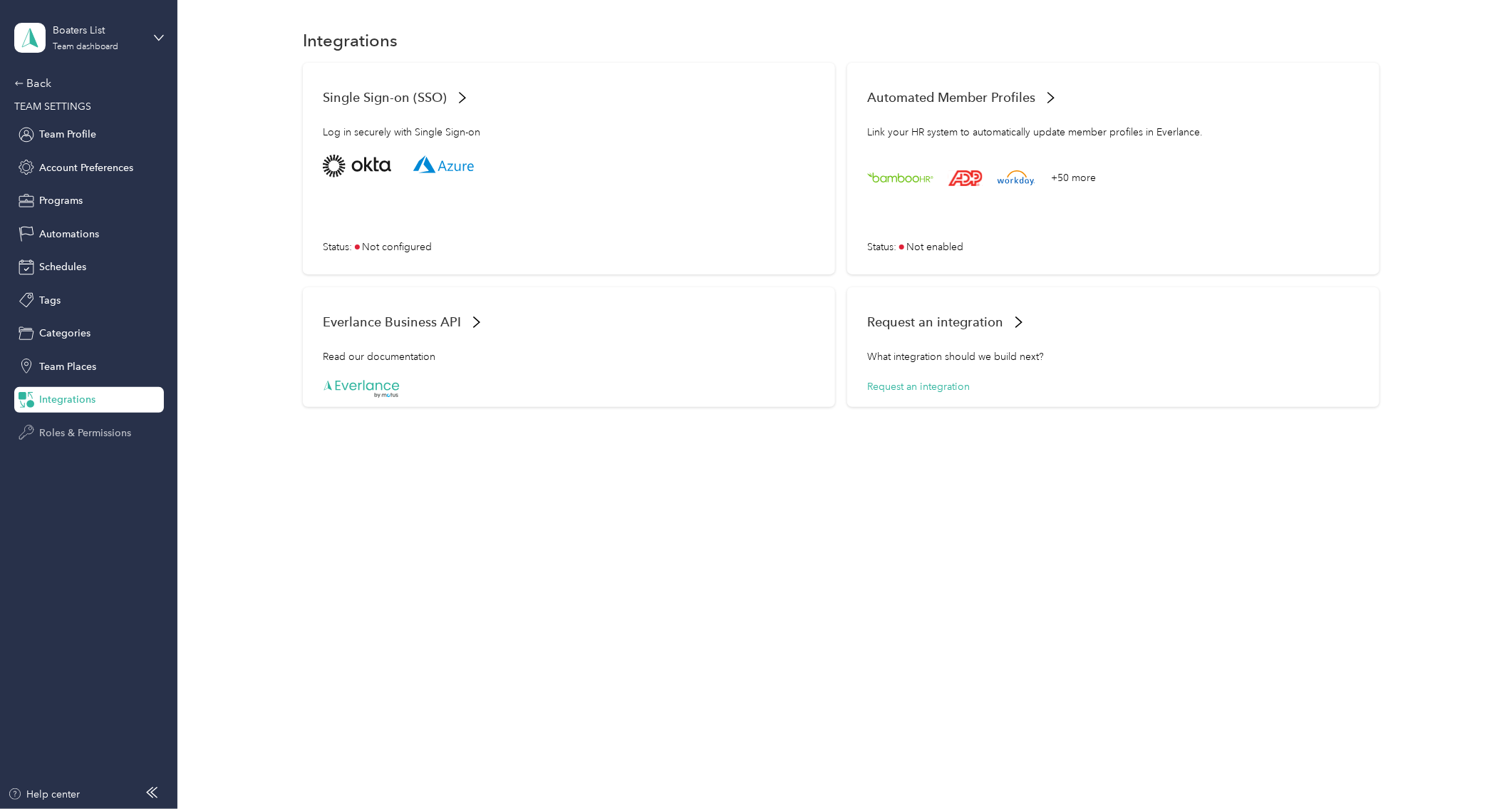
click at [82, 432] on span "Roles & Permissions" at bounding box center [85, 433] width 92 height 15
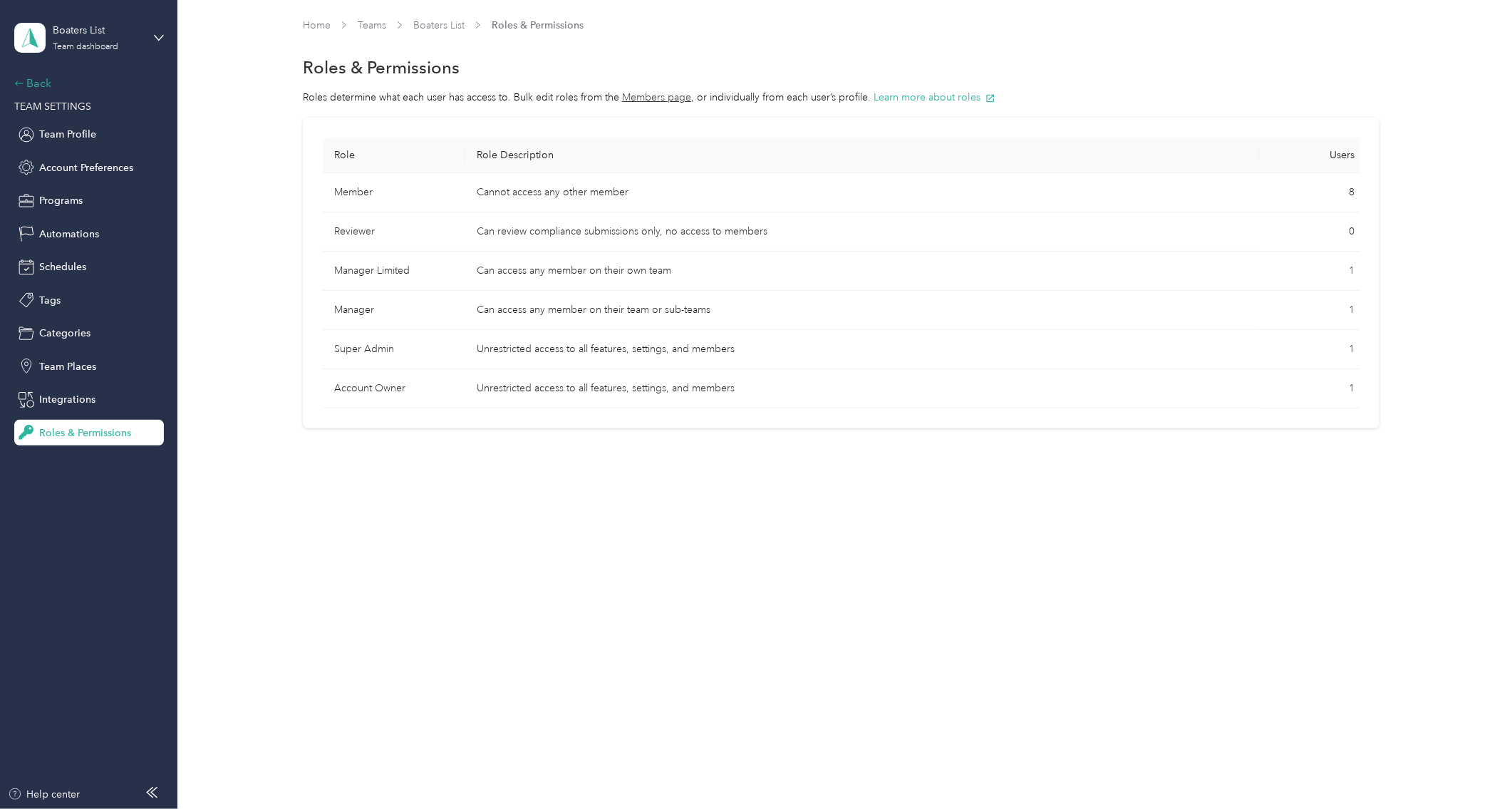
click at [32, 81] on div "Back" at bounding box center [86, 84] width 143 height 17
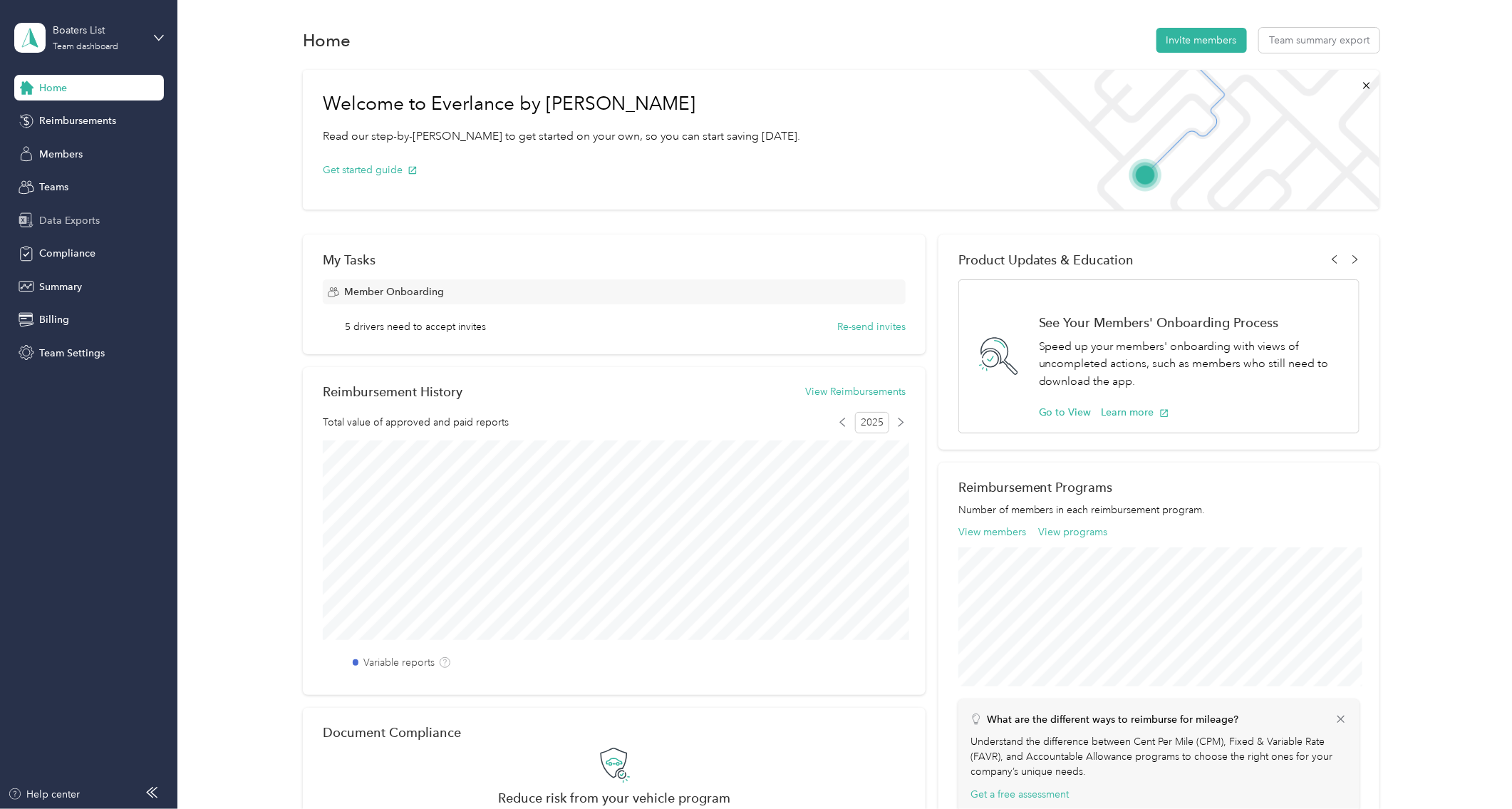
click at [51, 222] on span "Data Exports" at bounding box center [69, 221] width 61 height 15
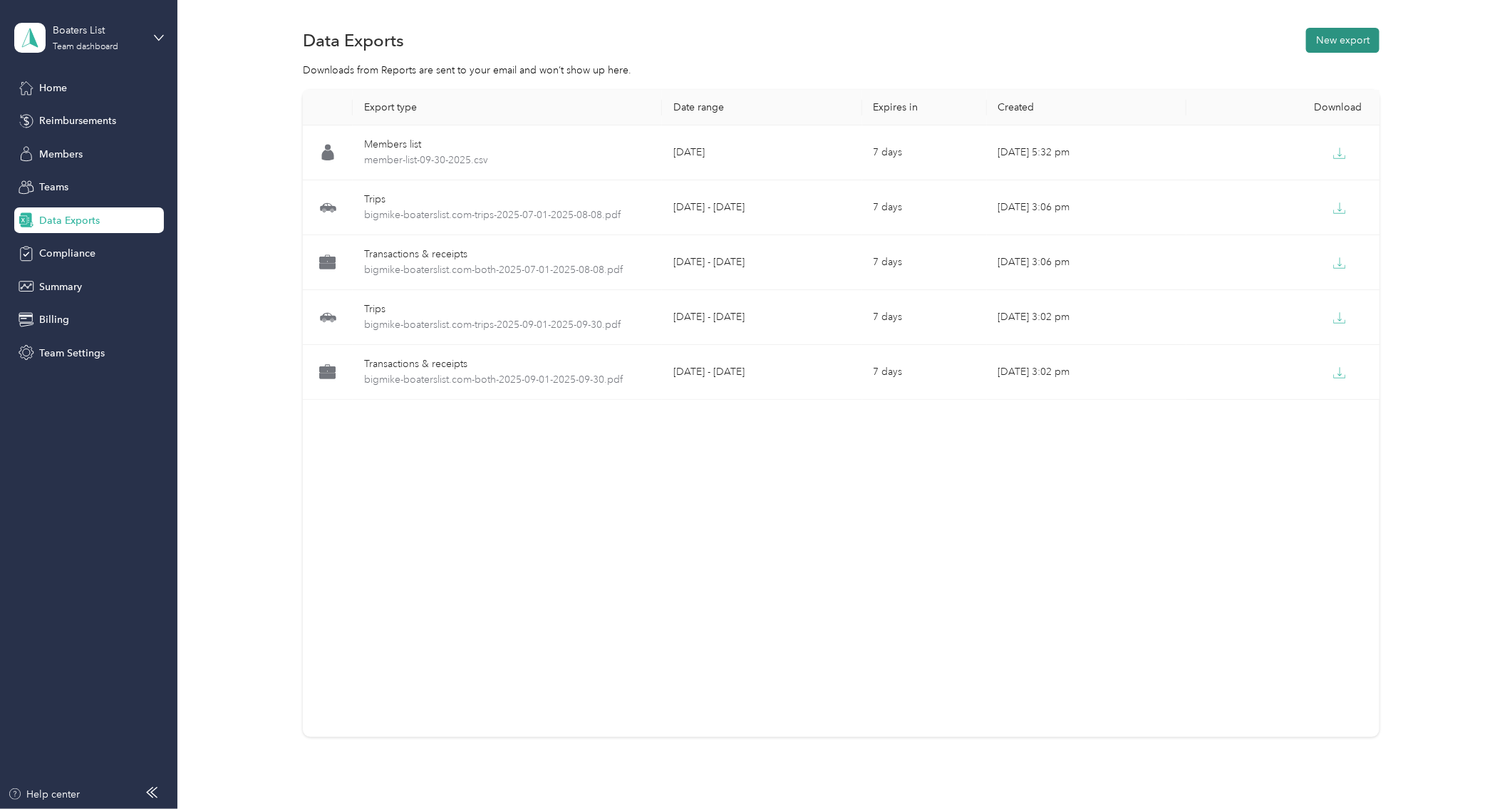
click at [1209, 47] on button "New export" at bounding box center [1343, 40] width 73 height 25
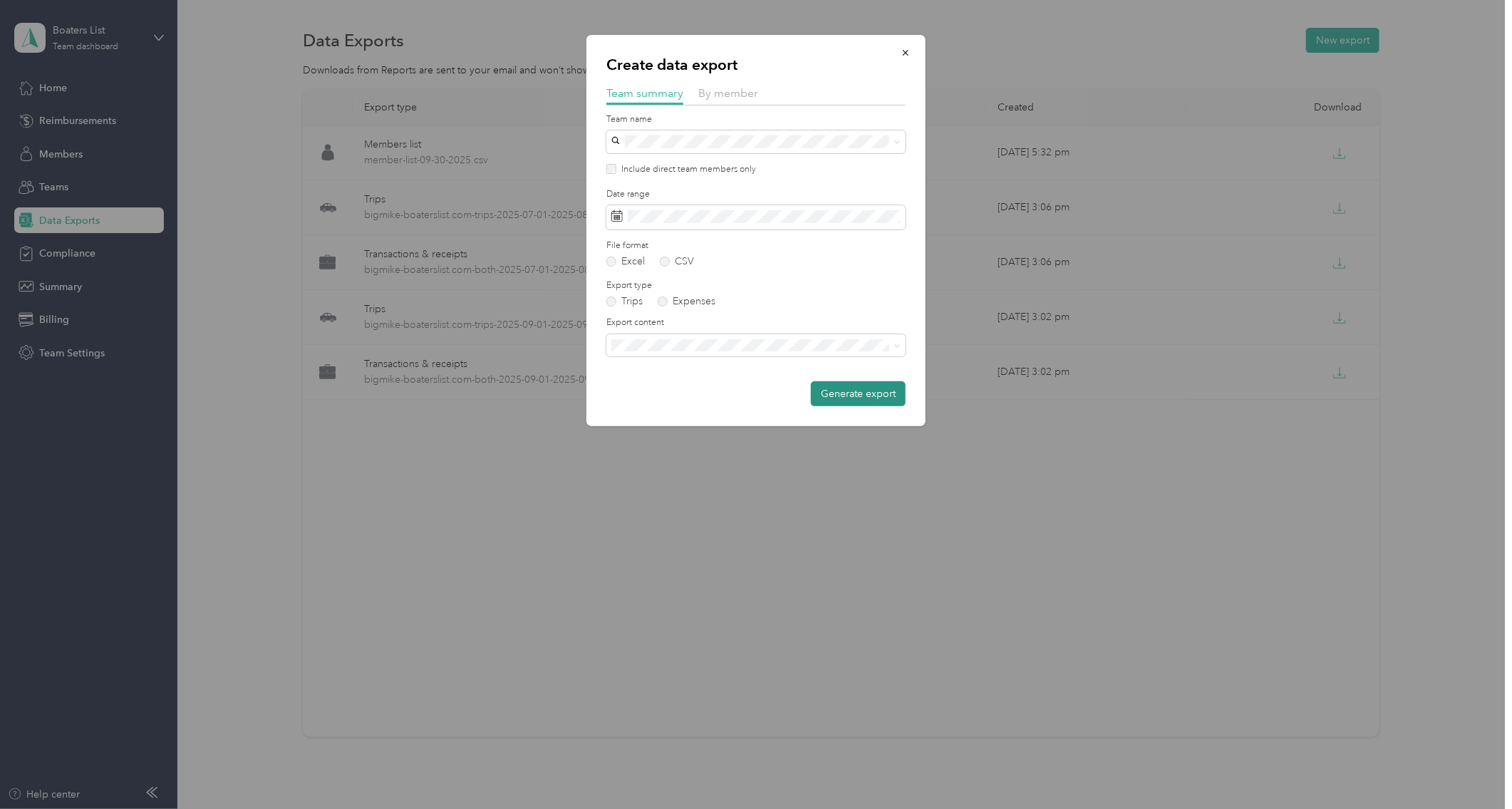
click at [835, 399] on button "Generate export" at bounding box center [858, 394] width 95 height 25
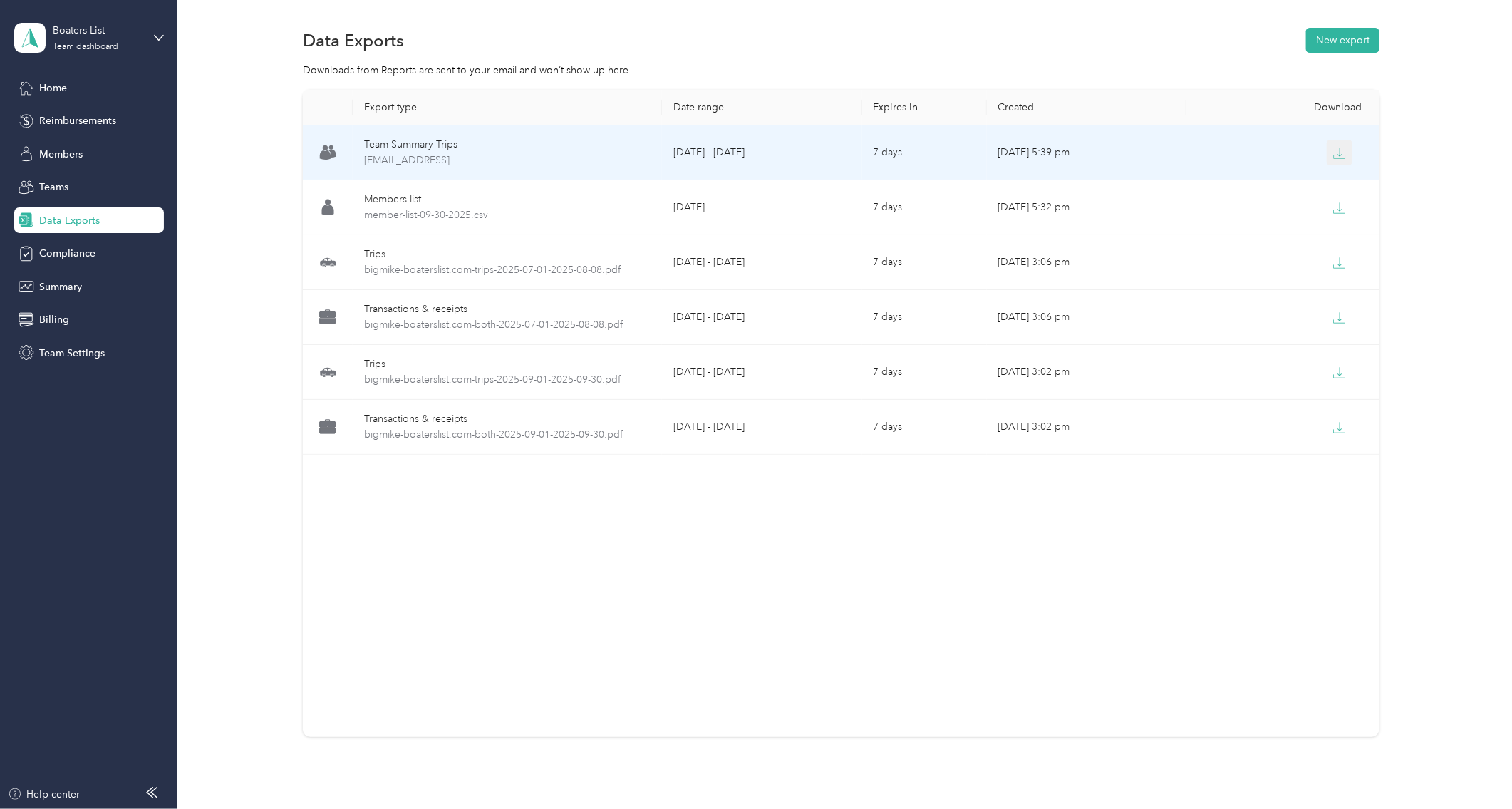
click at [1209, 155] on icon "button" at bounding box center [1339, 152] width 12 height 12
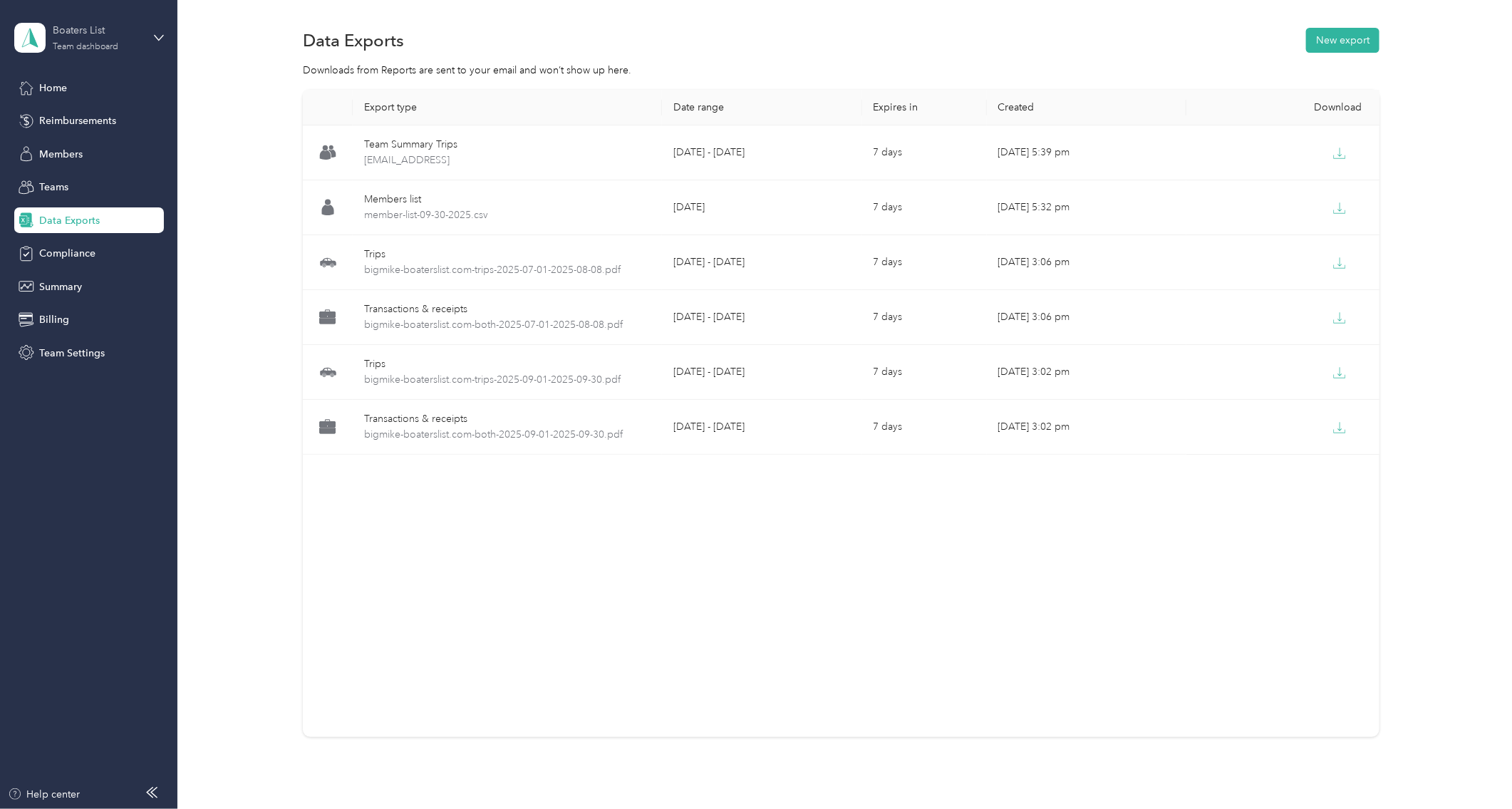
click at [78, 27] on div "Boaters List" at bounding box center [97, 30] width 89 height 15
click at [56, 116] on div "Team dashboard" at bounding box center [66, 117] width 78 height 15
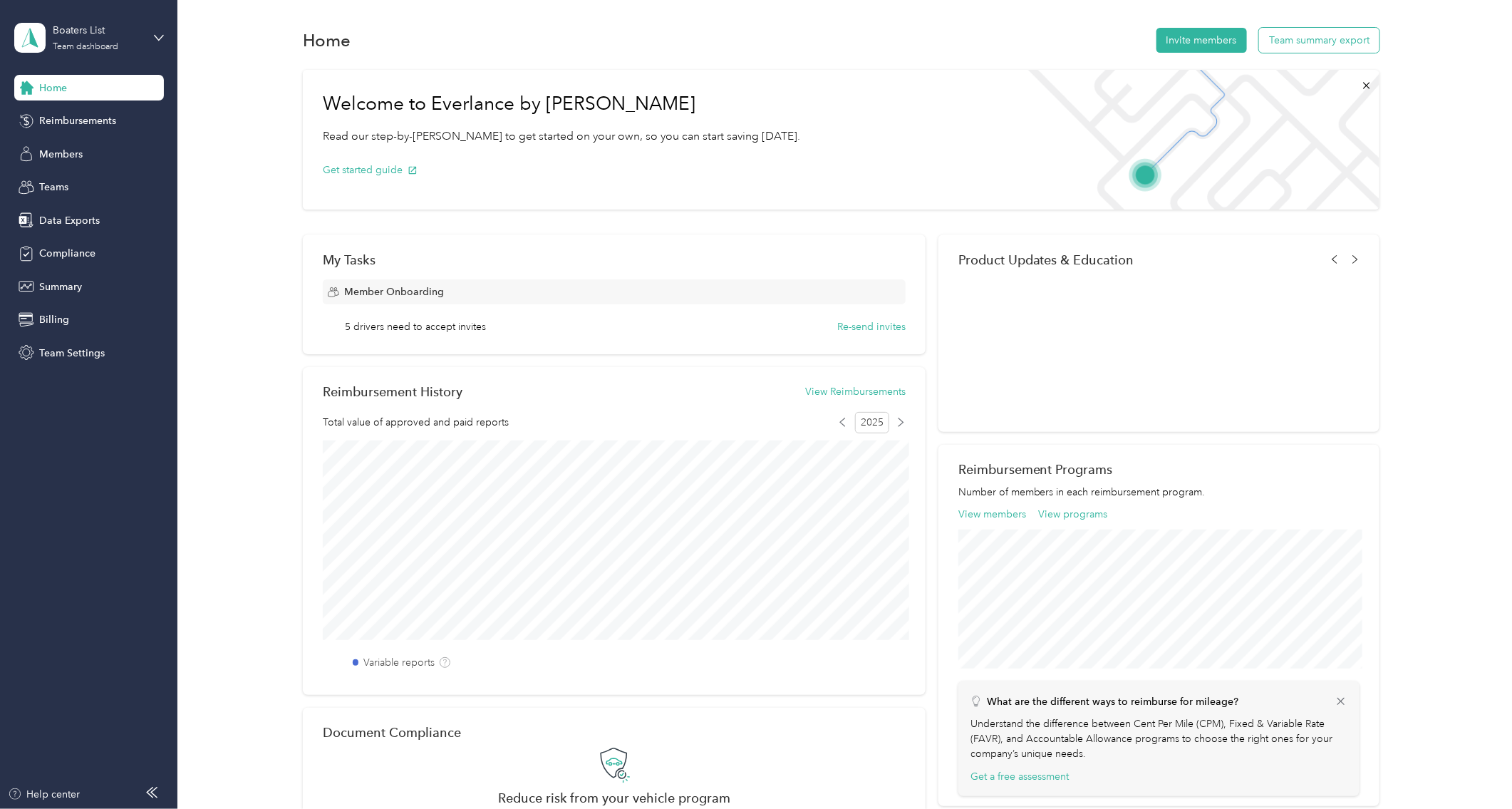
click at [1209, 44] on button "Team summary export" at bounding box center [1319, 40] width 121 height 25
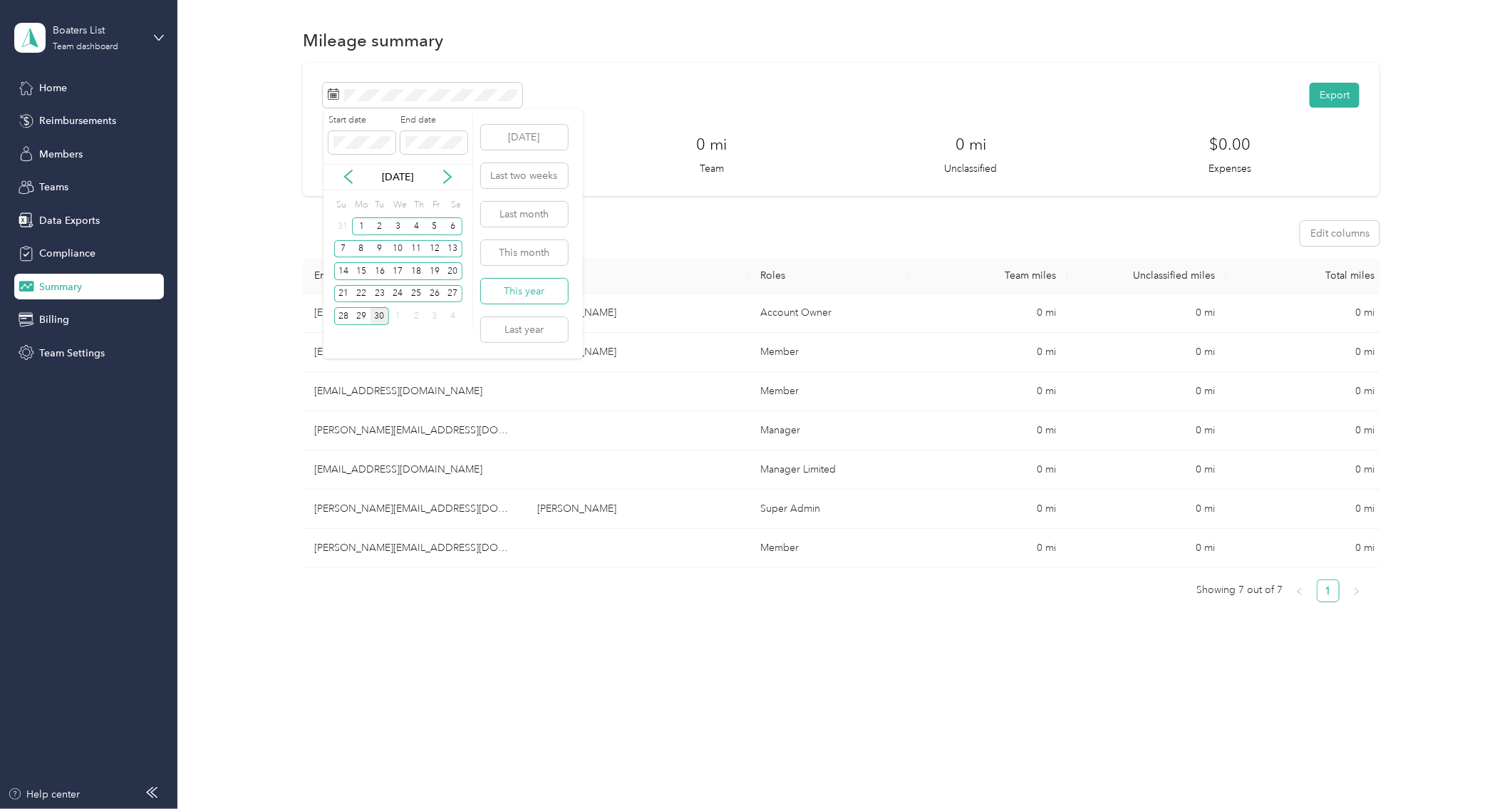
click at [529, 294] on button "This year" at bounding box center [523, 291] width 87 height 25
